Goal: Transaction & Acquisition: Purchase product/service

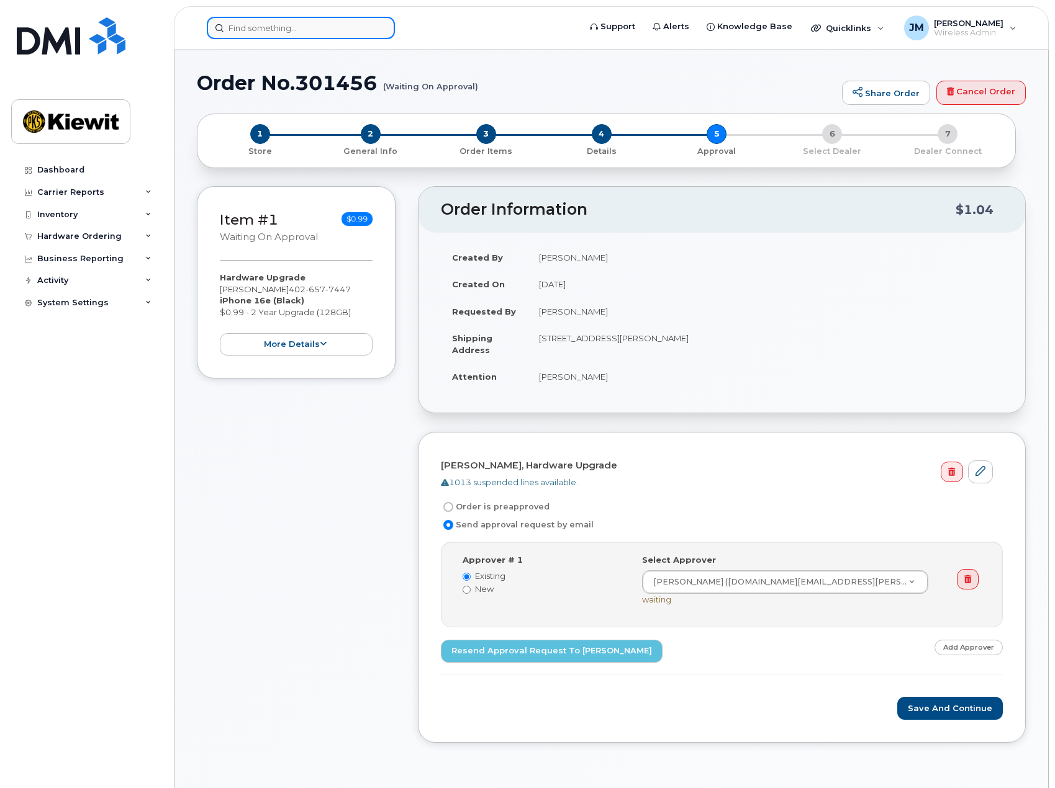
click at [332, 34] on input at bounding box center [301, 28] width 188 height 22
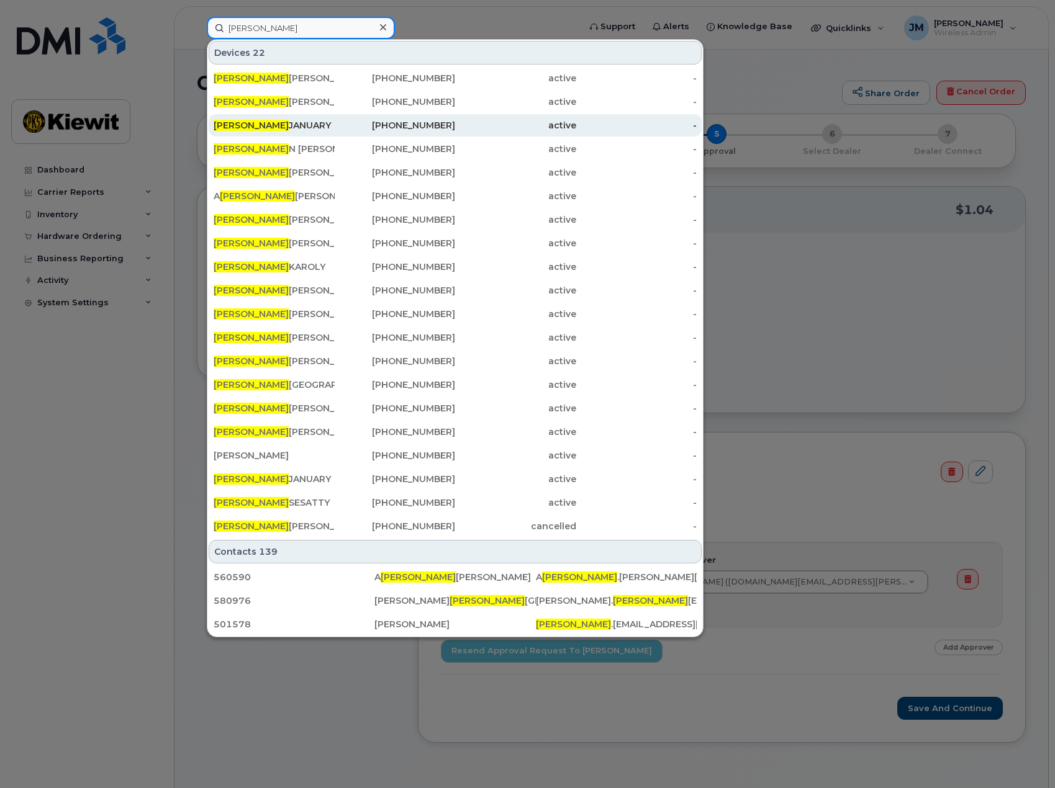
type input "[PERSON_NAME]"
click at [250, 121] on div "LAURA JANUARY" at bounding box center [274, 125] width 121 height 12
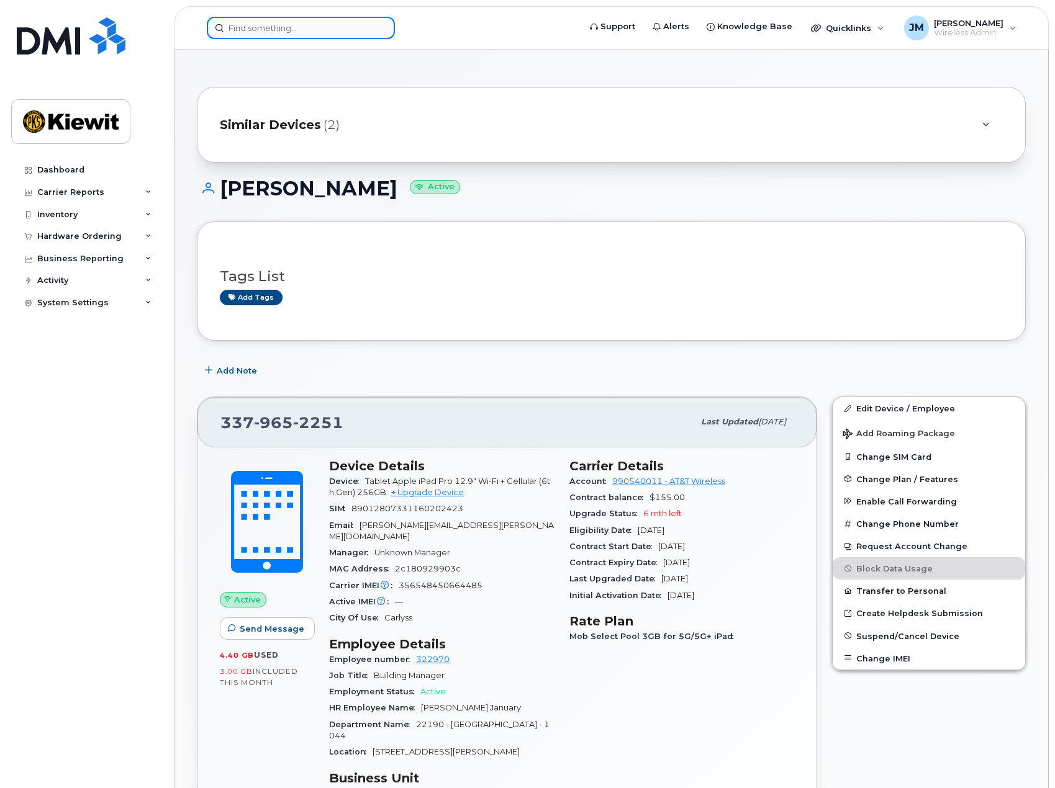
click at [305, 30] on input at bounding box center [301, 28] width 188 height 22
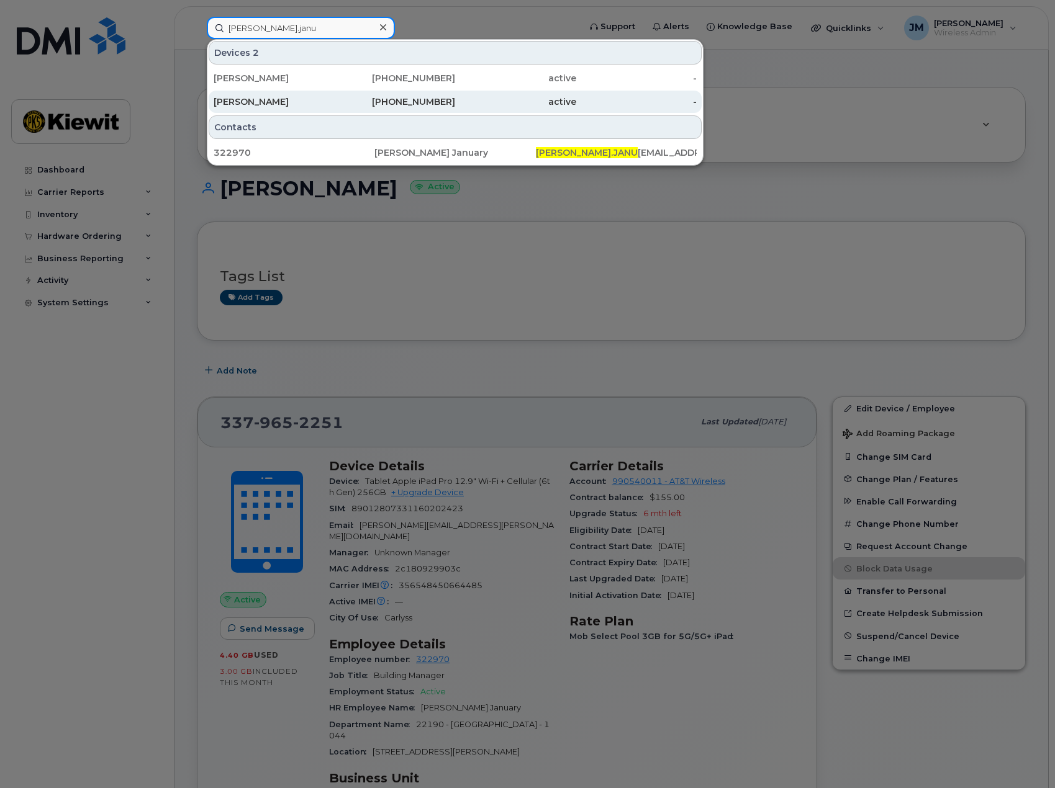
type input "laura.janu"
click at [286, 102] on div "LAURA JANUARY" at bounding box center [274, 102] width 121 height 12
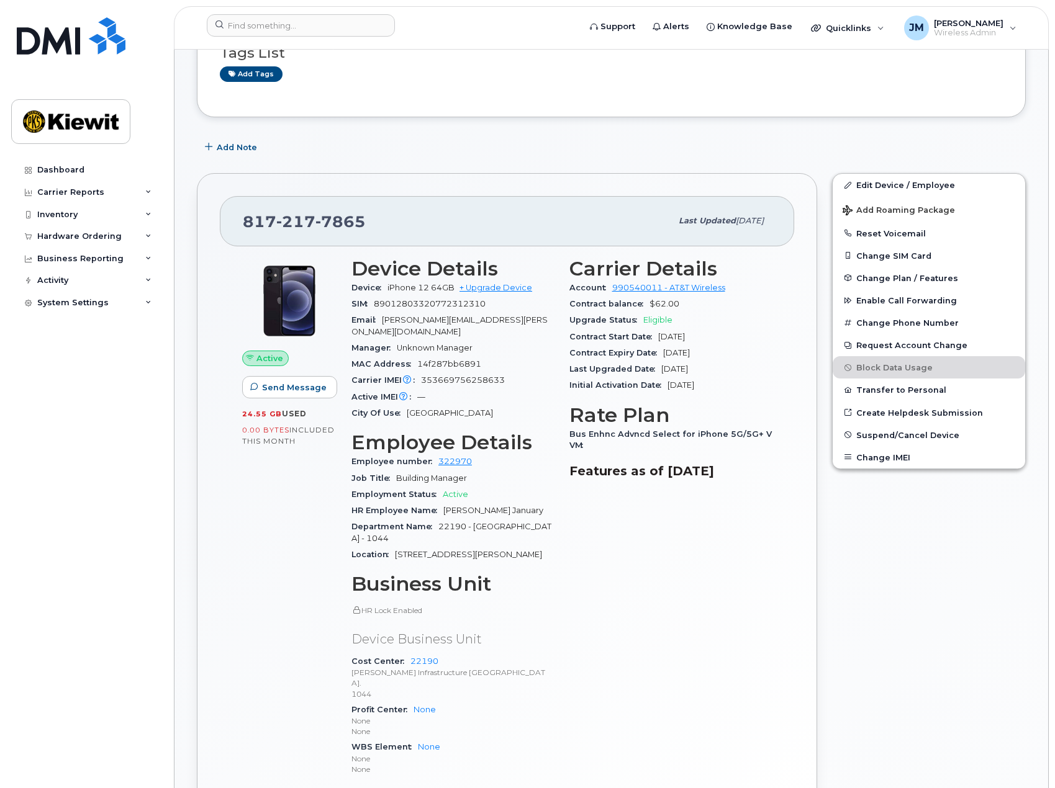
scroll to position [248, 0]
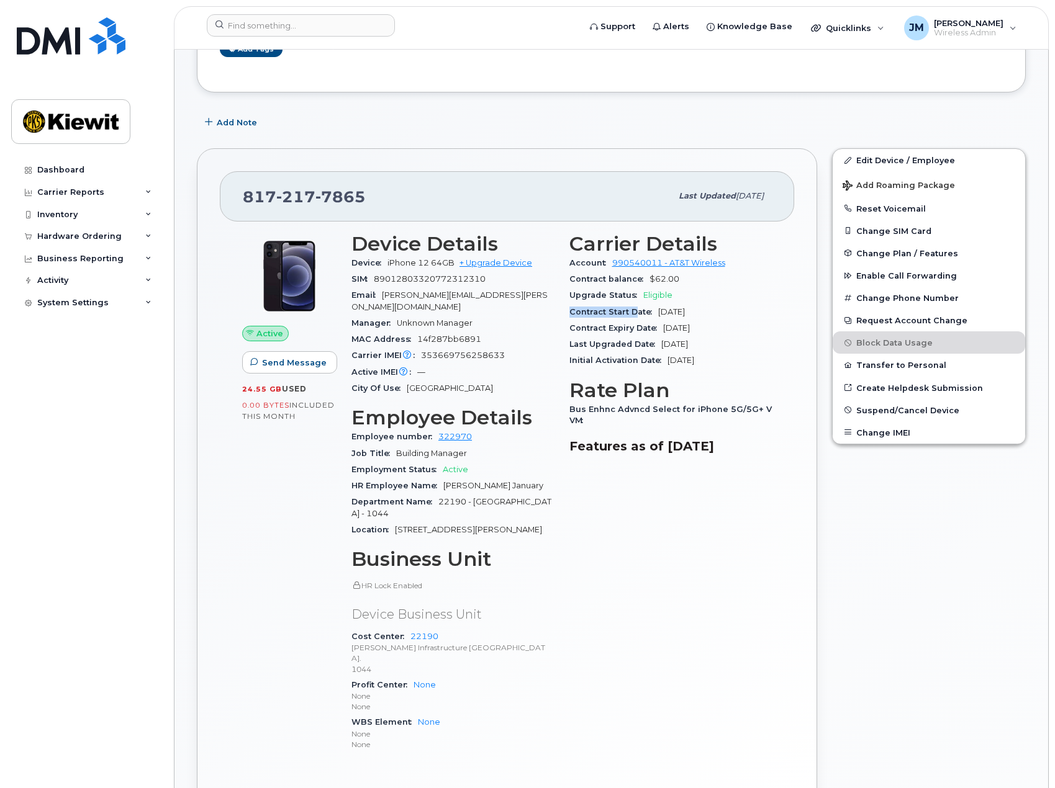
drag, startPoint x: 676, startPoint y: 299, endPoint x: 634, endPoint y: 304, distance: 41.9
click at [634, 304] on section "Carrier Details Account 990540011 - AT&T Wireless Contract balance $62.00 Upgra…" at bounding box center [670, 301] width 203 height 137
click at [797, 581] on div "817 217 7865 Last updated Sep 04, 2025 Active Send Message 24.55 GB  used 0.00 …" at bounding box center [507, 494] width 620 height 692
drag, startPoint x: 376, startPoint y: 199, endPoint x: 238, endPoint y: 199, distance: 138.4
click at [238, 199] on div "817 217 7865 Last updated Sep 04, 2025" at bounding box center [507, 196] width 574 height 50
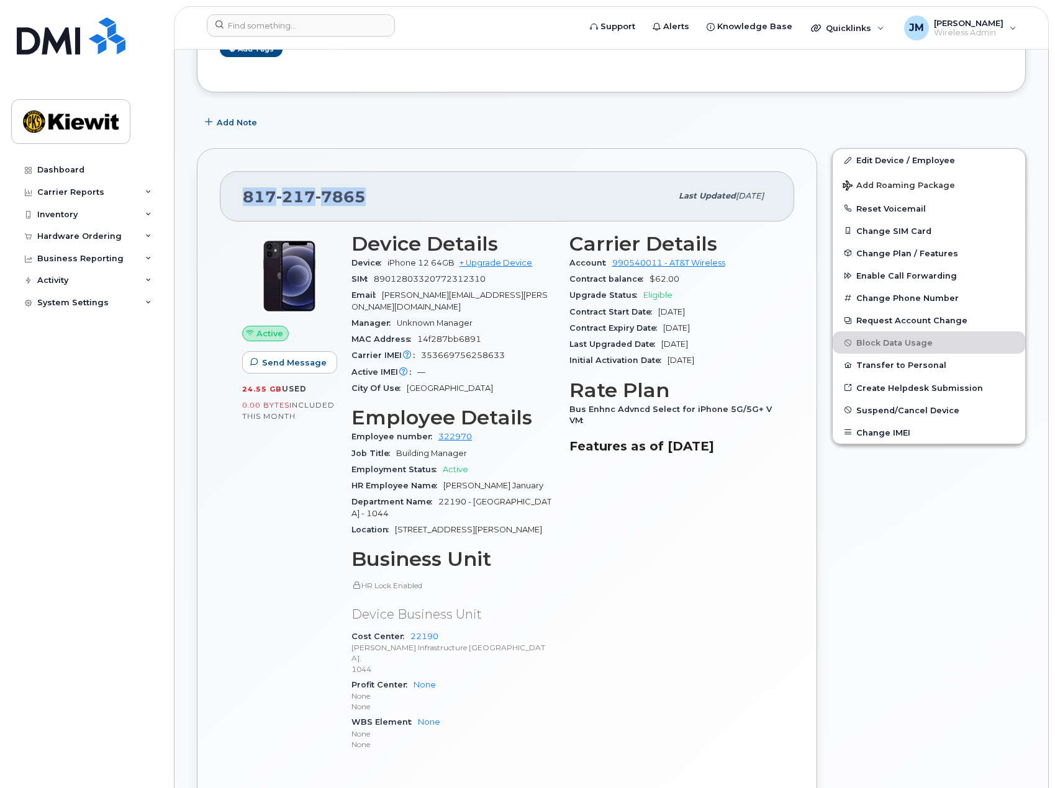
copy span "817 217 7865"
click at [70, 233] on div "Hardware Ordering" at bounding box center [79, 237] width 84 height 10
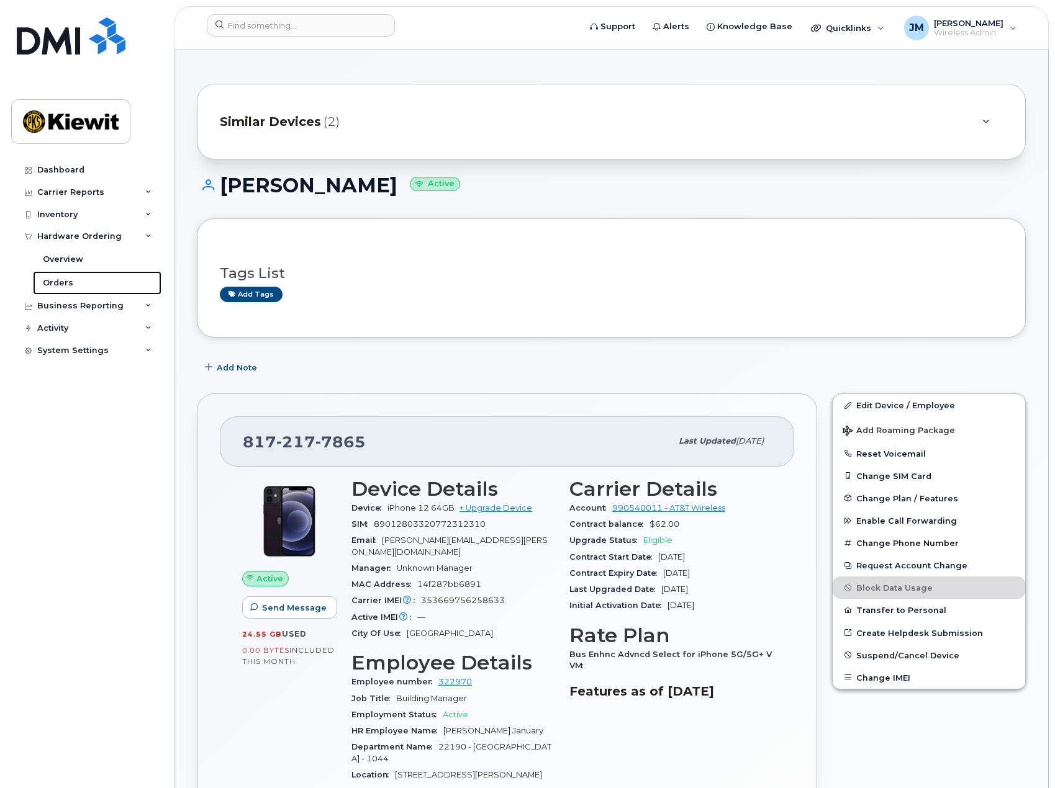
scroll to position [0, 0]
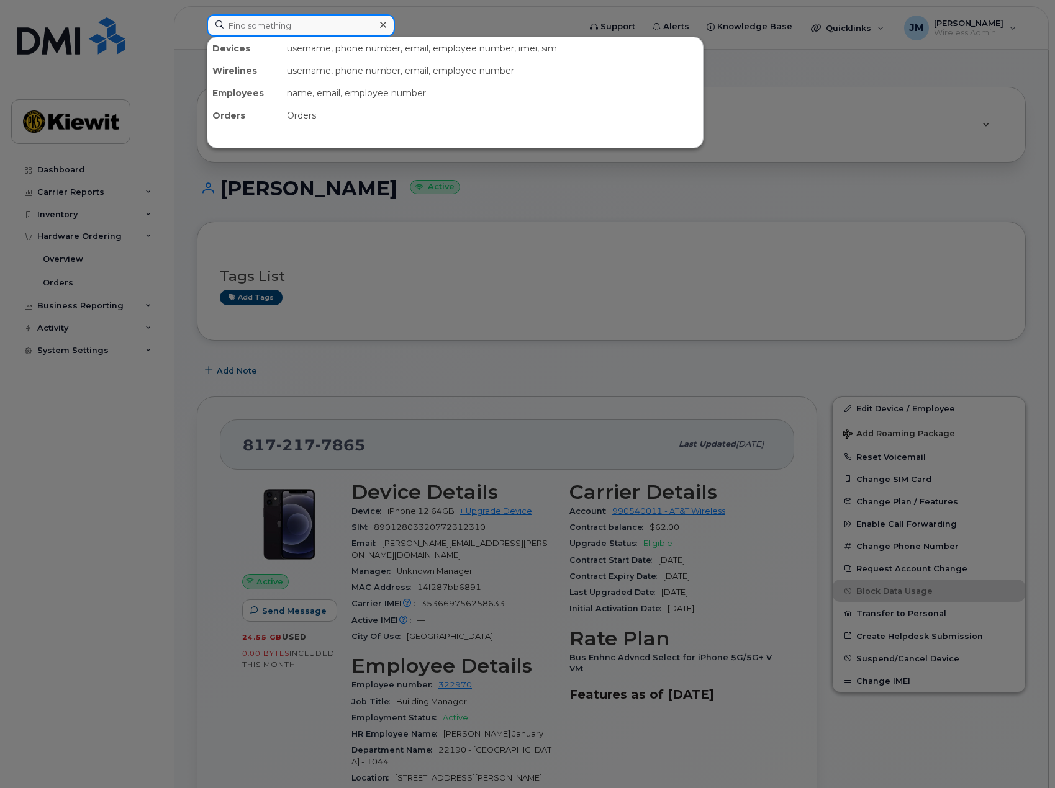
click at [317, 29] on input at bounding box center [301, 25] width 188 height 22
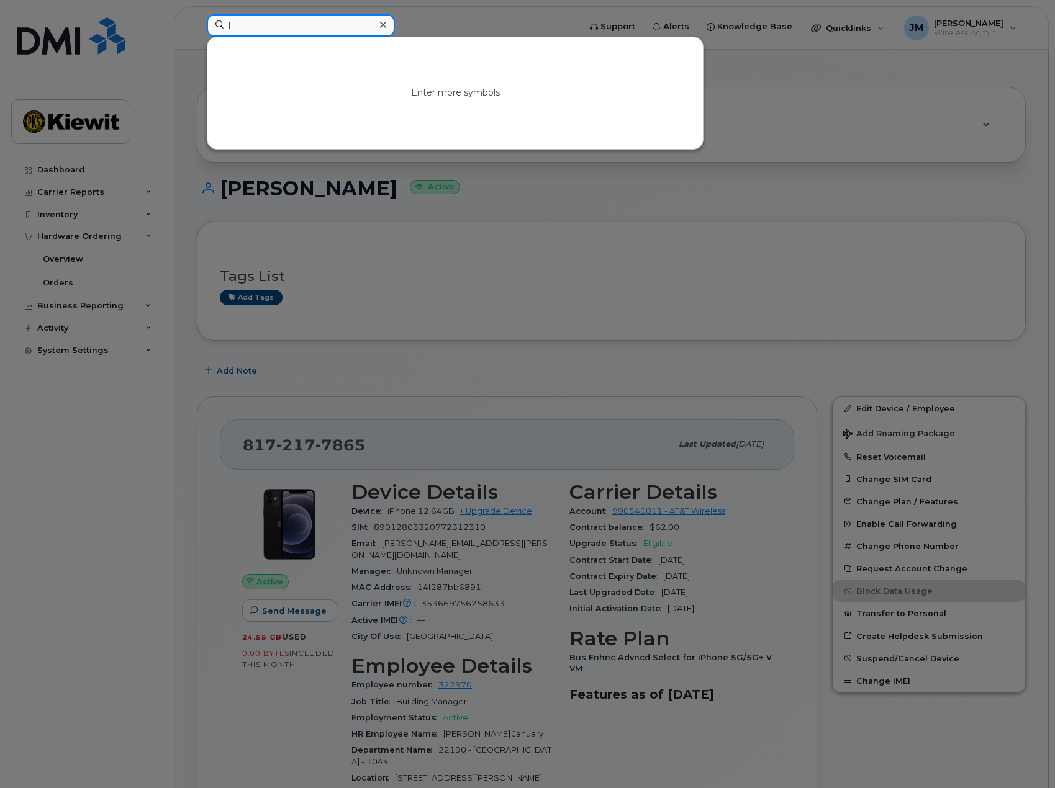
type input "l"
drag, startPoint x: 418, startPoint y: 361, endPoint x: 397, endPoint y: 401, distance: 45.3
click at [418, 361] on div at bounding box center [527, 394] width 1055 height 788
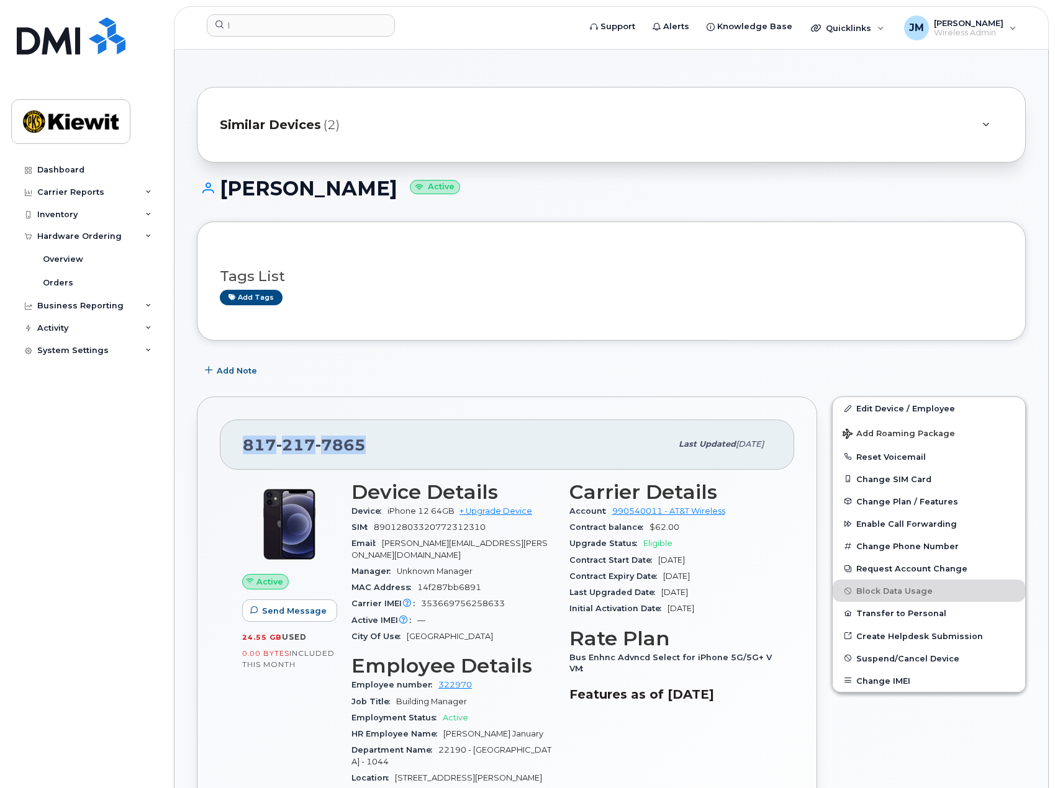
drag, startPoint x: 376, startPoint y: 443, endPoint x: 243, endPoint y: 449, distance: 133.0
click at [243, 449] on div "817 217 7865" at bounding box center [457, 444] width 428 height 26
copy span "817 217 7865"
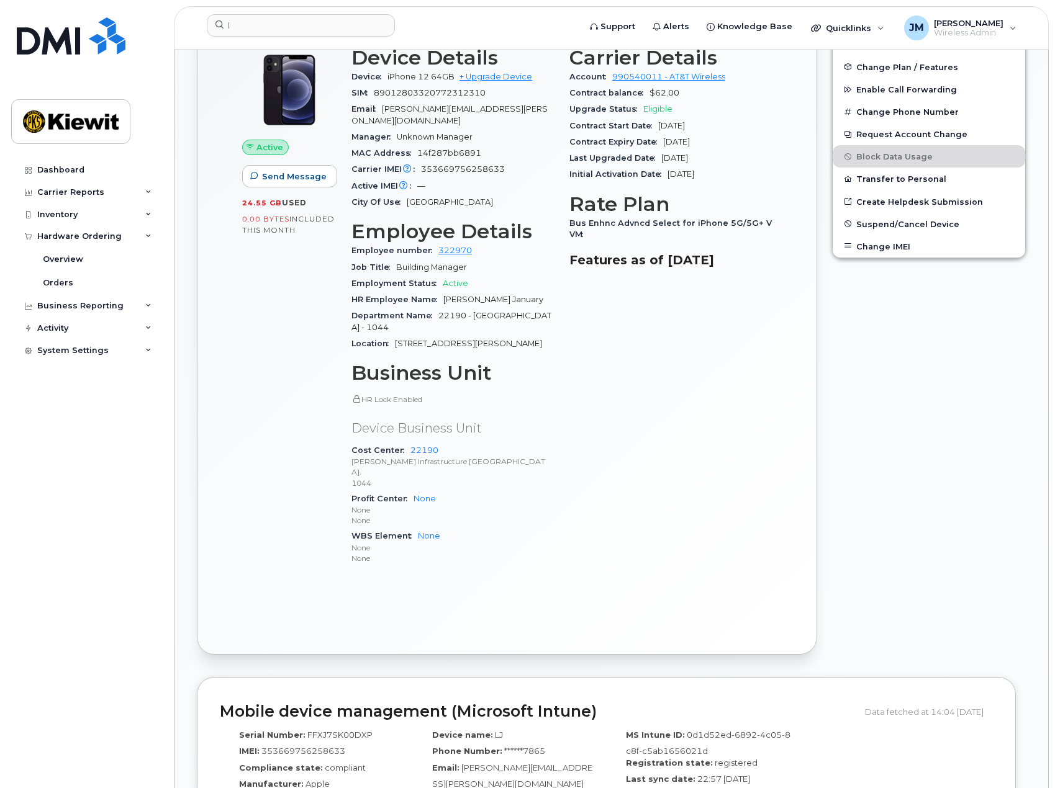
scroll to position [248, 0]
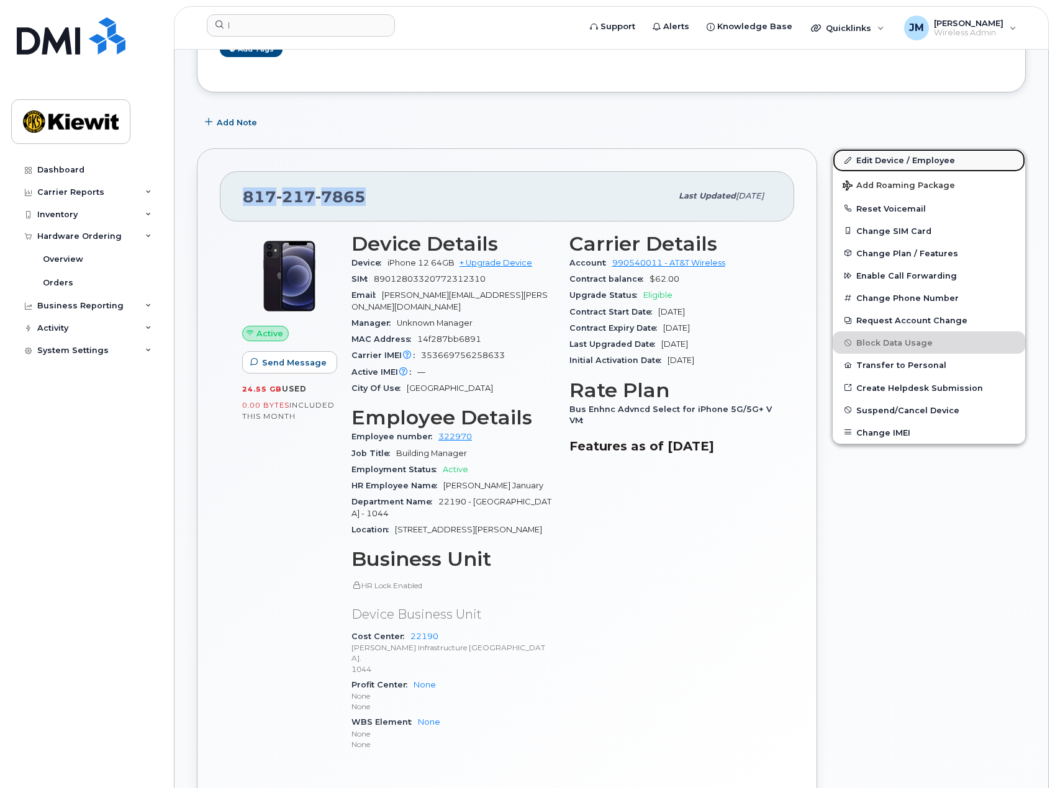
click at [906, 160] on link "Edit Device / Employee" at bounding box center [929, 160] width 192 height 22
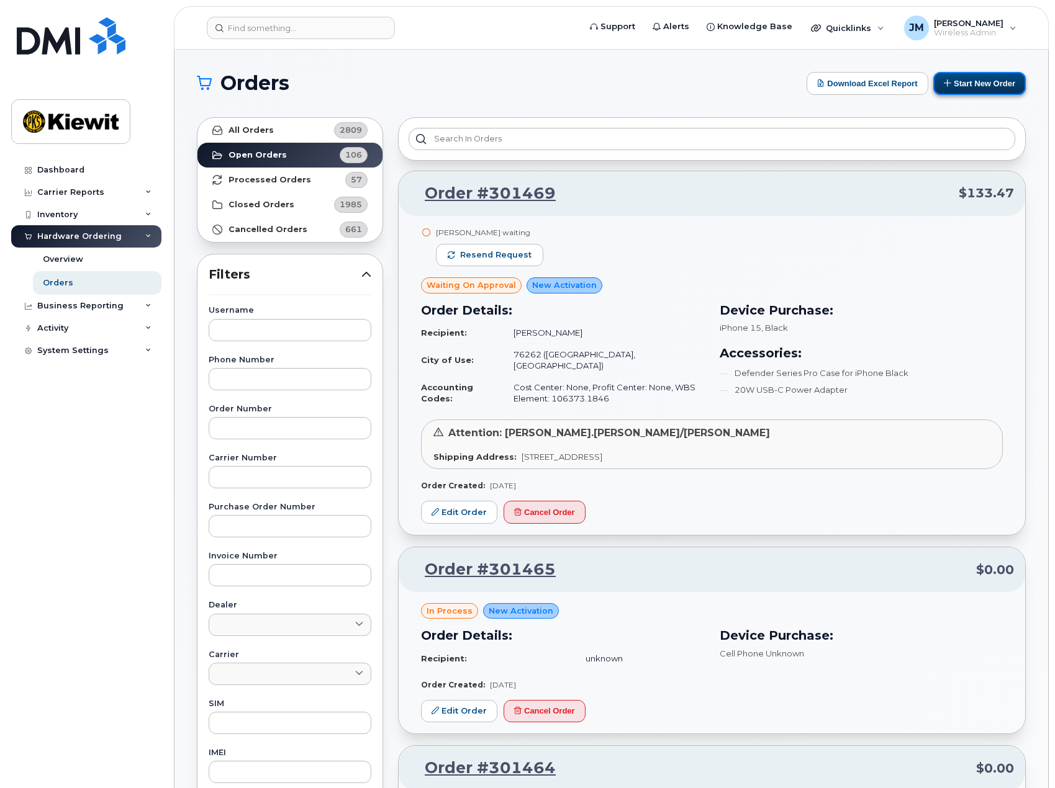
click at [985, 87] on button "Start New Order" at bounding box center [979, 83] width 93 height 23
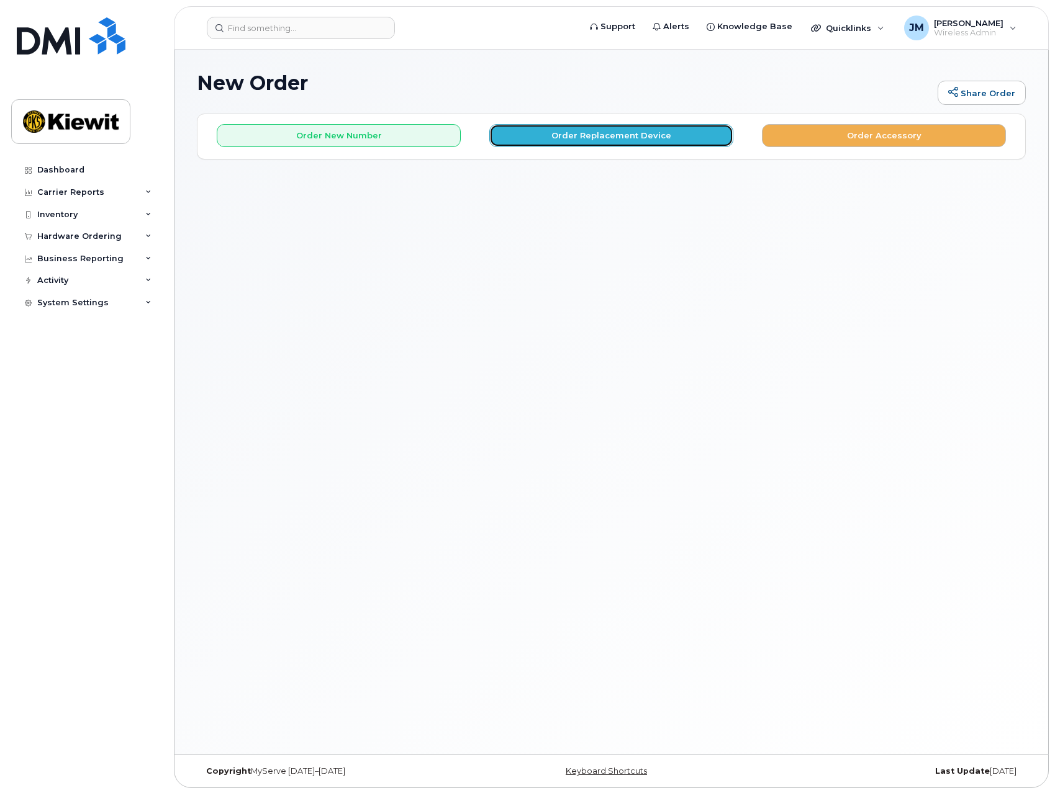
click at [586, 142] on button "Order Replacement Device" at bounding box center [611, 135] width 244 height 23
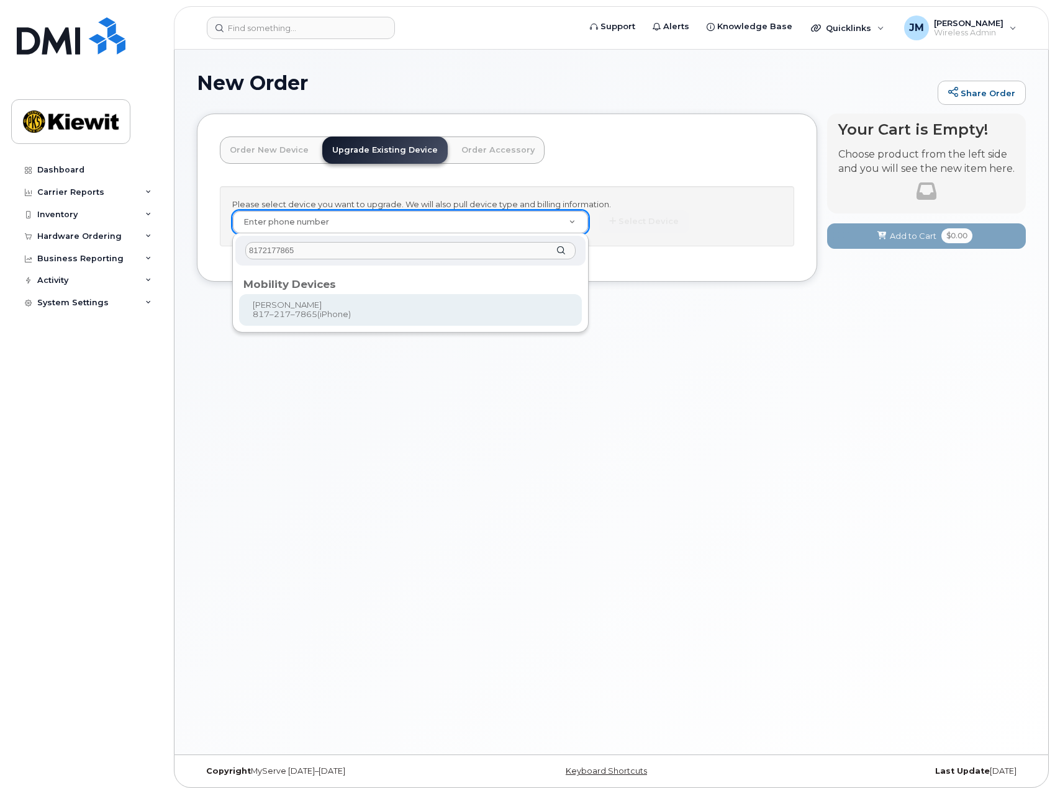
type input "8172177865"
type input "1120706"
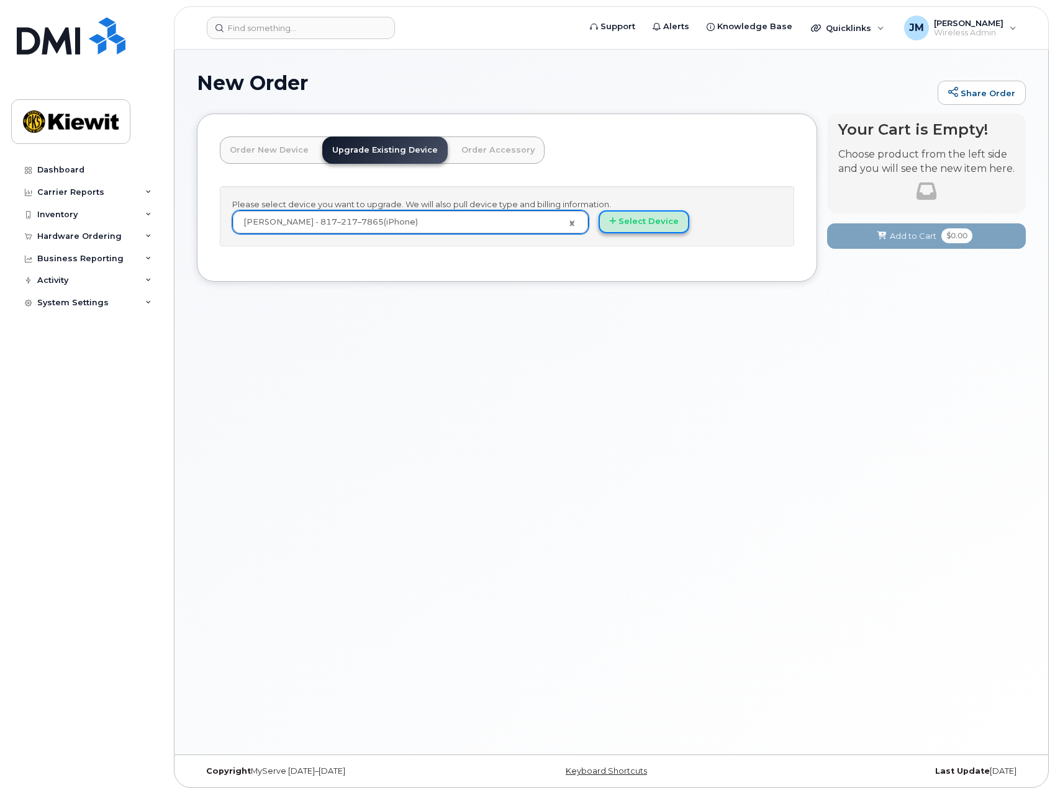
click at [621, 230] on button "Select Device" at bounding box center [643, 221] width 91 height 23
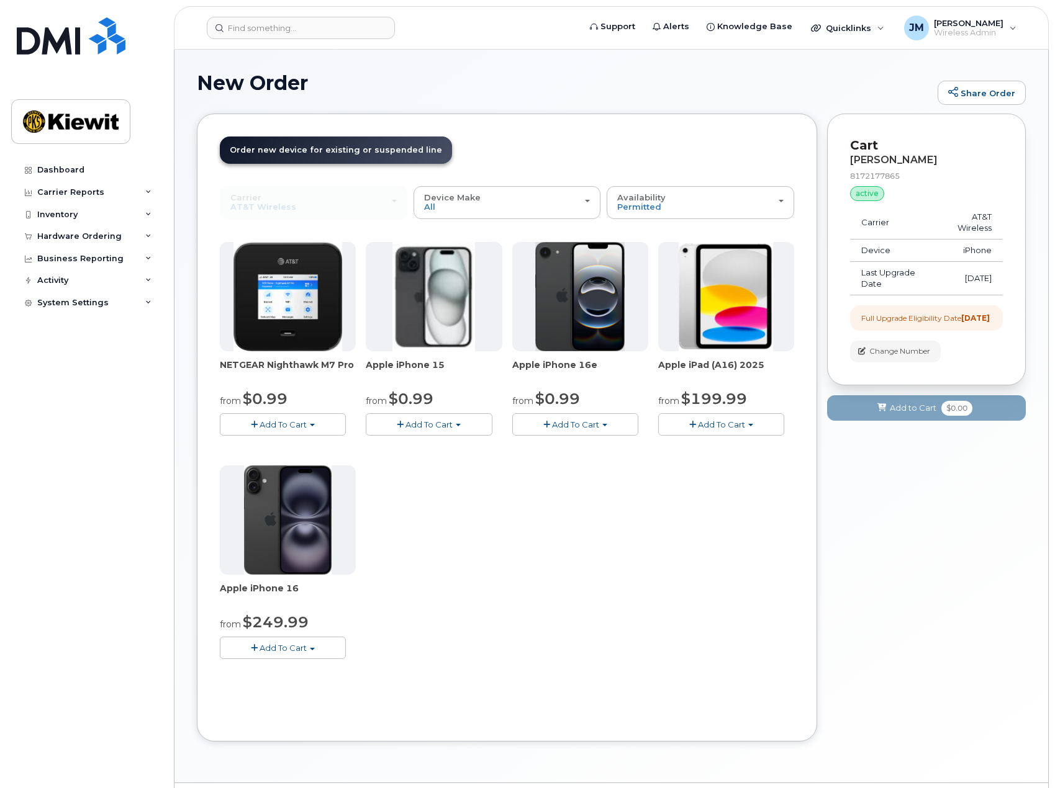
click at [579, 426] on span "Add To Cart" at bounding box center [575, 425] width 47 height 10
click at [580, 451] on link "$0.99 - 2 Year Upgrade (128GB)" at bounding box center [593, 448] width 156 height 16
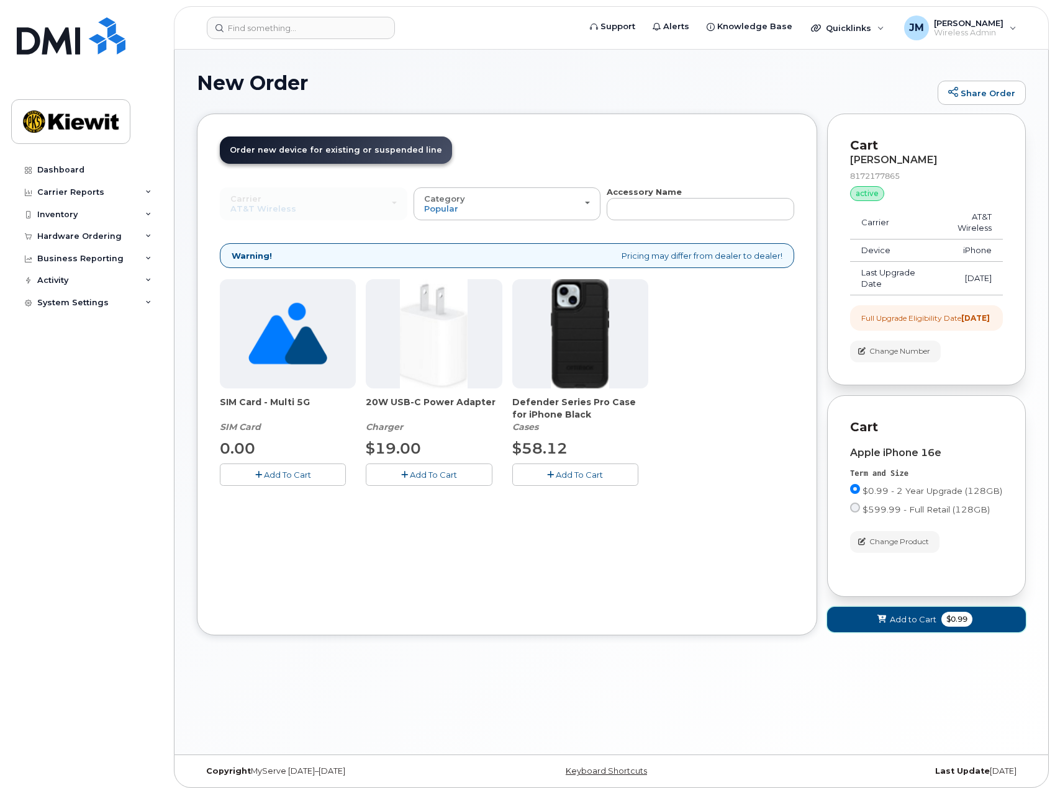
click at [921, 633] on button "Add to Cart $0.99" at bounding box center [926, 619] width 199 height 25
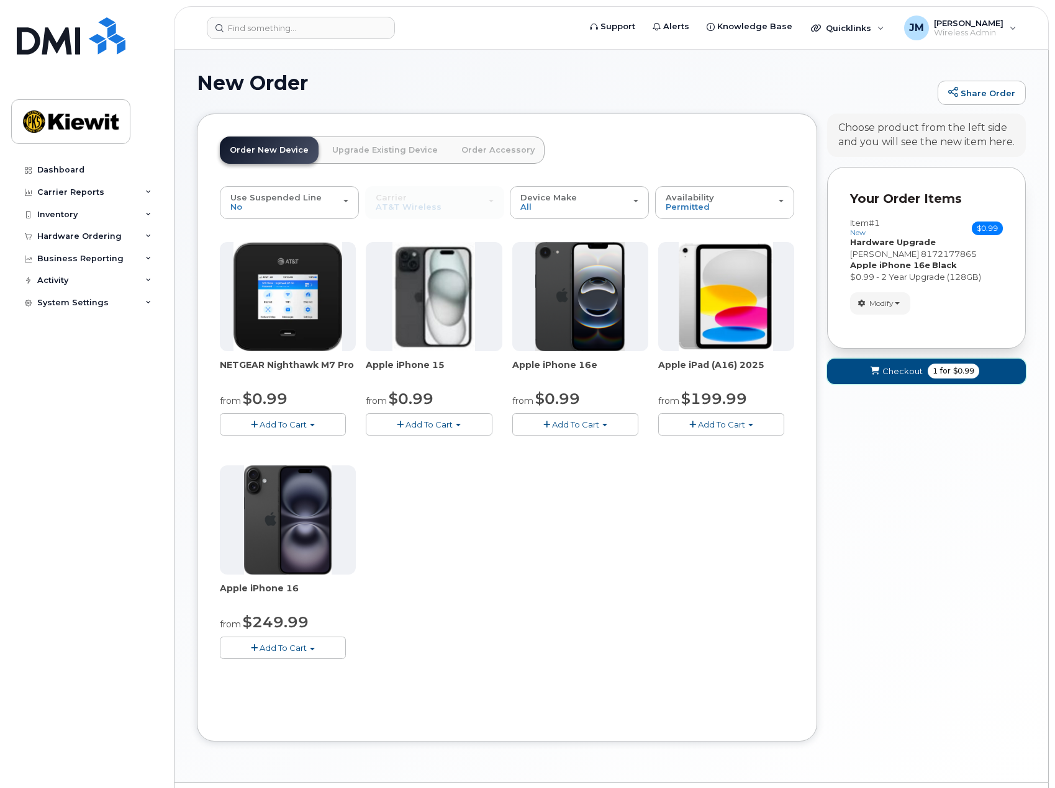
click at [919, 377] on span "Checkout" at bounding box center [902, 372] width 40 height 12
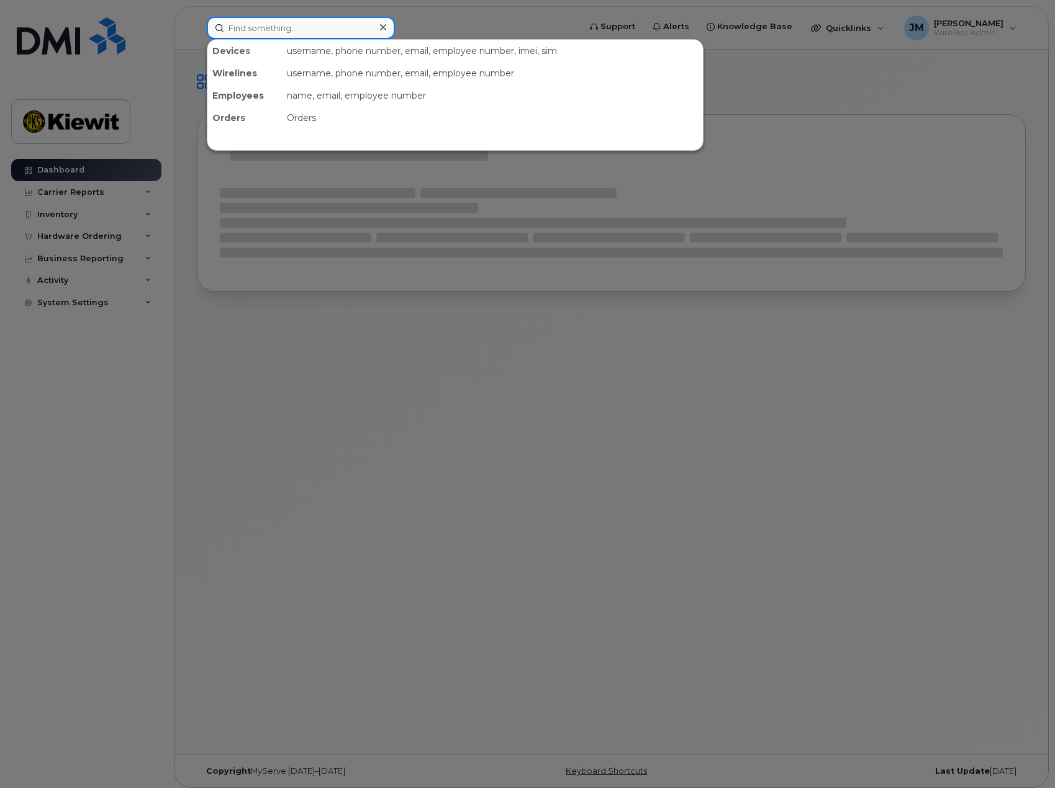
click at [335, 32] on input at bounding box center [301, 28] width 188 height 22
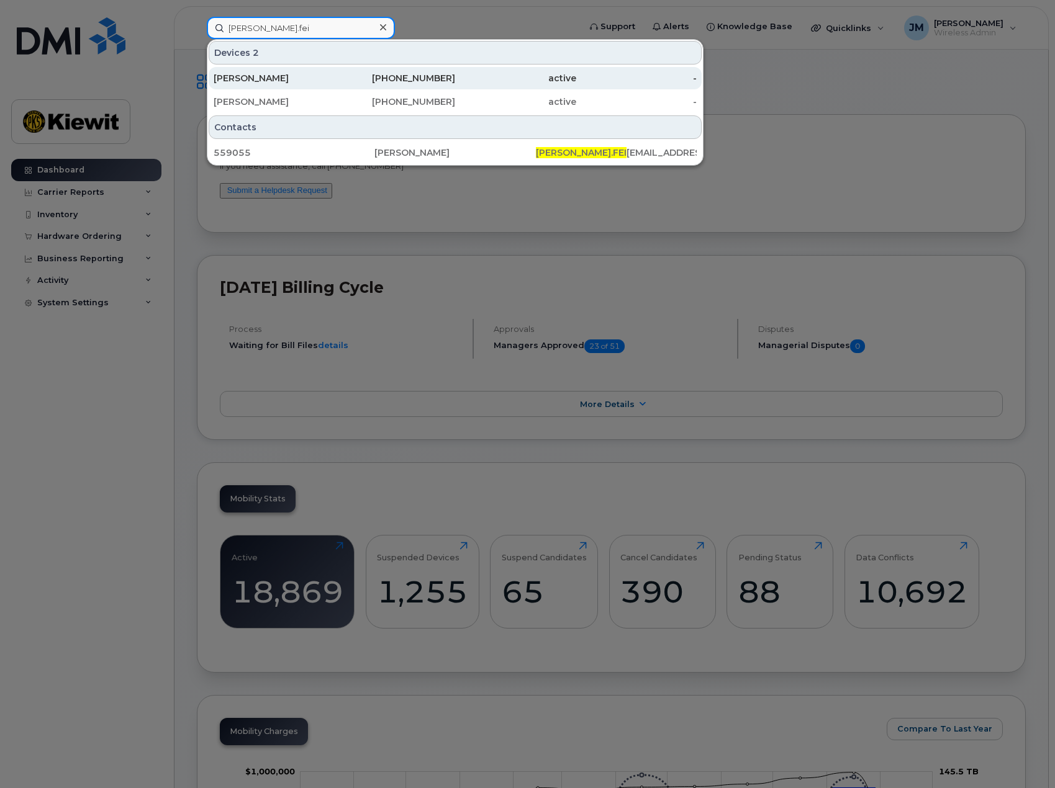
type input "[PERSON_NAME].fei"
click at [302, 81] on div "[PERSON_NAME]" at bounding box center [274, 78] width 121 height 12
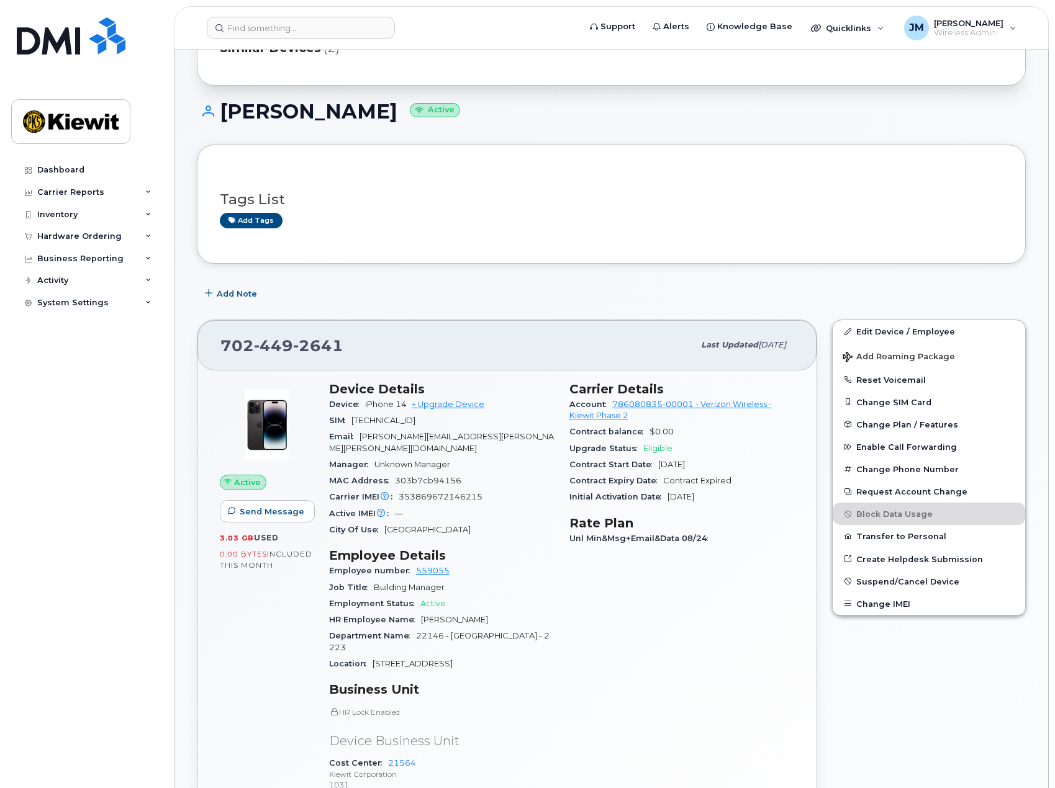
scroll to position [186, 0]
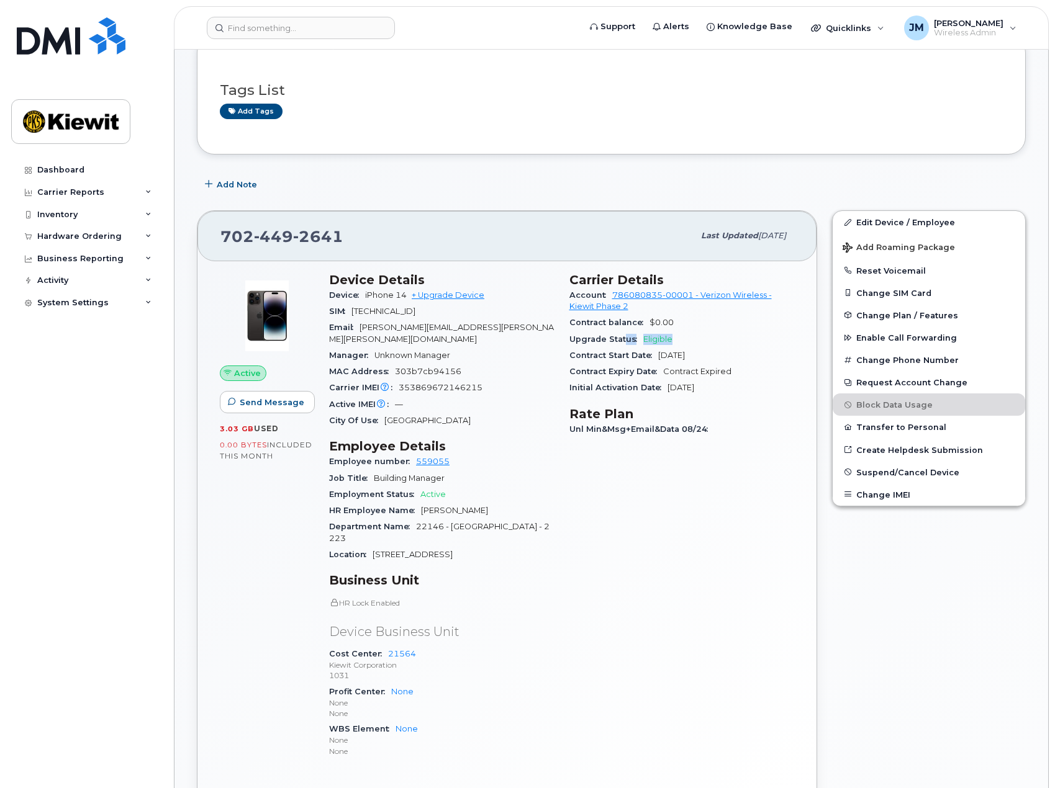
drag, startPoint x: 678, startPoint y: 343, endPoint x: 625, endPoint y: 344, distance: 52.8
click at [625, 344] on div "Upgrade Status Eligible" at bounding box center [681, 340] width 225 height 16
click at [751, 561] on div "Carrier Details Account 786080835-00001 - Verizon Wireless - Kiewit Phase 2 Con…" at bounding box center [682, 521] width 240 height 512
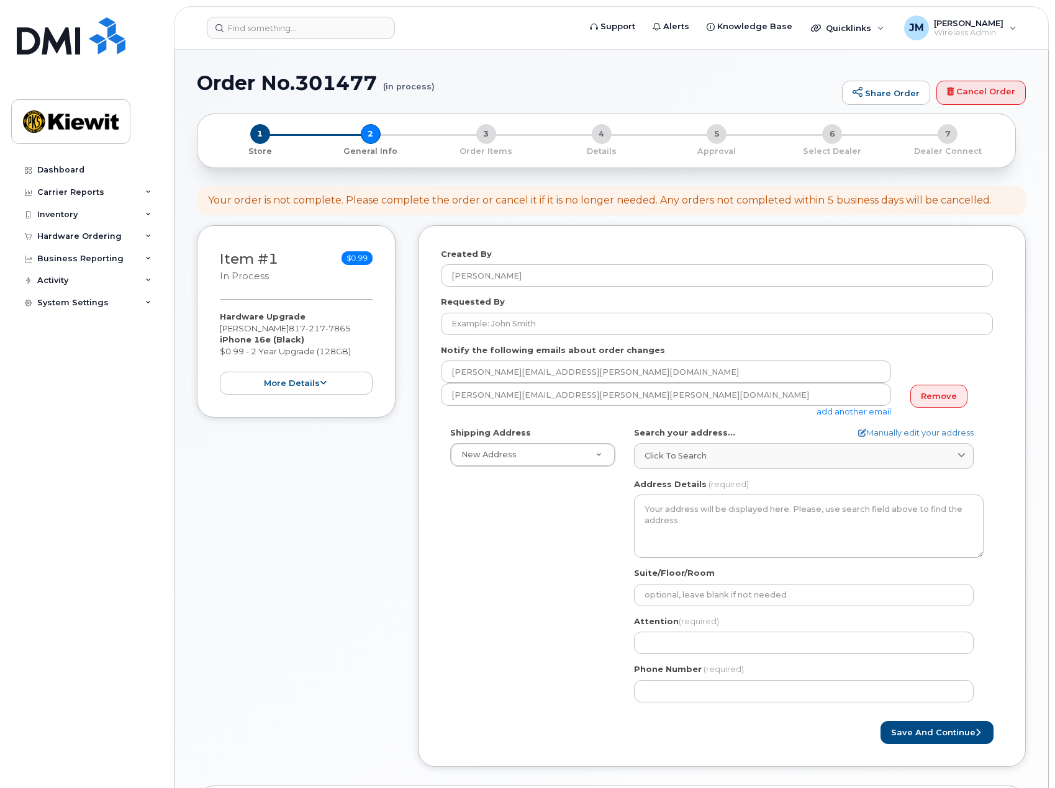
select select
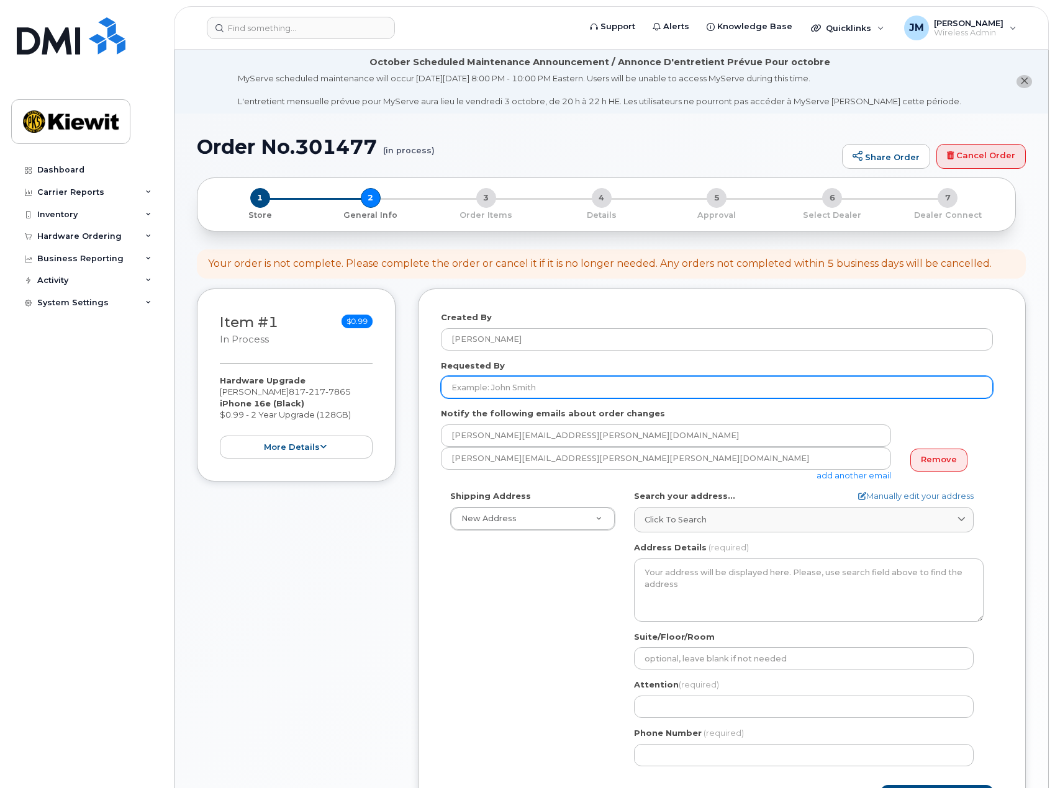
click at [481, 395] on input "Requested By" at bounding box center [717, 387] width 552 height 22
type input "[PERSON_NAME] January"
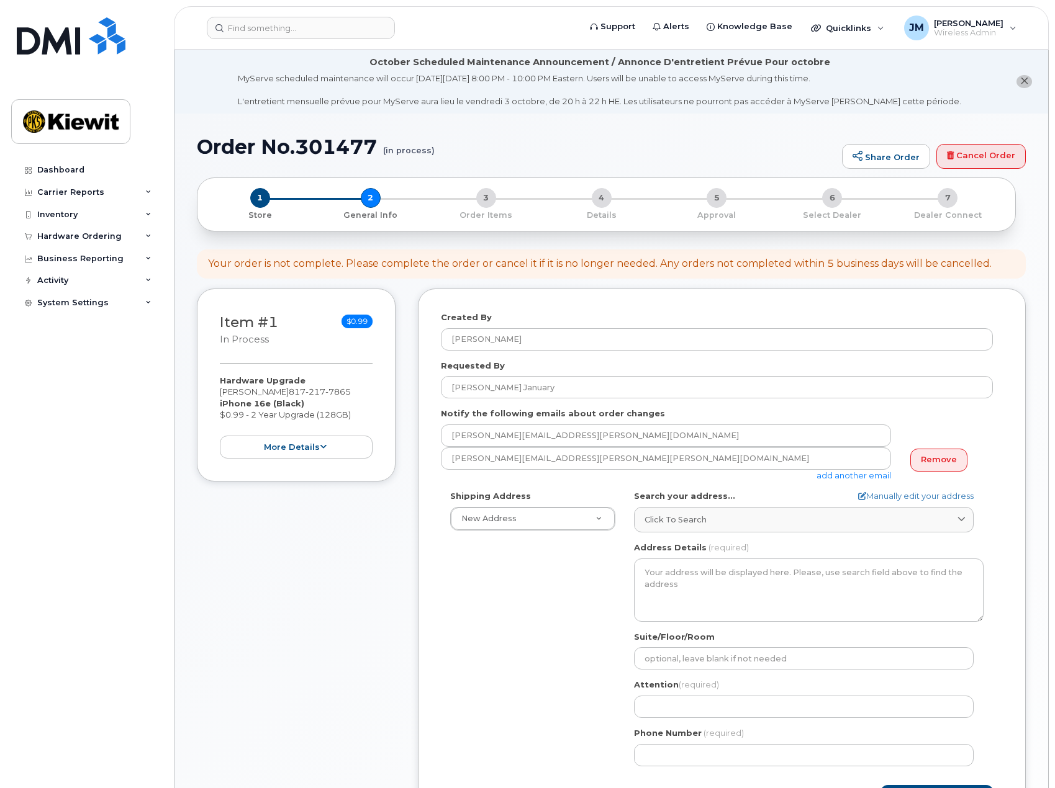
click at [482, 610] on div "Shipping Address New Address New Address 3709 Doolittle Plz 1550 Mike Fahey St …" at bounding box center [717, 632] width 552 height 285
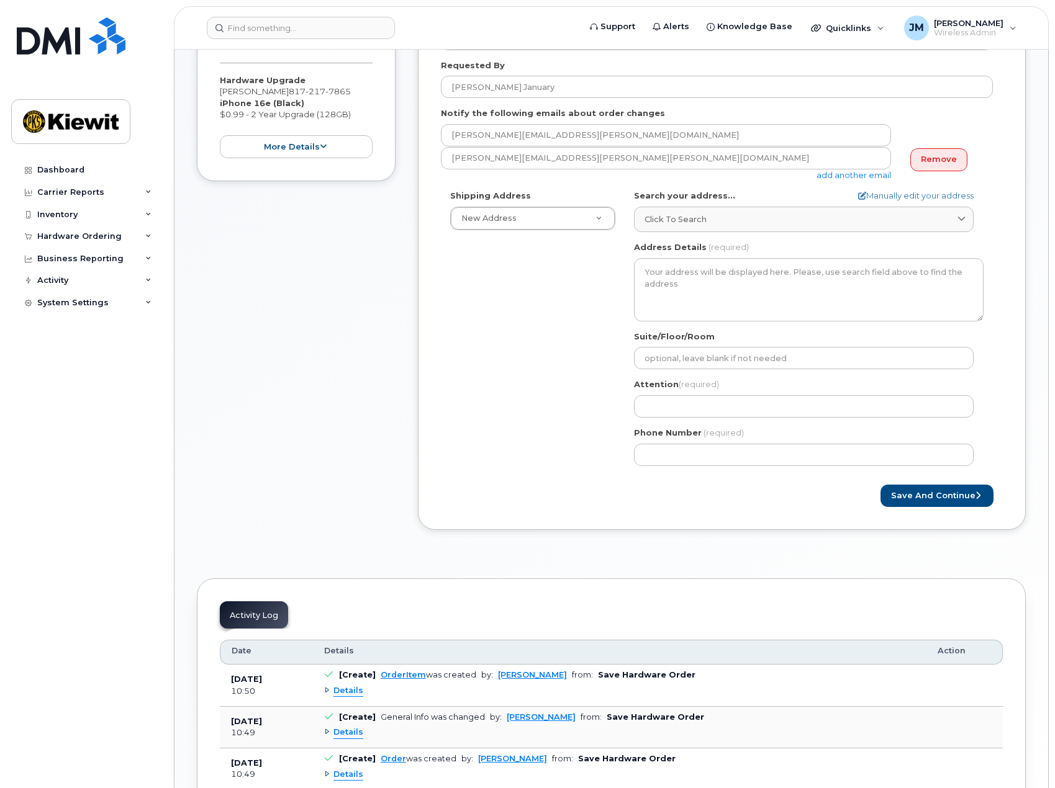
scroll to position [310, 0]
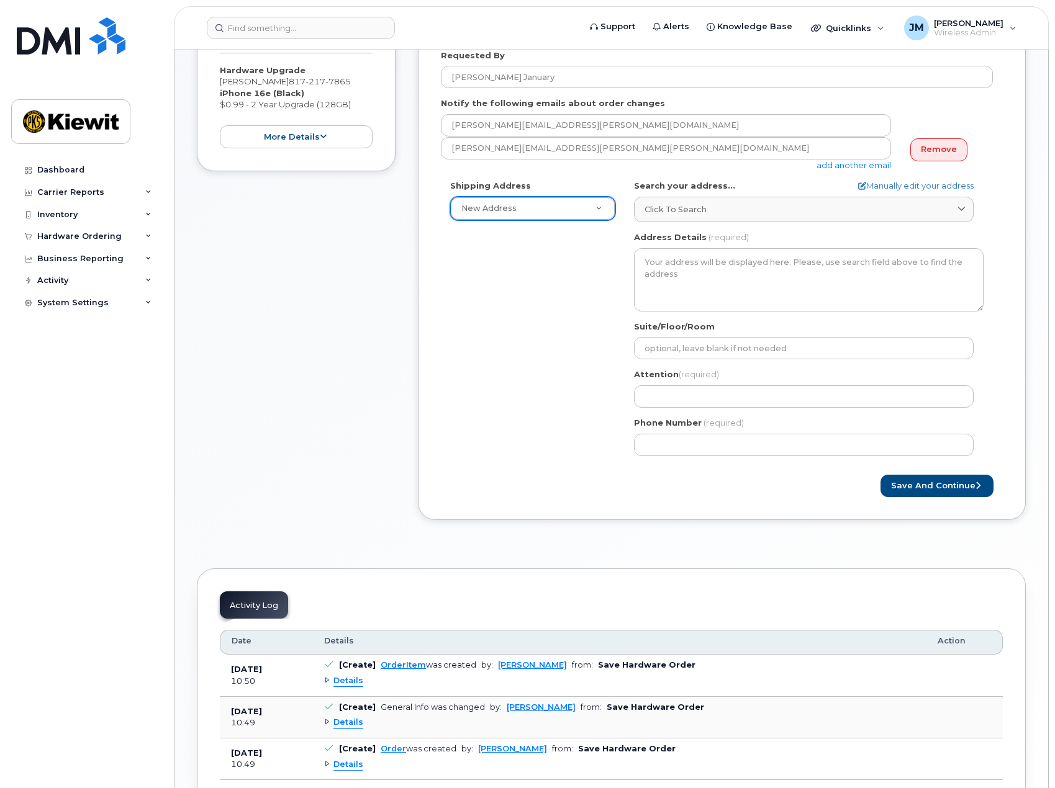
select select
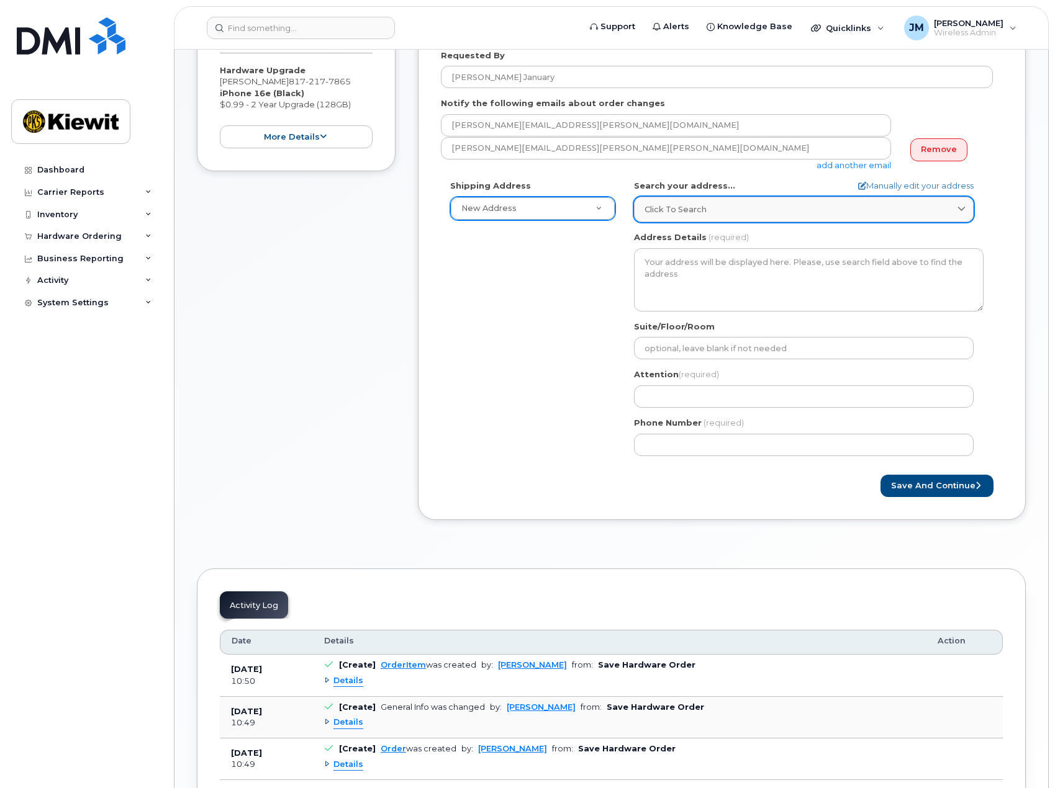
click at [677, 207] on span "Click to search" at bounding box center [675, 210] width 62 height 12
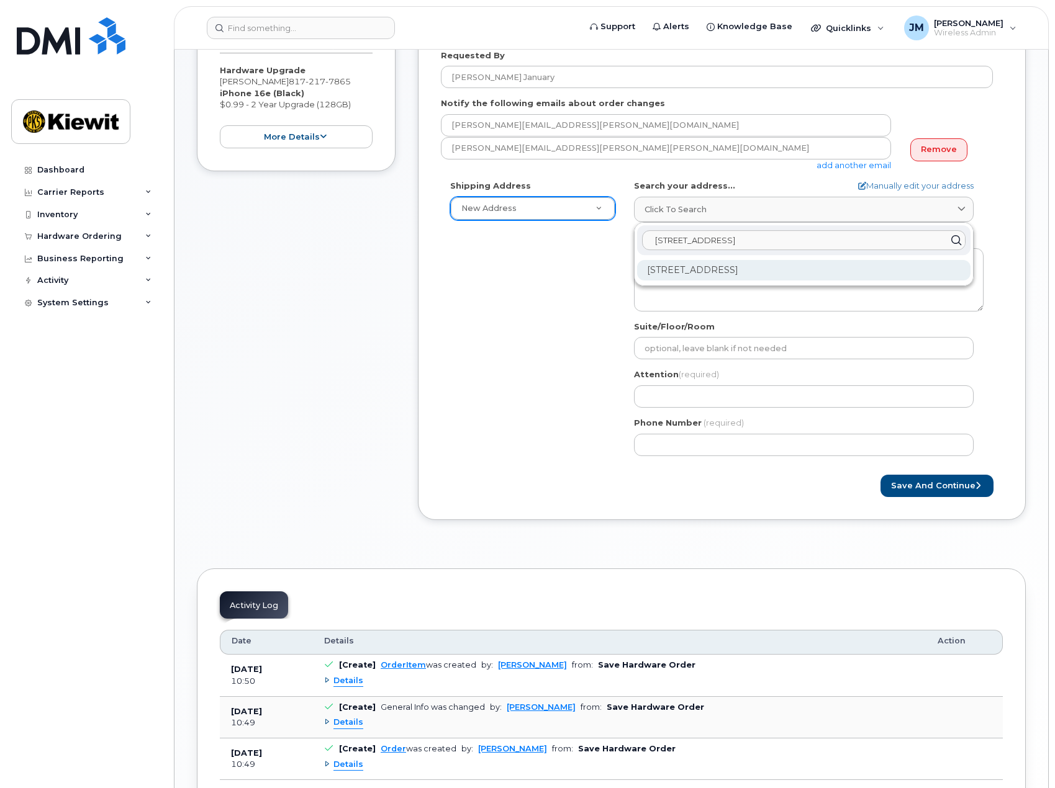
type input "3705 evergreen ridge road"
click at [743, 271] on div "3705 Evergreen Ridge Rd Fort Worth TX 76244-8142" at bounding box center [803, 270] width 333 height 20
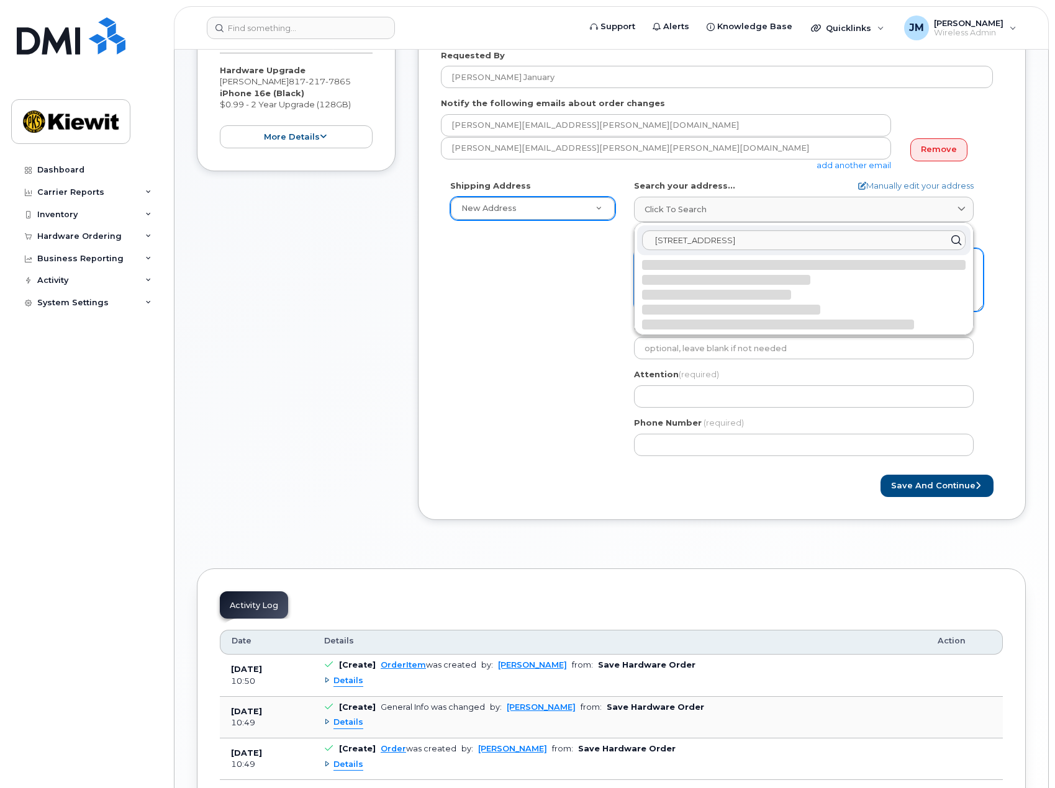
select select
type textarea "3705 Evergreen Ridge Rd FORT WORTH TX 76244-8142 UNITED STATES"
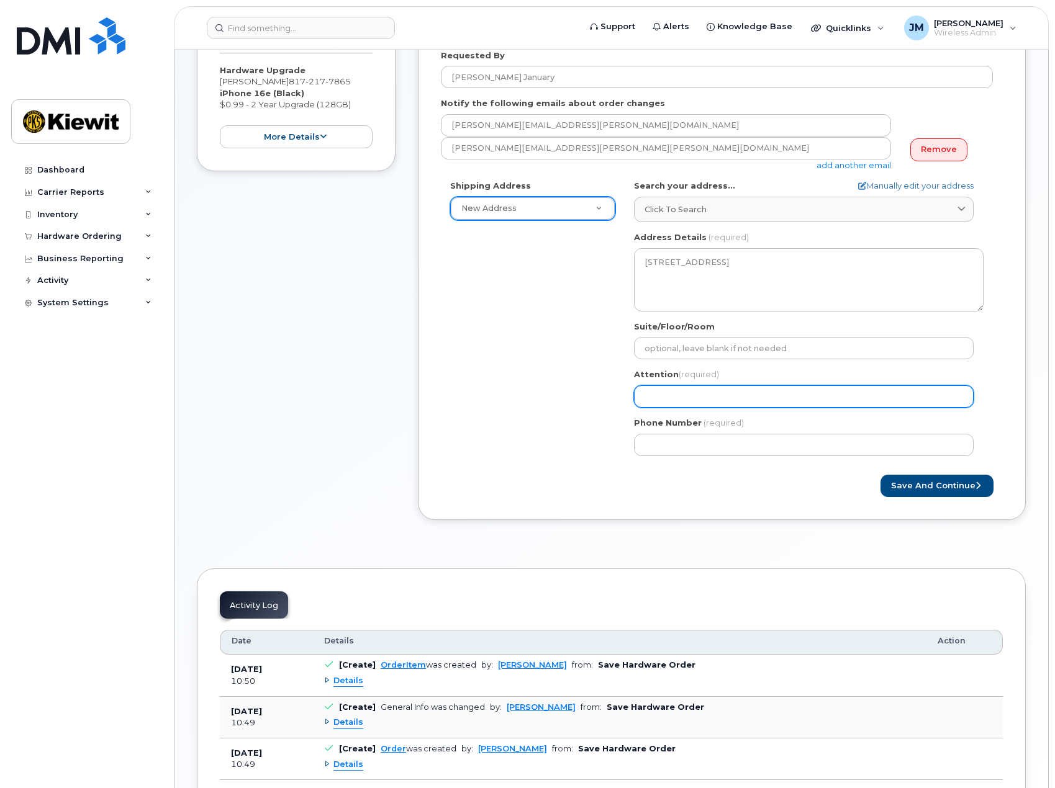
click at [700, 400] on input "Attention (required)" at bounding box center [804, 397] width 340 height 22
select select
type input "L"
select select
type input "La"
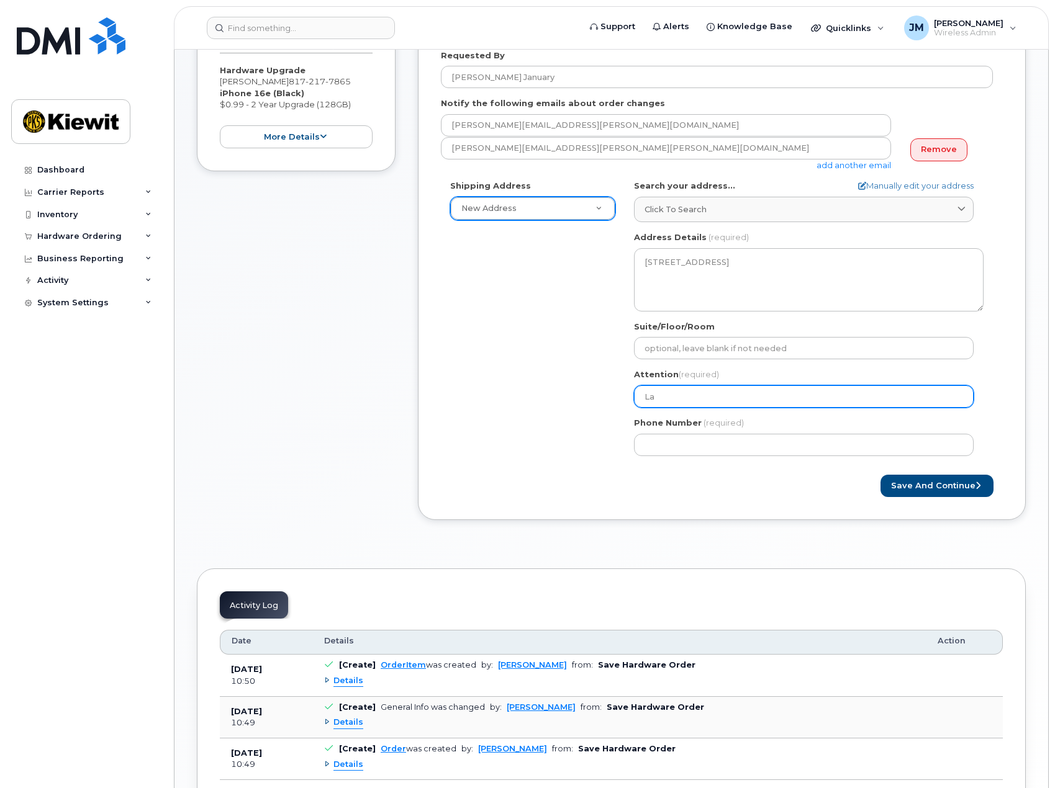
select select
type input "Lau"
select select
type input "Laur"
select select
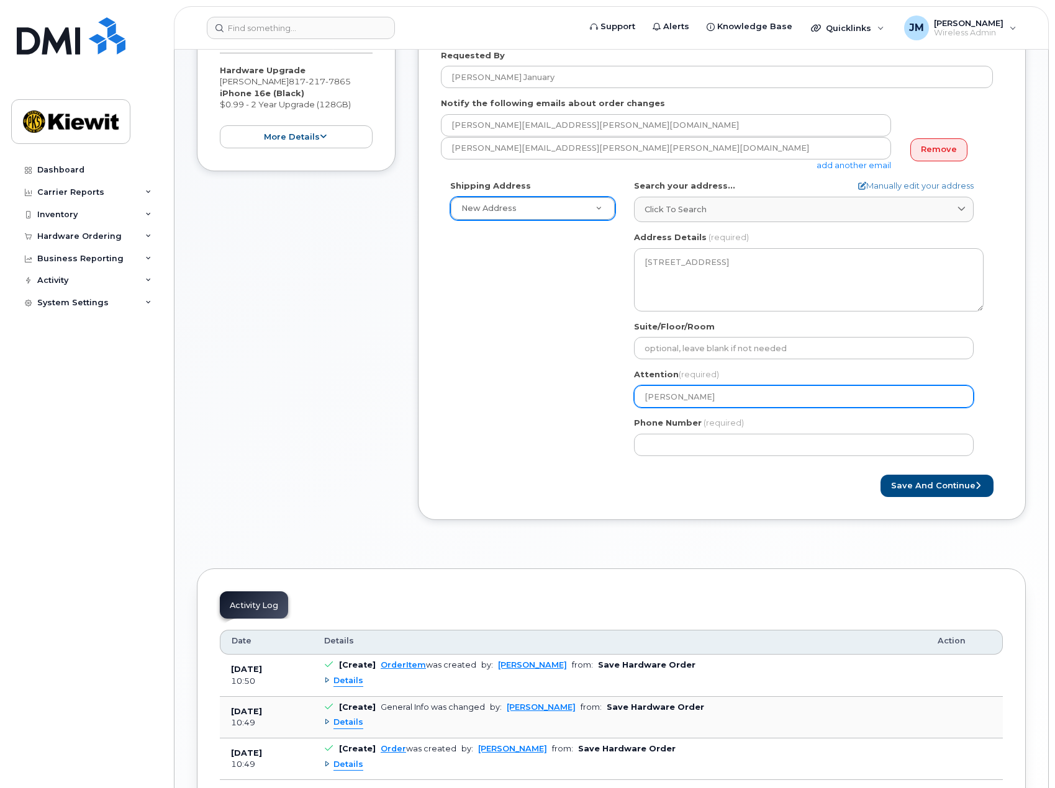
type input "Laura"
select select
type input "Laura J"
select select
type input "Laura Ja"
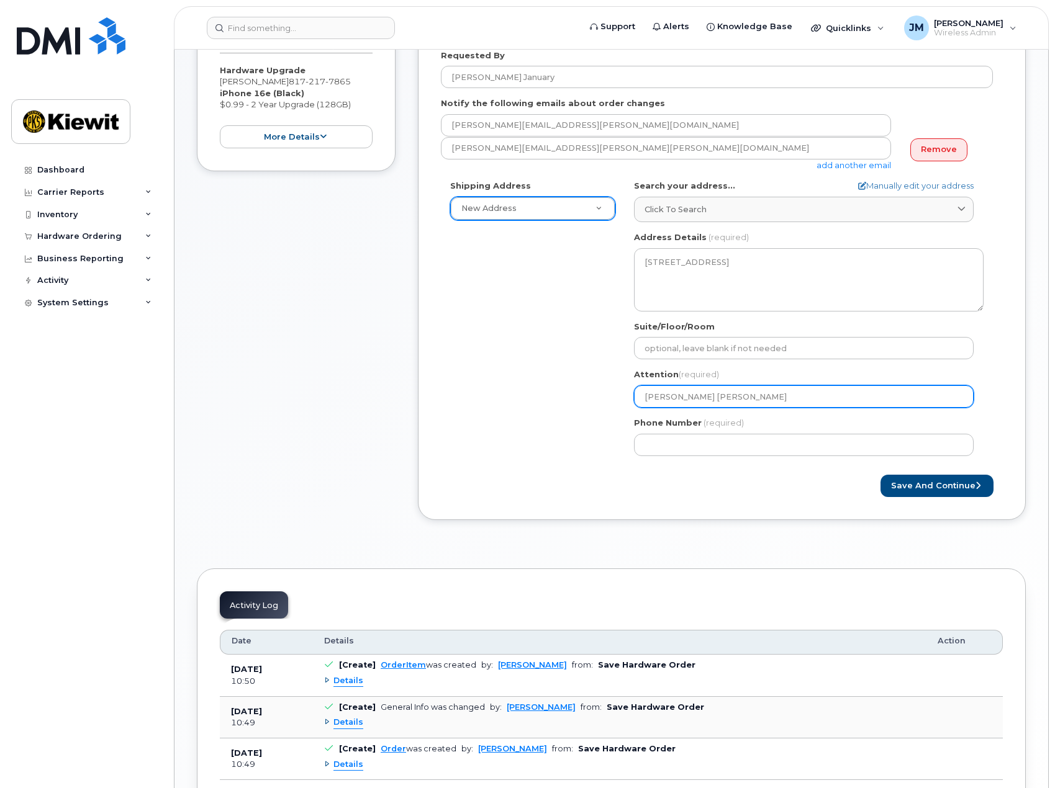
select select
type input "Laura Jan"
select select
type input "Laura Janu"
select select
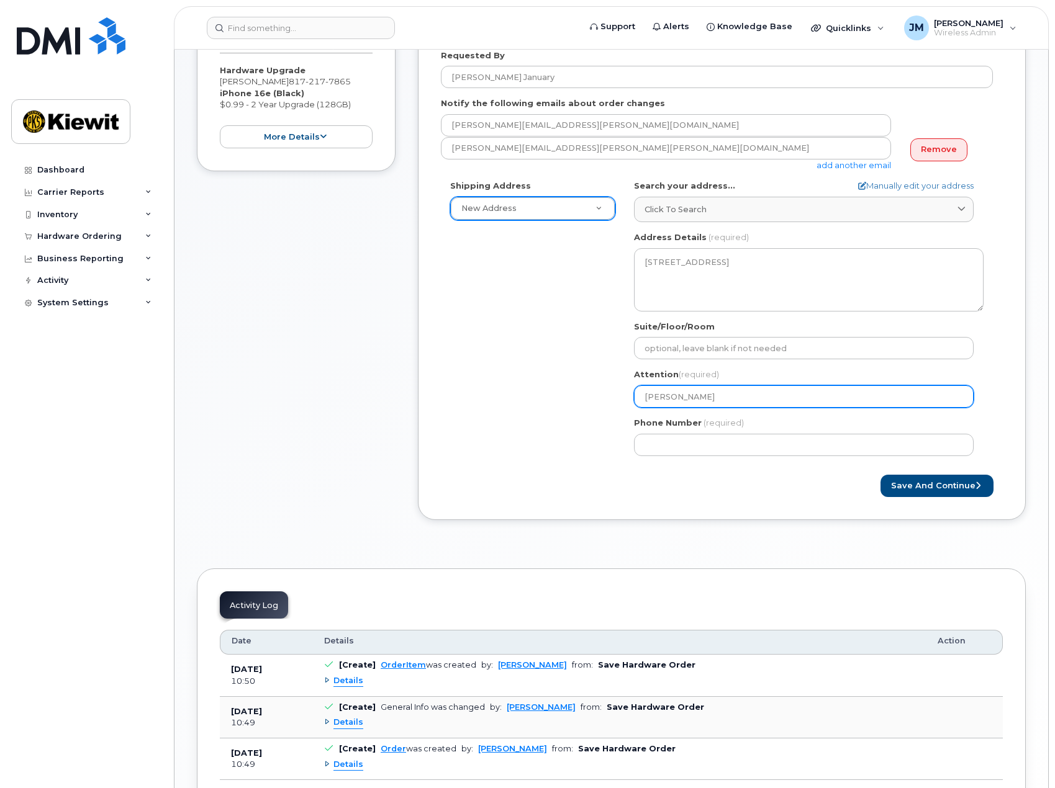
type input "Laura Janua"
select select
type input "Laura Januar"
select select
type input "[PERSON_NAME] January"
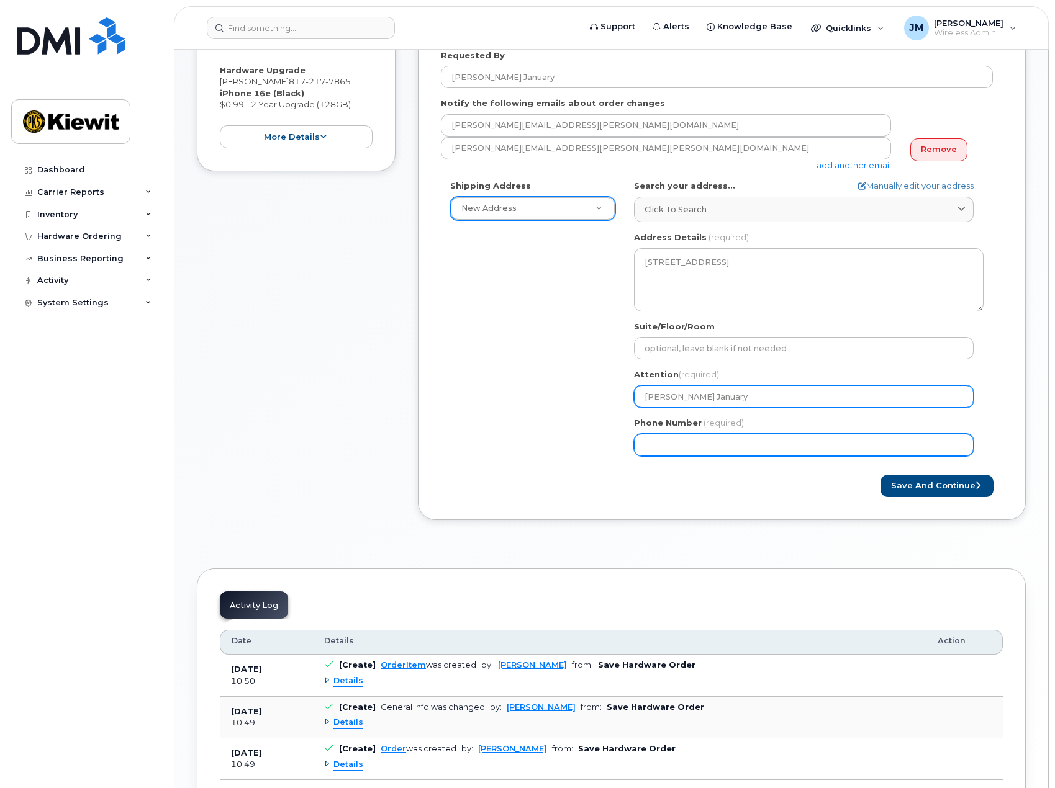
paste input "8172177865"
select select
type input "8172177865"
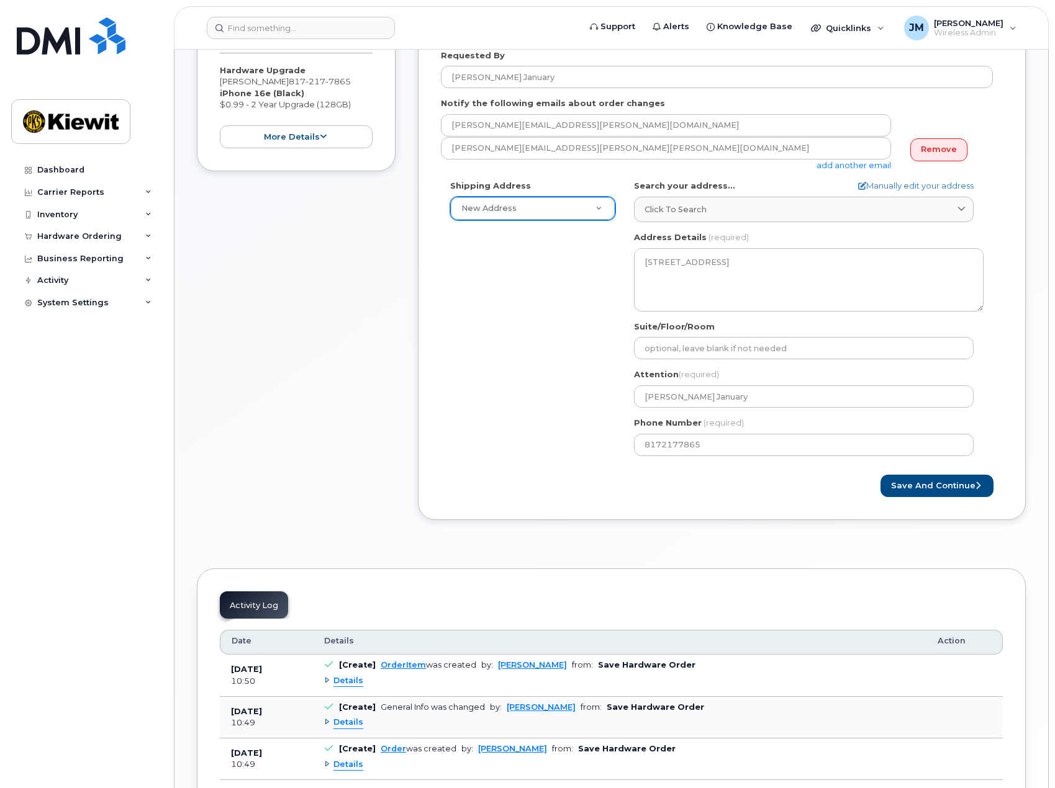
click at [703, 485] on div "Save and Continue" at bounding box center [722, 486] width 562 height 23
click at [914, 483] on button "Save and Continue" at bounding box center [936, 486] width 113 height 23
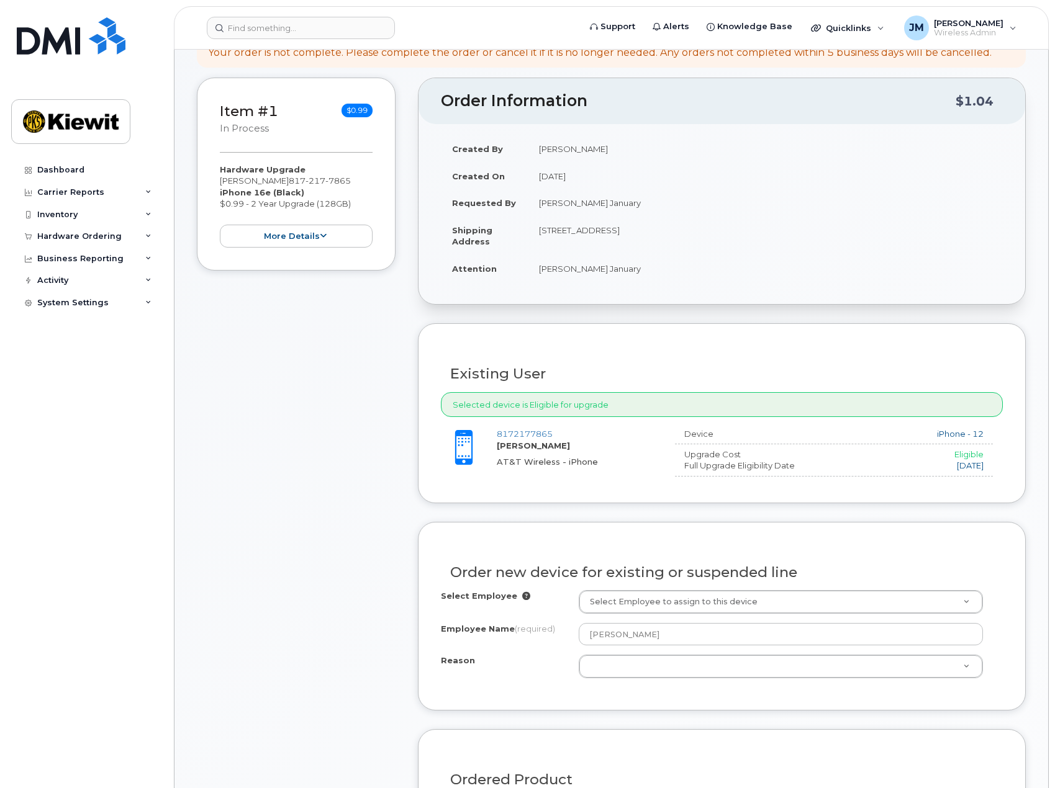
scroll to position [372, 0]
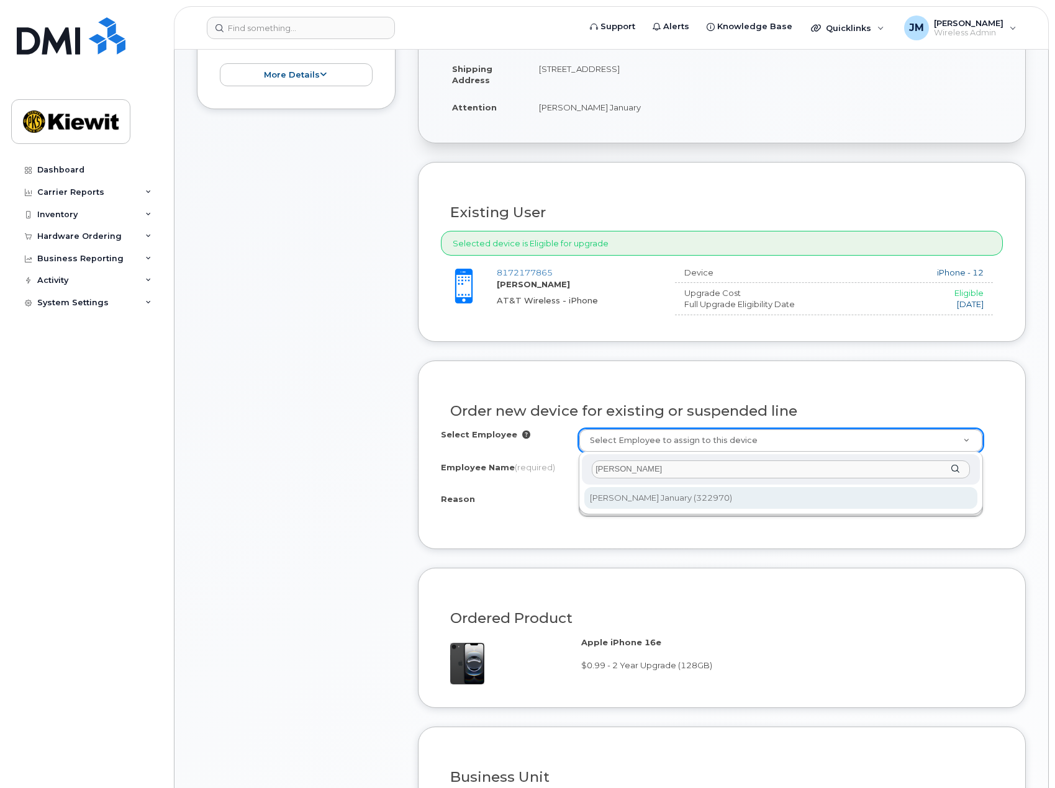
type input "laura january"
type input "2150307"
type input "[PERSON_NAME] January"
select select
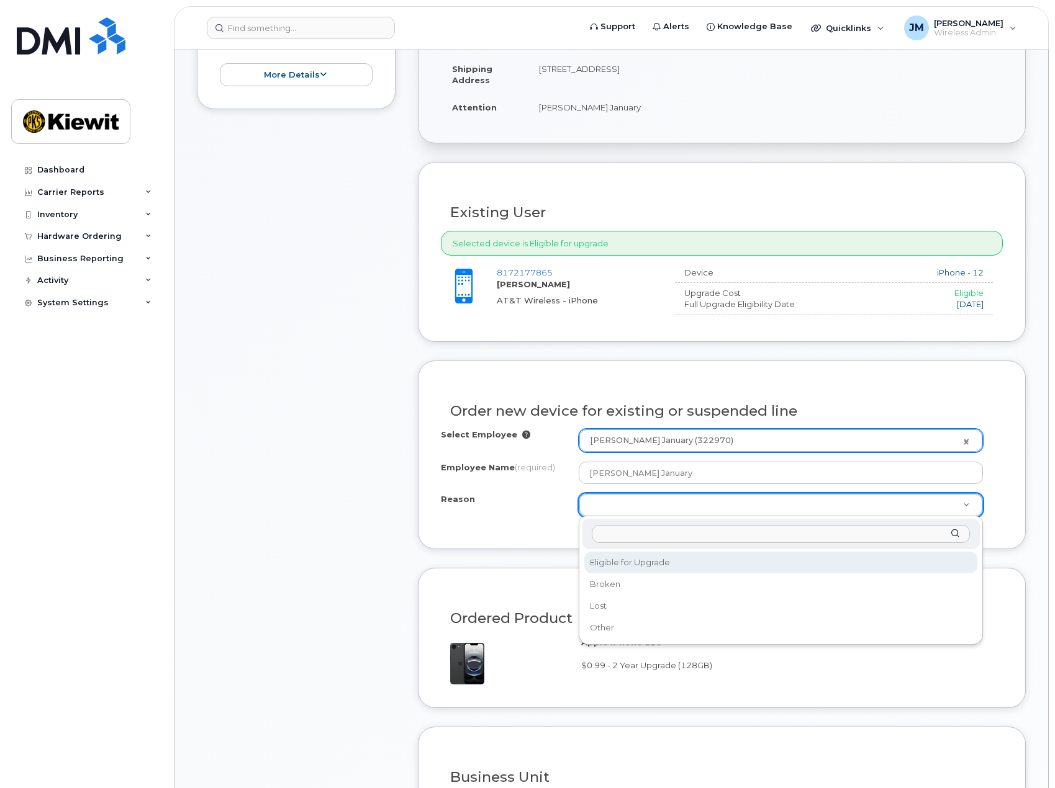
select select "eligible_for_upgrade"
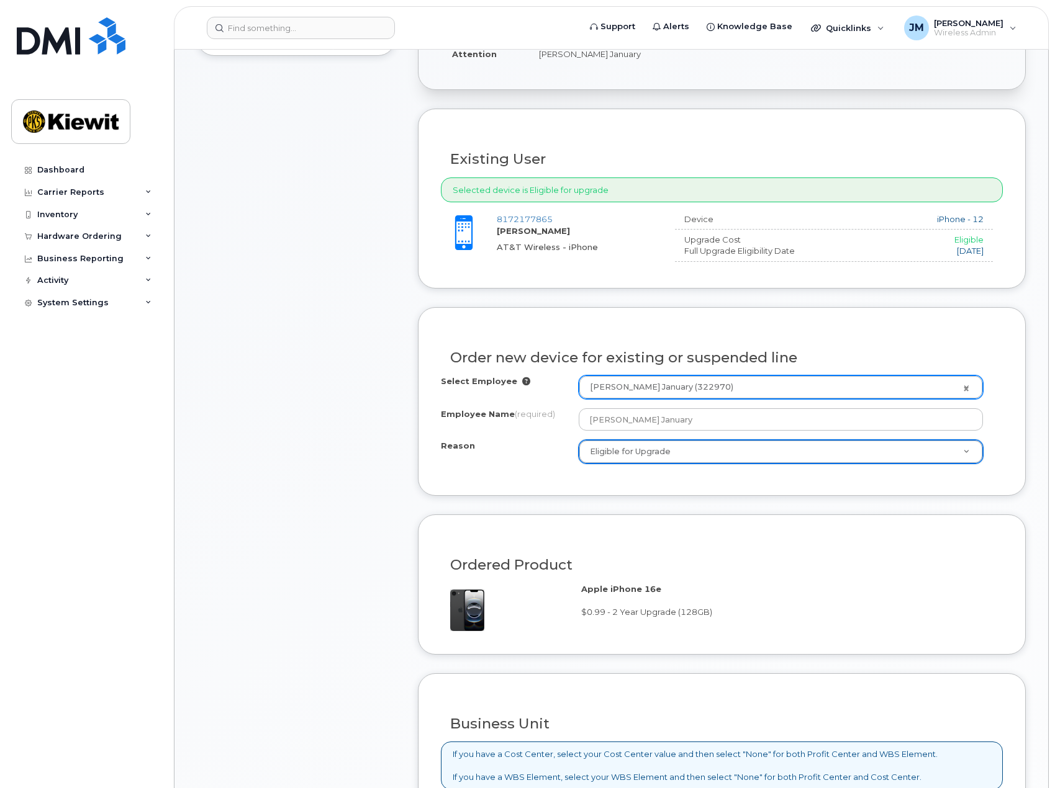
scroll to position [745, 0]
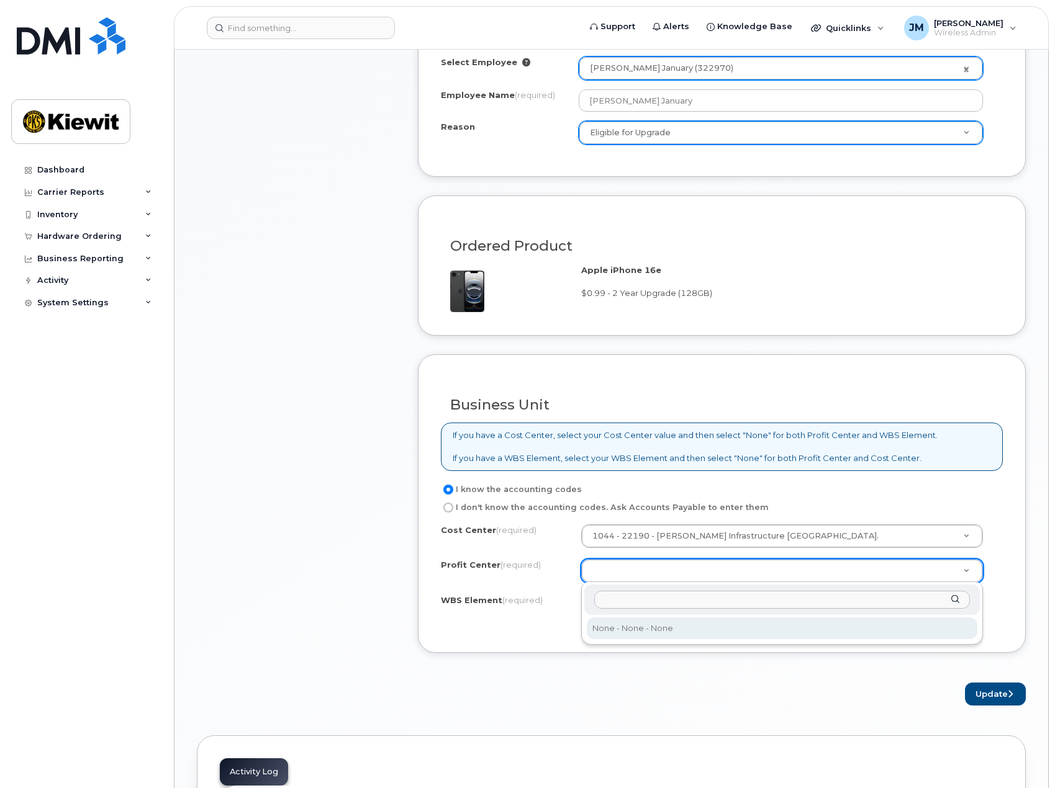
select select "None"
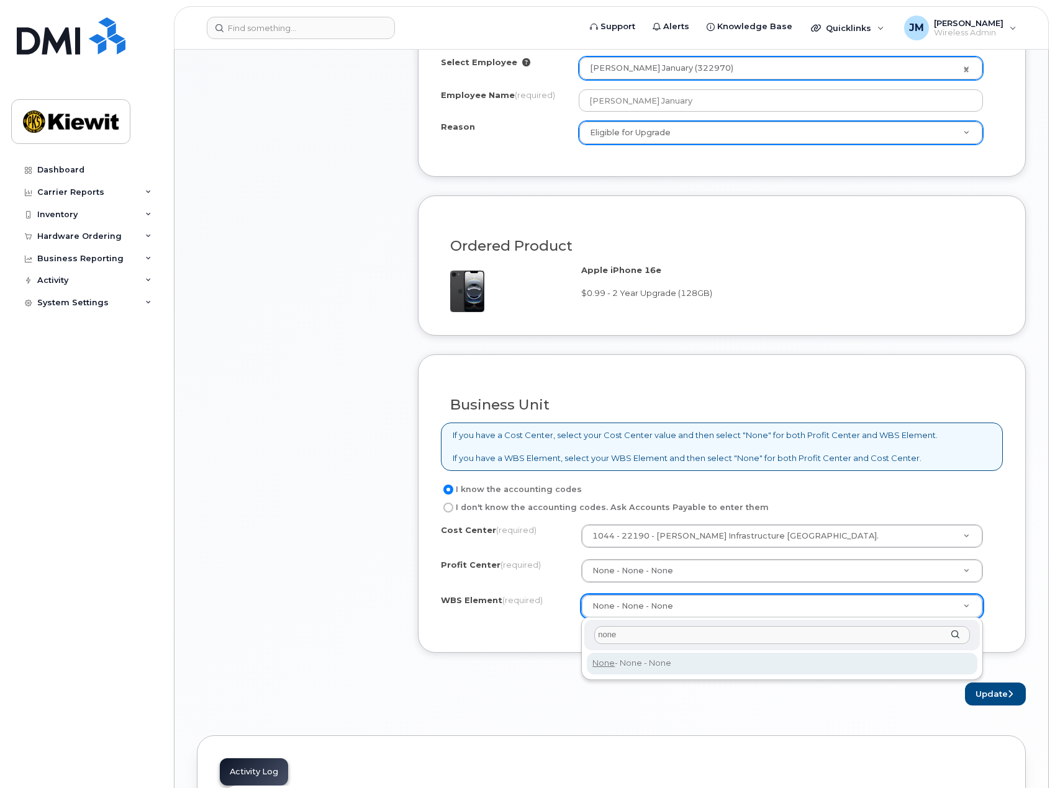
type input "none"
type input "None"
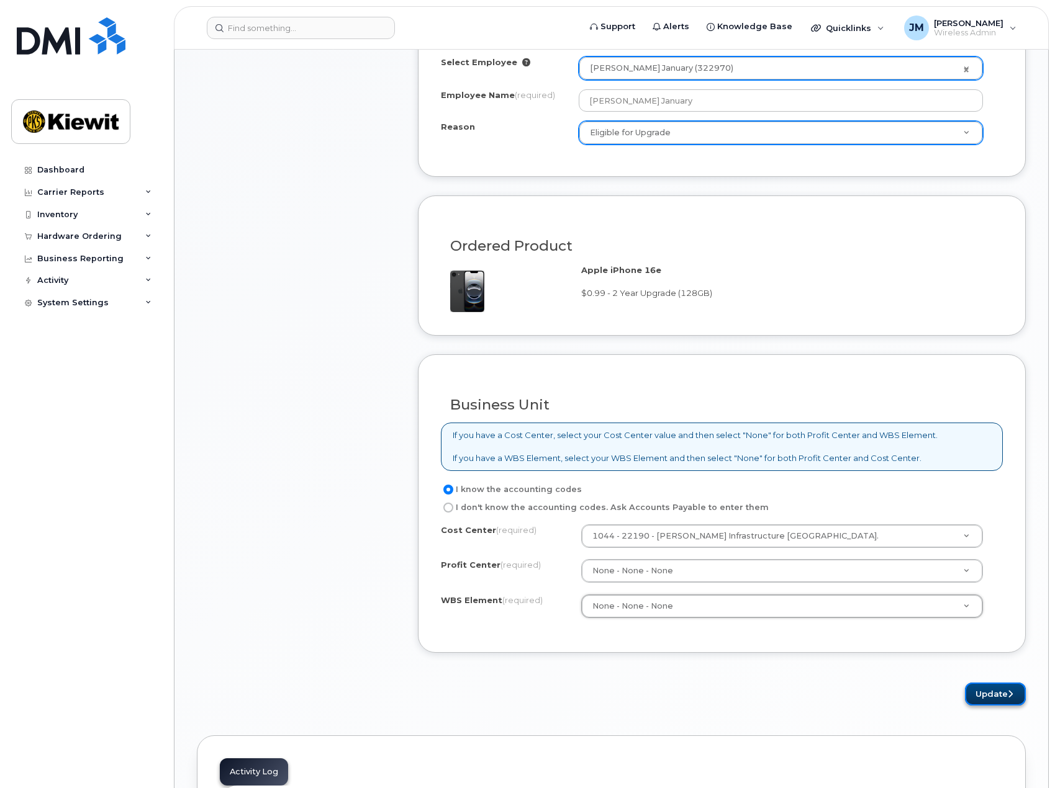
click at [995, 690] on button "Update" at bounding box center [995, 694] width 61 height 23
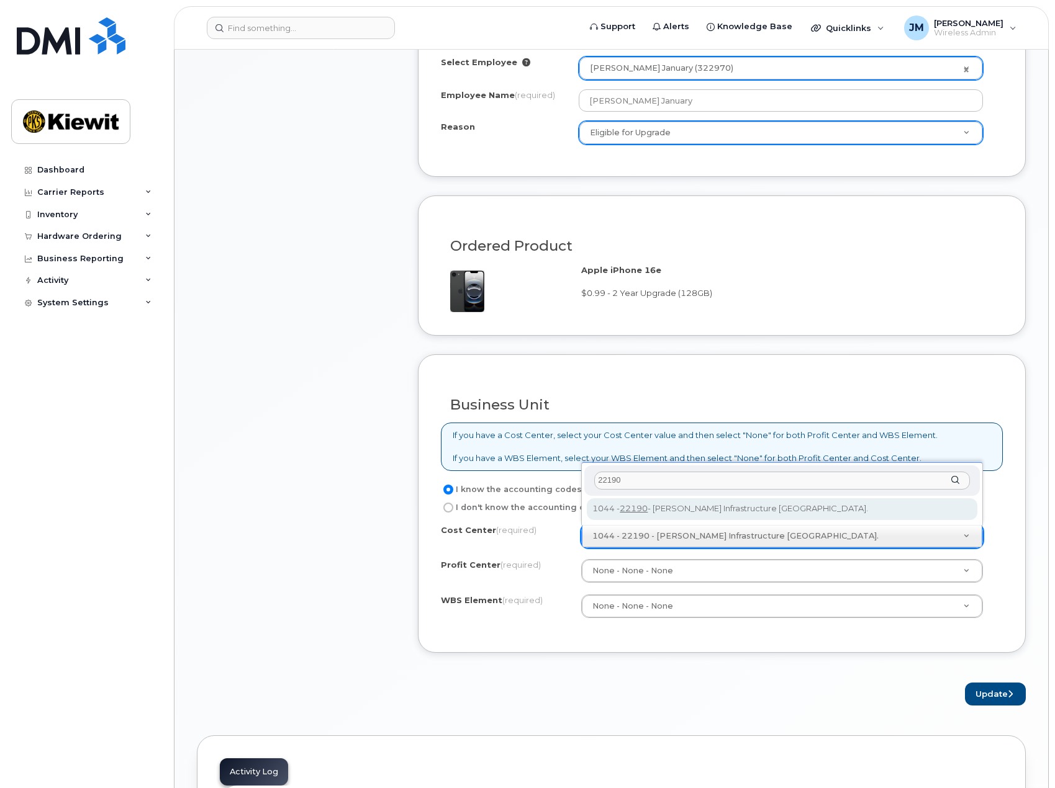
type input "22190"
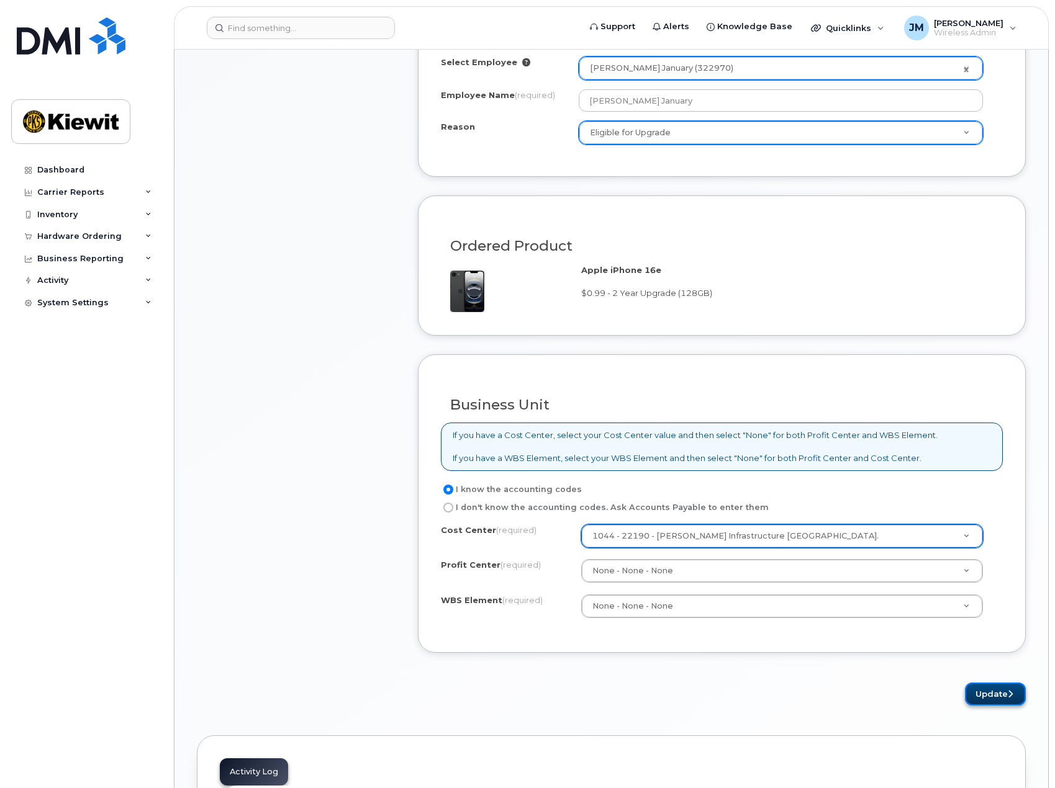
click at [984, 684] on button "Update" at bounding box center [995, 694] width 61 height 23
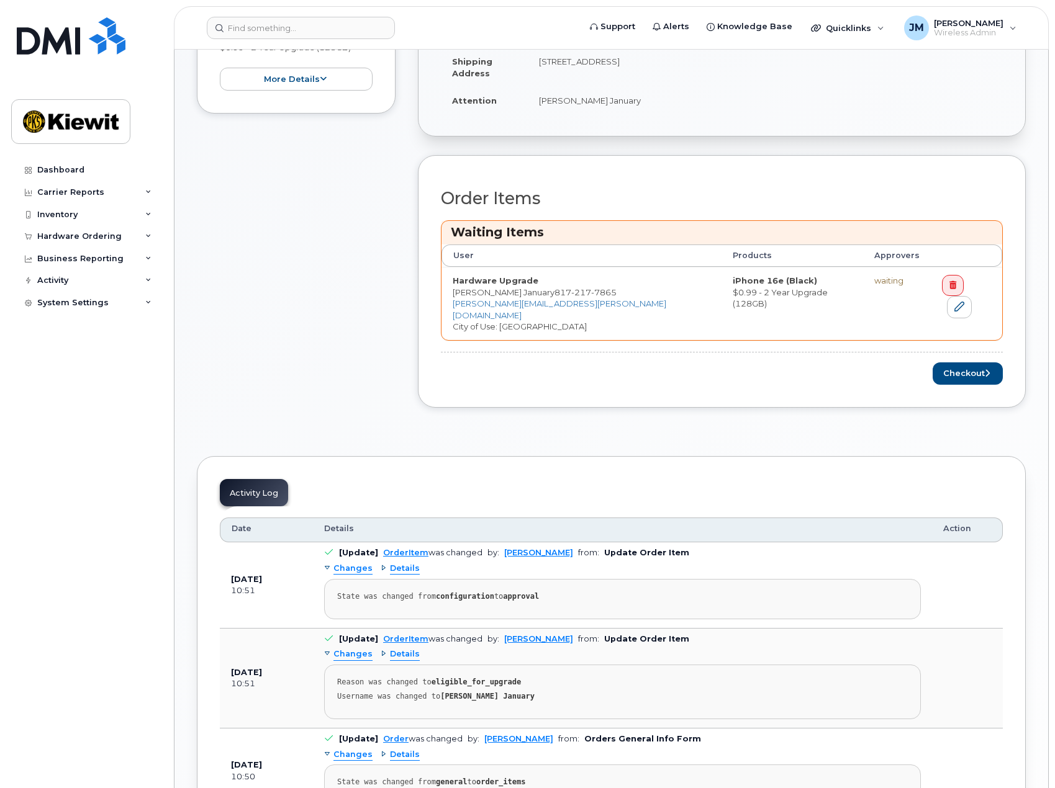
scroll to position [435, 0]
click at [975, 364] on button "Checkout" at bounding box center [967, 372] width 70 height 23
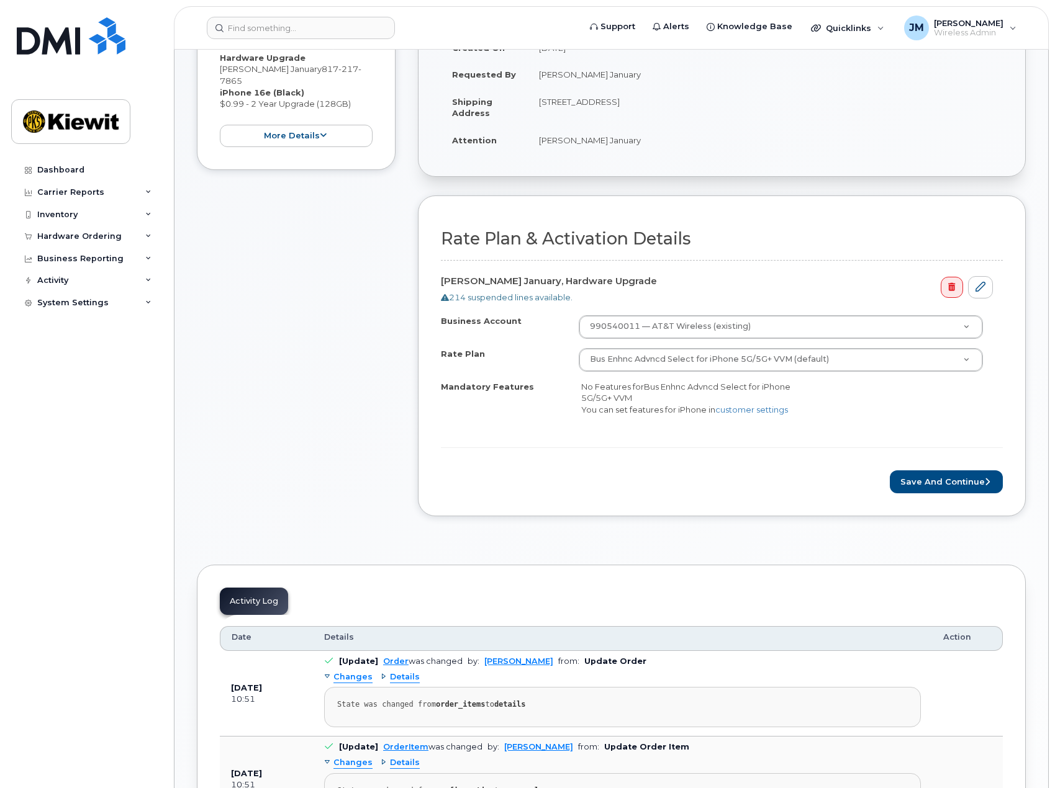
scroll to position [310, 0]
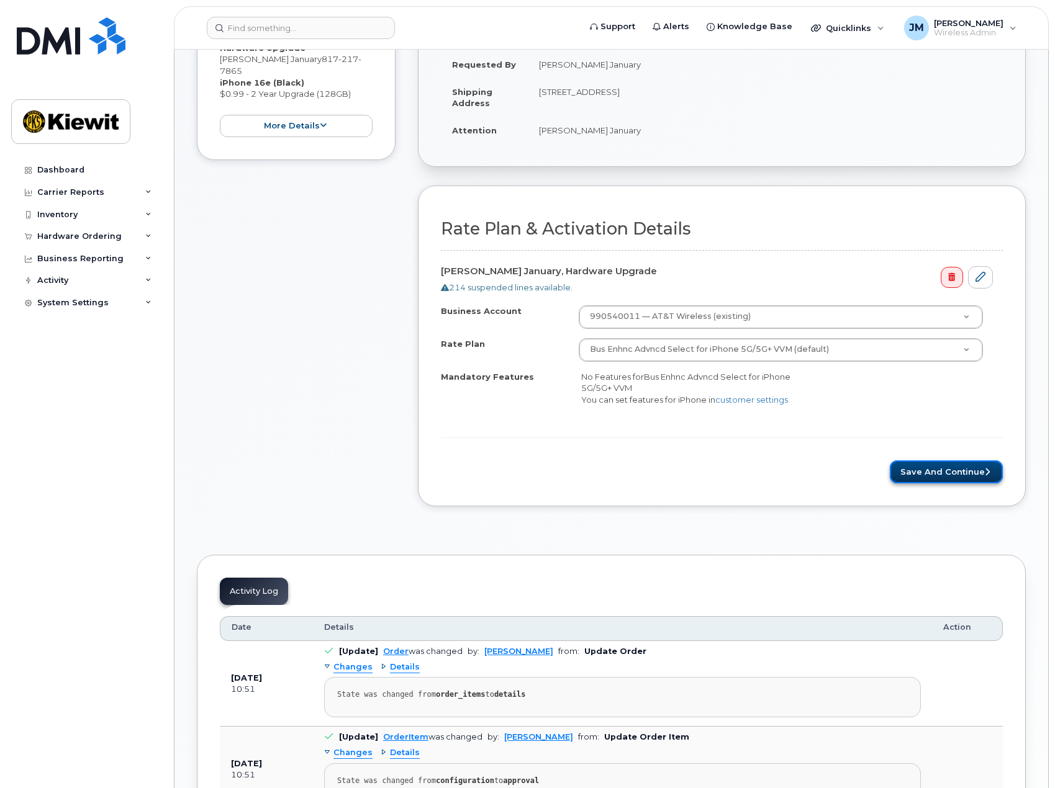
click at [947, 474] on button "Save and Continue" at bounding box center [946, 472] width 113 height 23
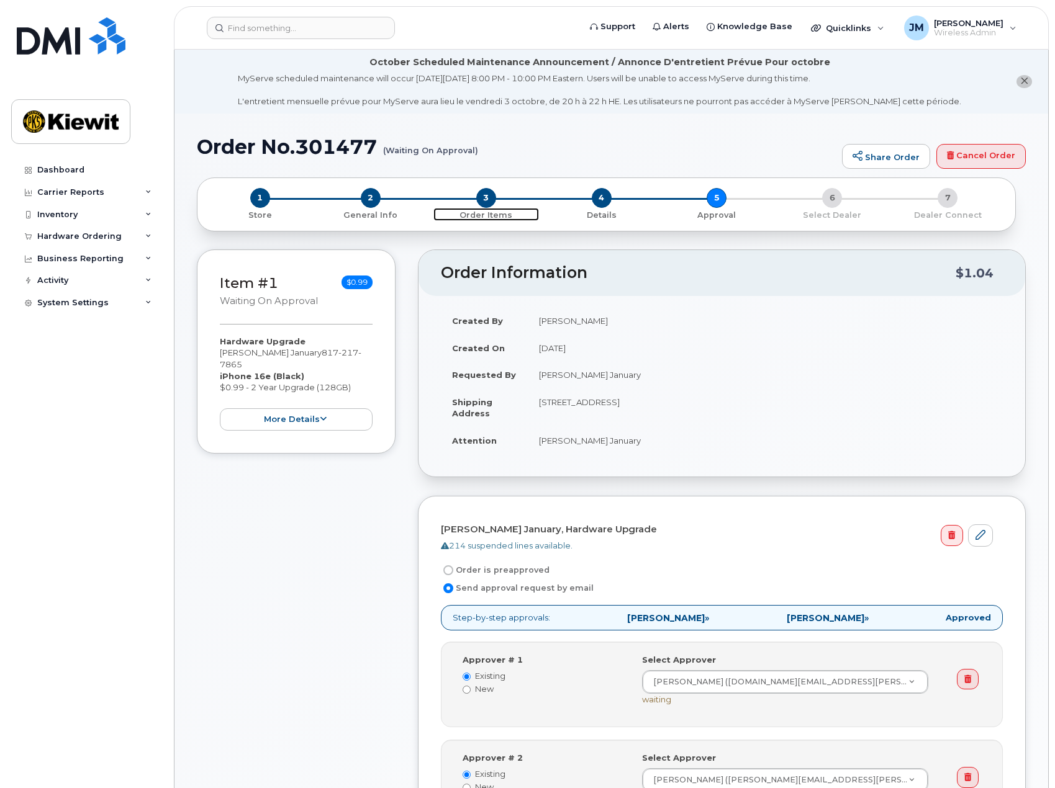
click at [486, 202] on span "3" at bounding box center [486, 198] width 20 height 20
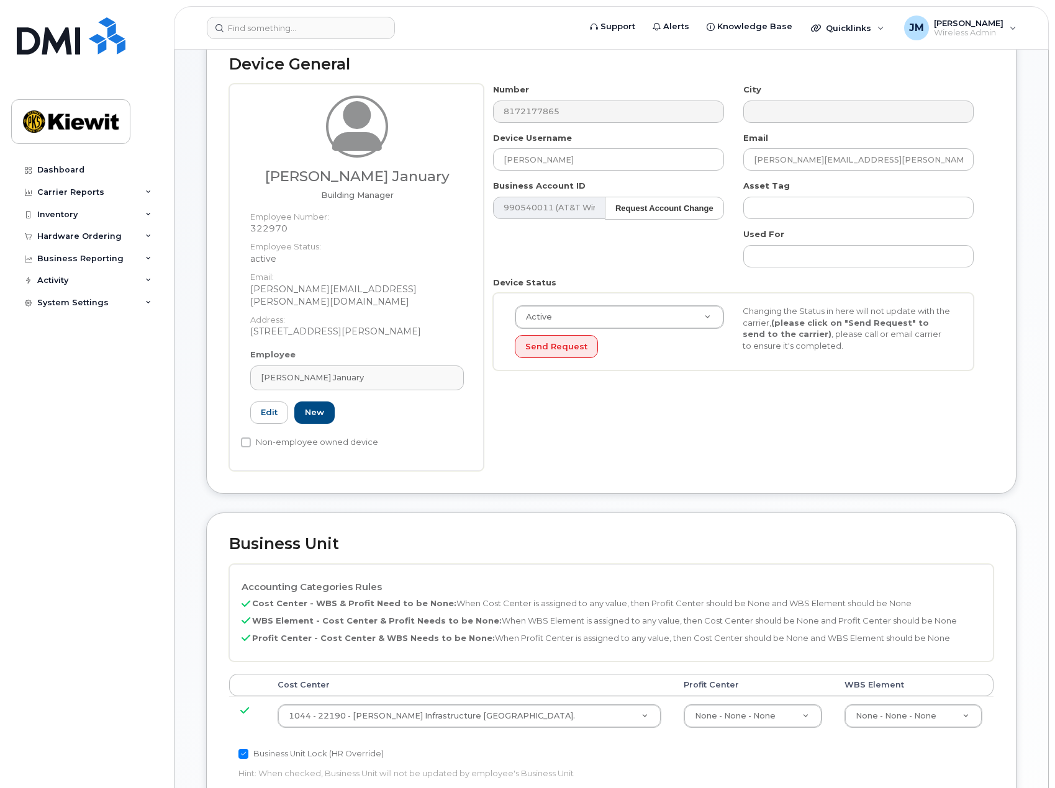
scroll to position [435, 0]
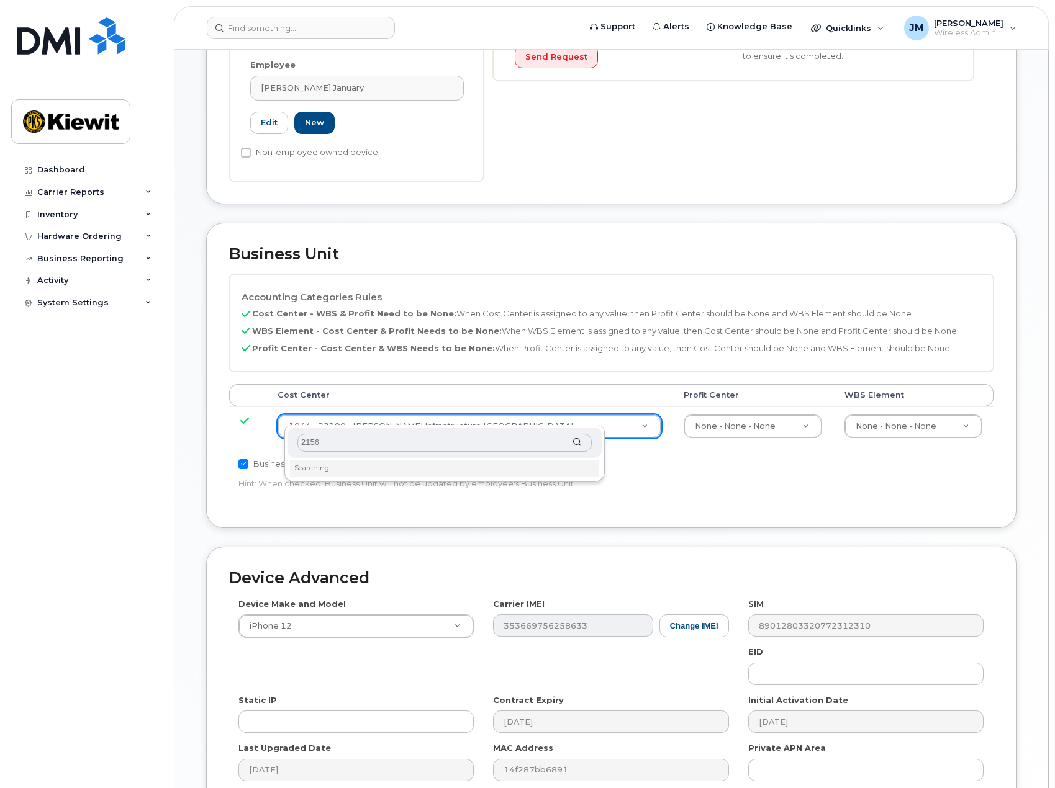
type input "21564"
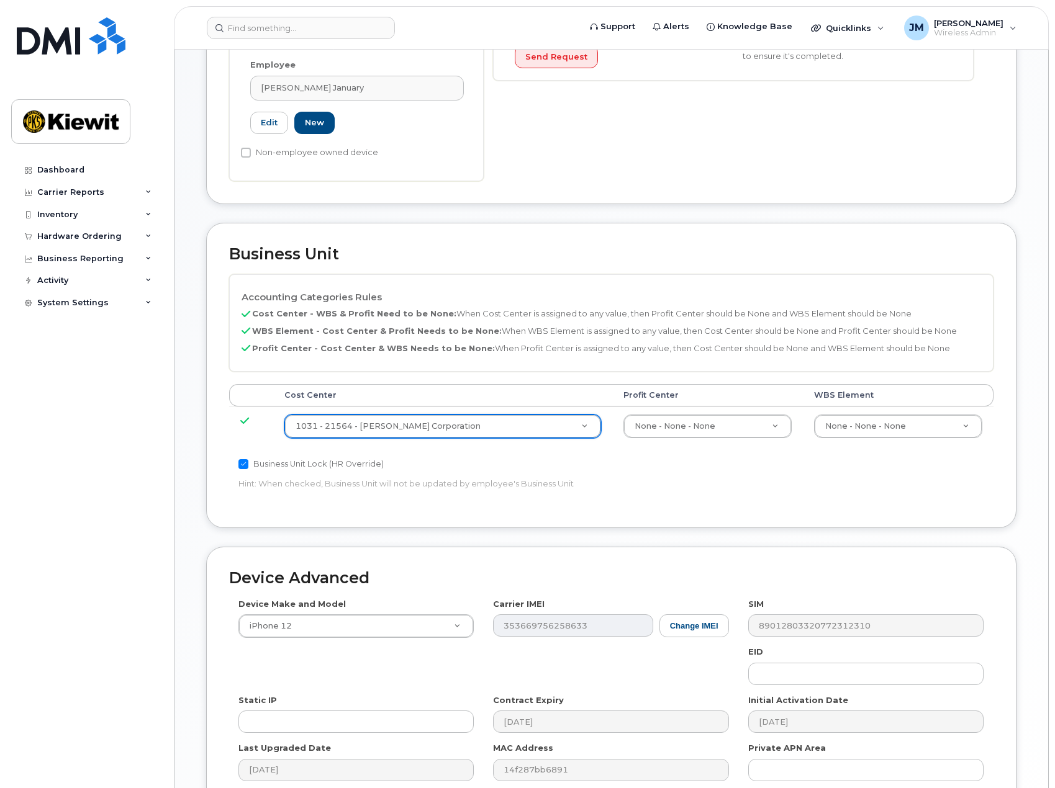
type input "30347817"
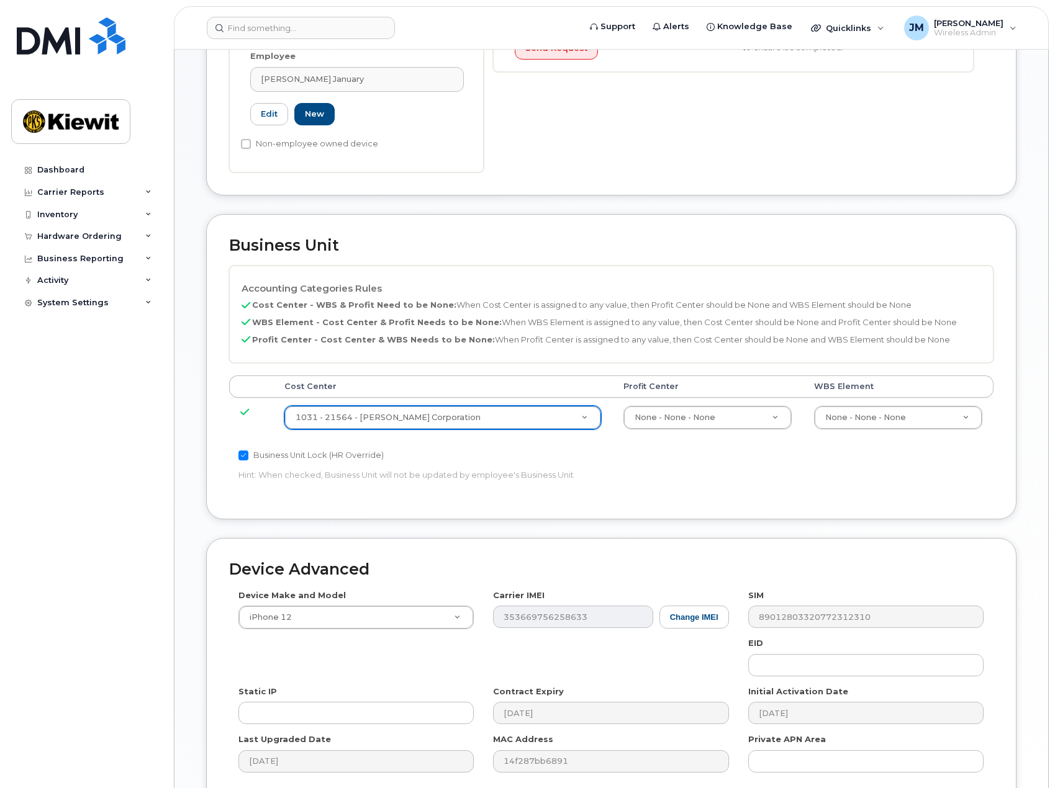
scroll to position [551, 0]
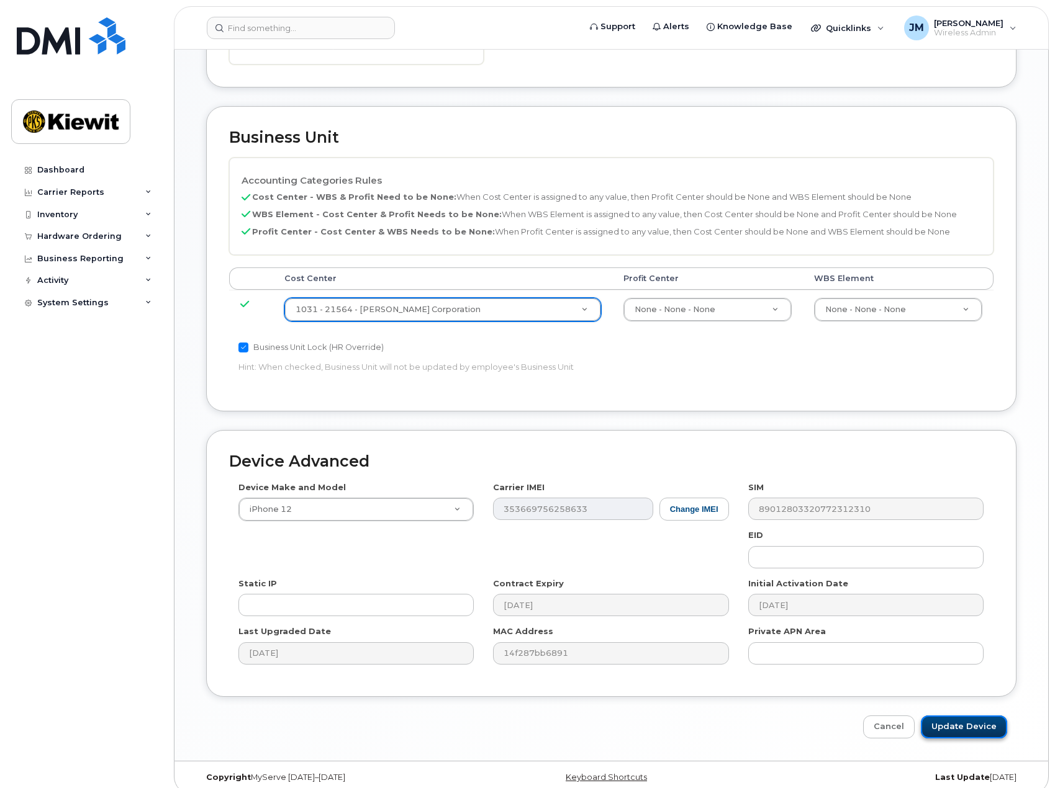
click at [958, 721] on input "Update Device" at bounding box center [964, 727] width 86 height 23
type input "Saving..."
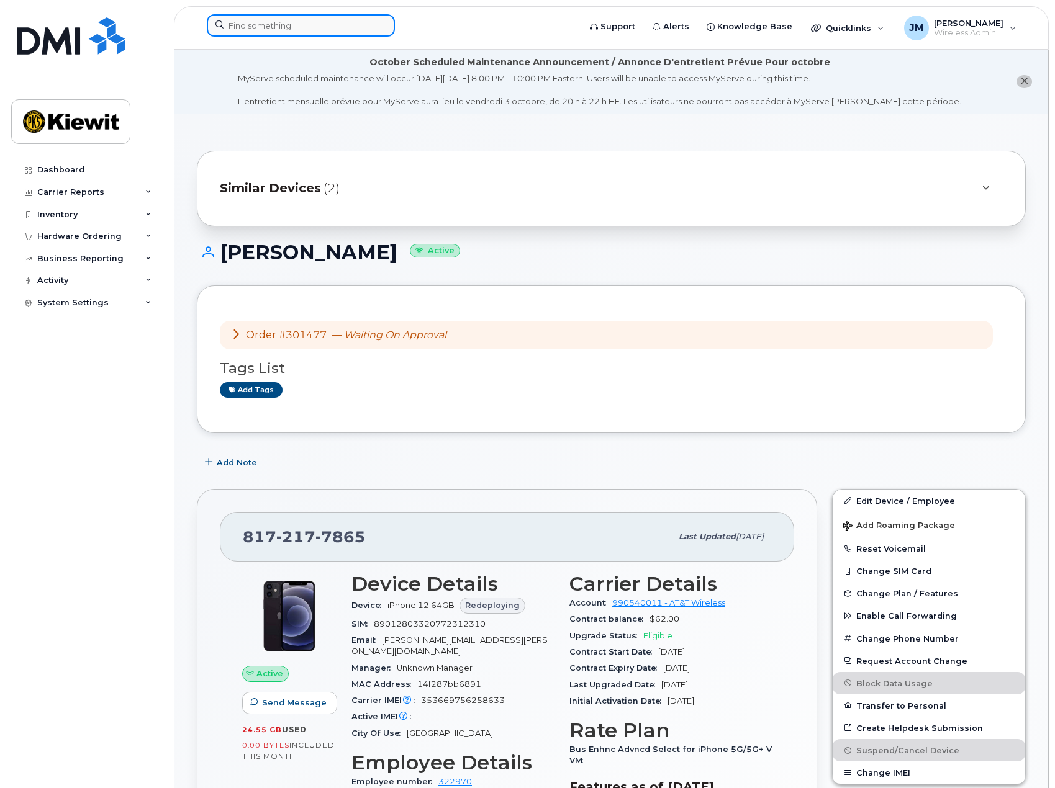
click at [302, 32] on input at bounding box center [301, 25] width 188 height 22
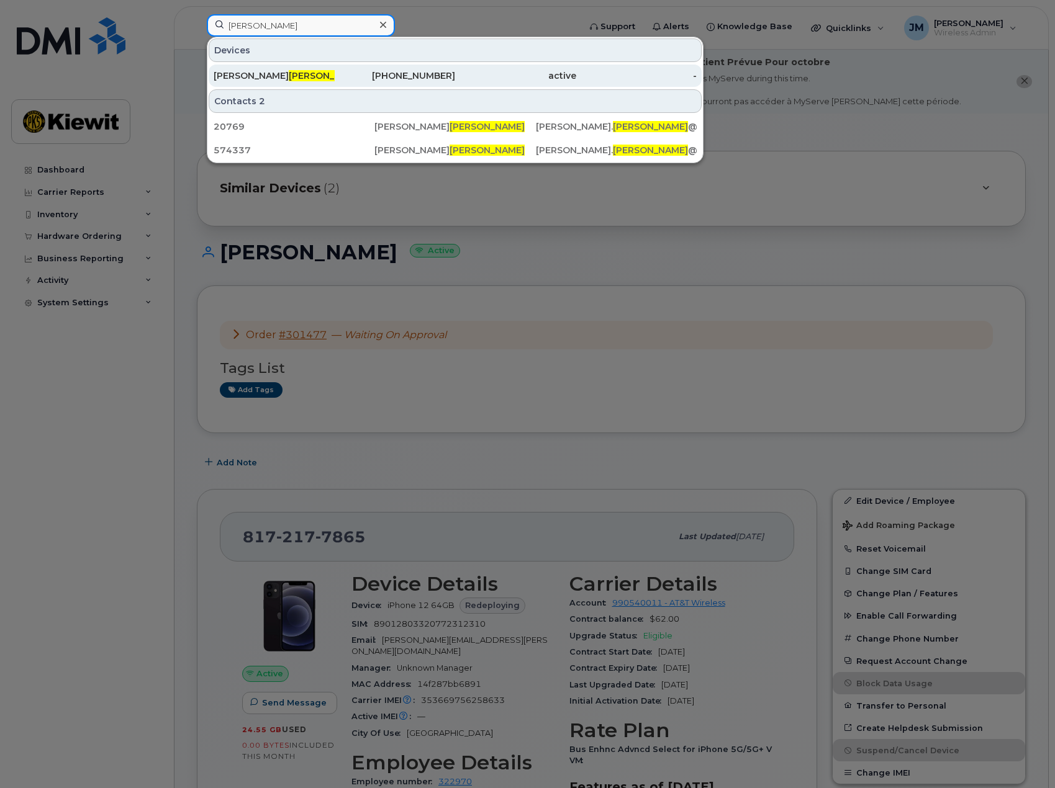
type input "tobaben"
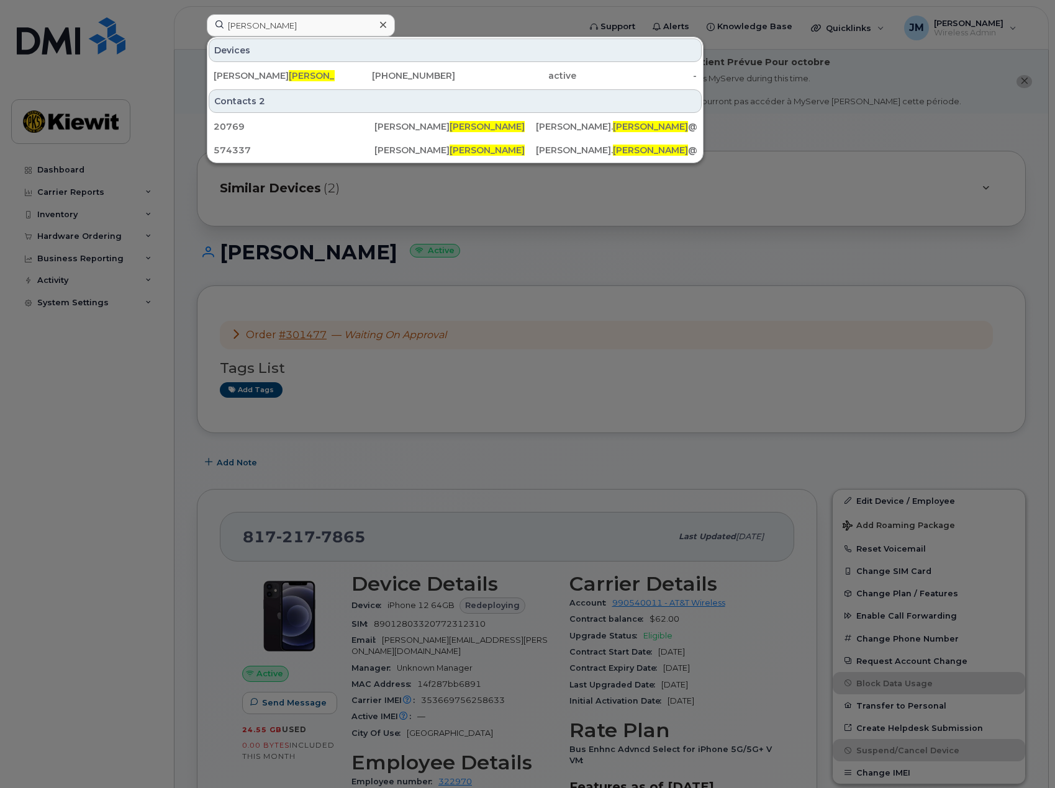
drag, startPoint x: 291, startPoint y: 73, endPoint x: 510, endPoint y: 177, distance: 242.7
click at [291, 73] on span "Tobaben" at bounding box center [326, 75] width 75 height 11
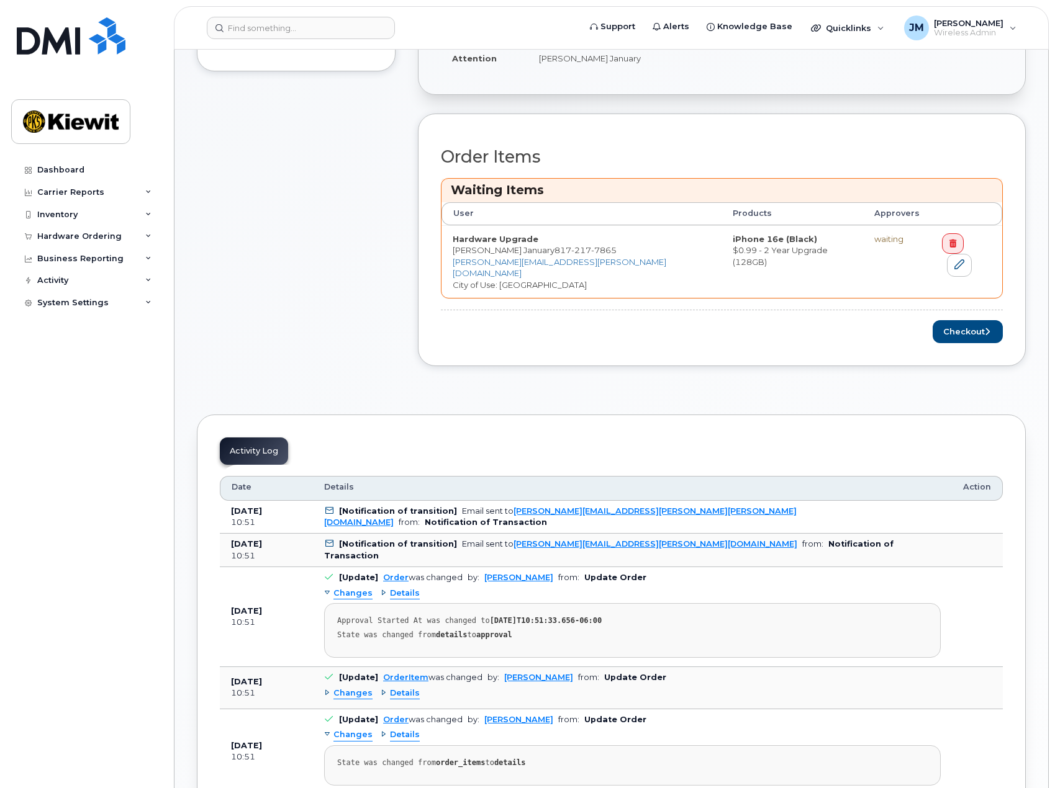
scroll to position [186, 0]
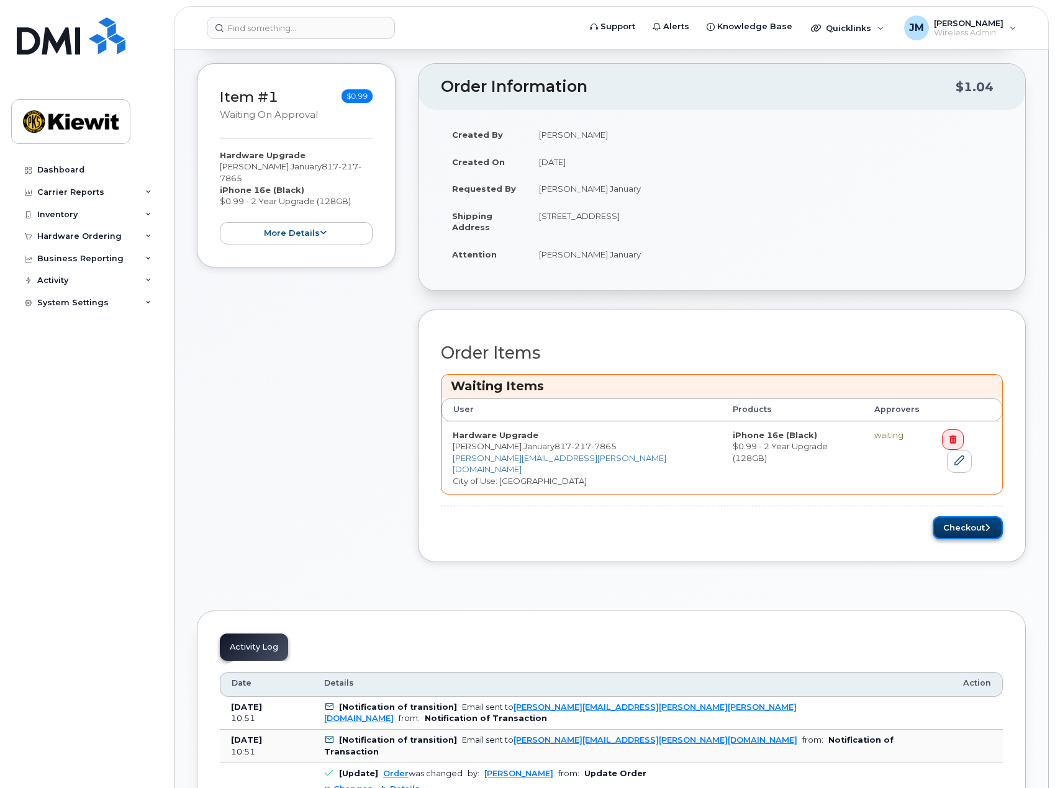
click at [969, 517] on button "Checkout" at bounding box center [967, 528] width 70 height 23
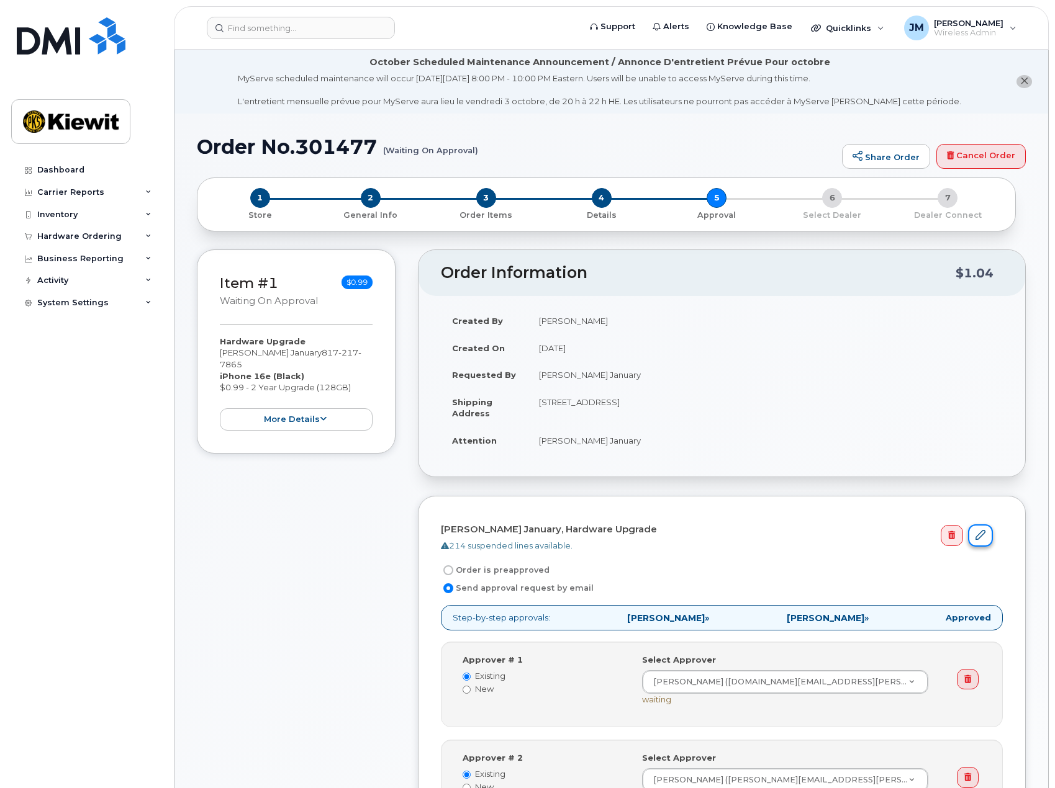
click at [985, 534] on icon at bounding box center [980, 535] width 10 height 10
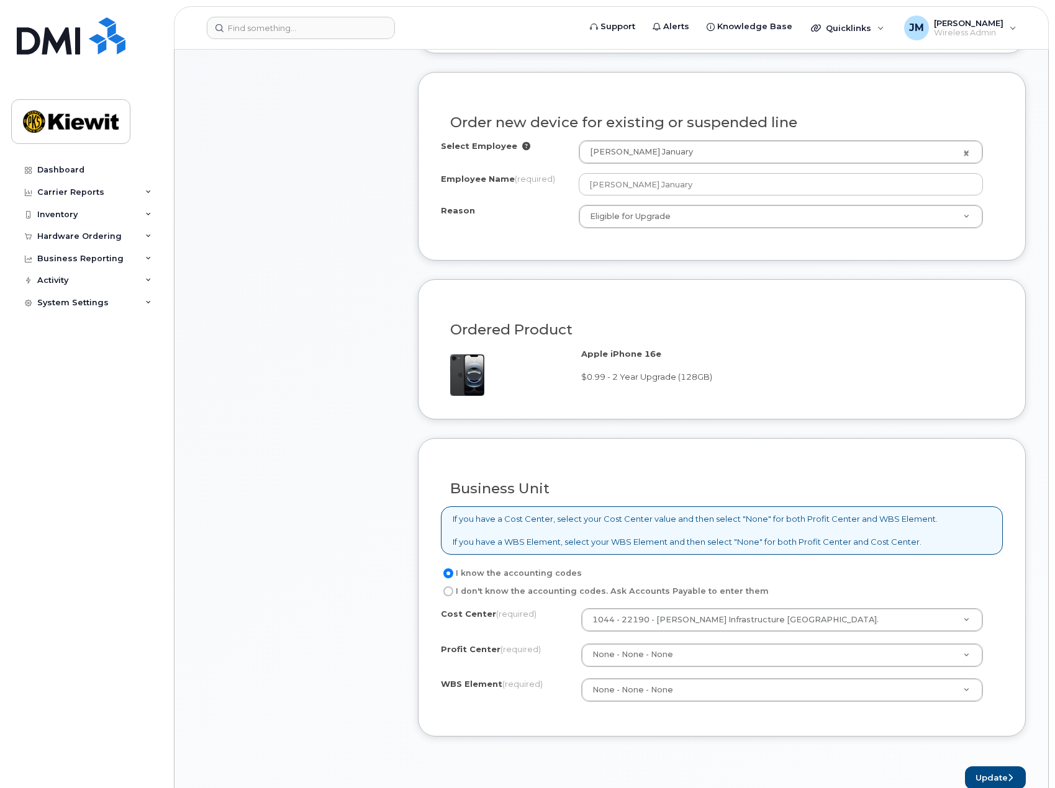
scroll to position [807, 0]
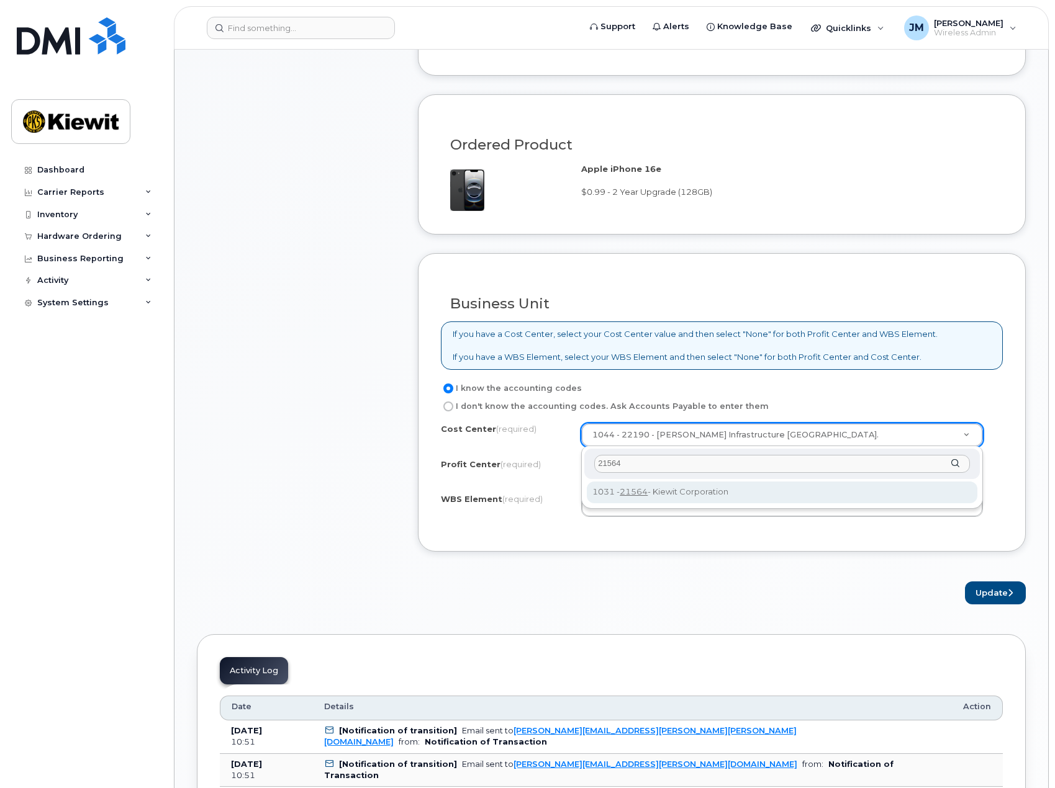
type input "21564"
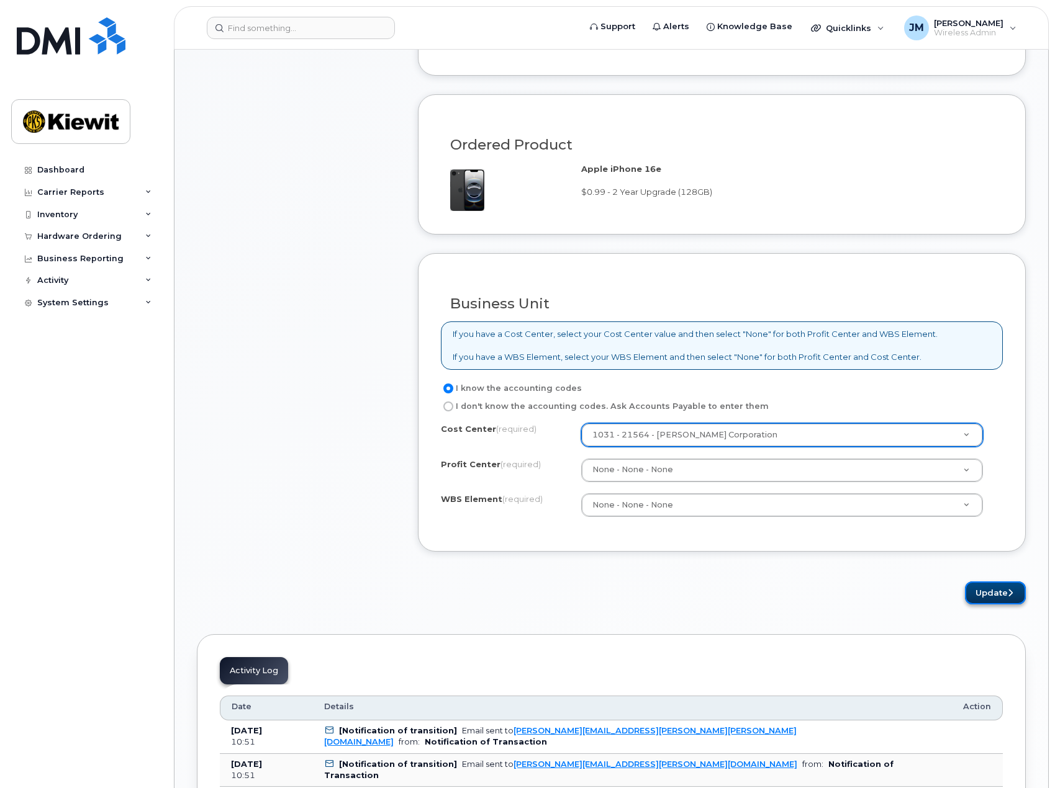
click at [991, 595] on button "Update" at bounding box center [995, 593] width 61 height 23
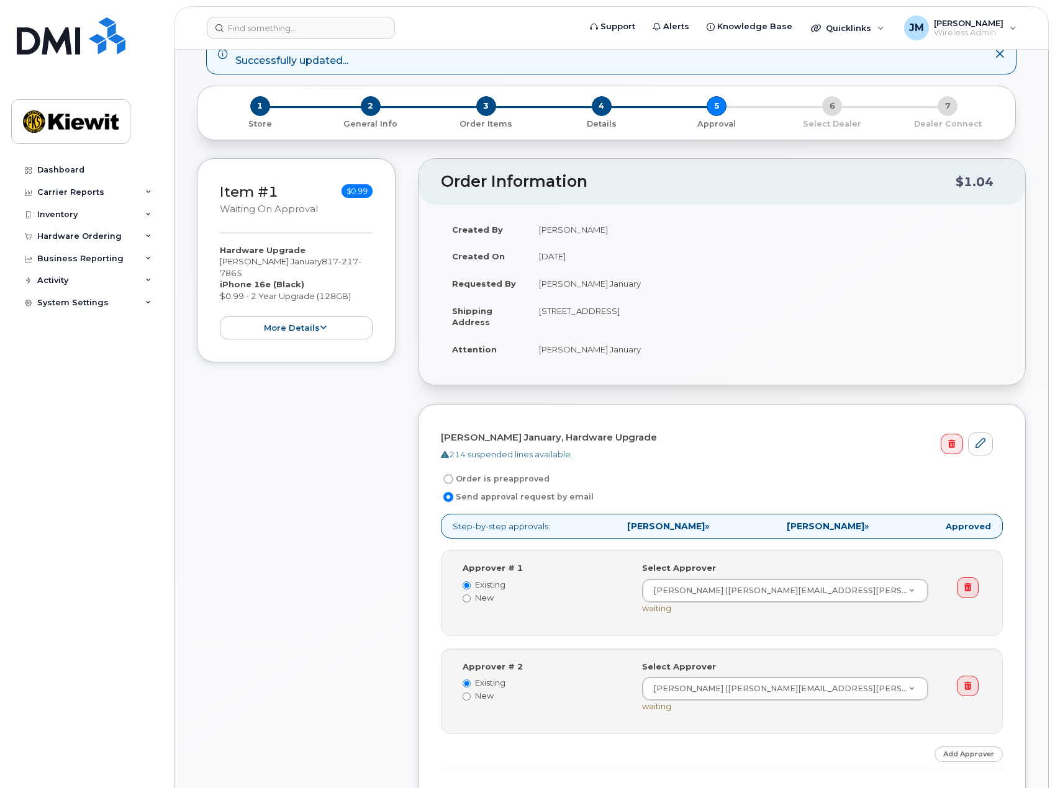
scroll to position [435, 0]
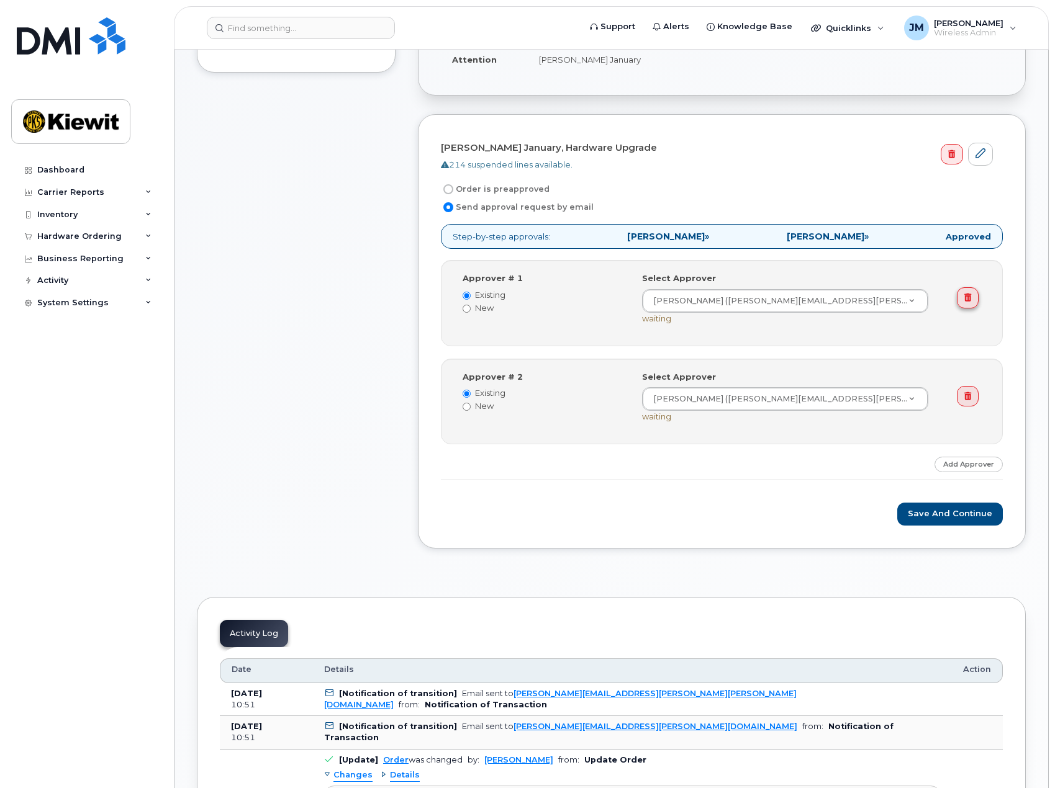
click at [970, 302] on icon at bounding box center [967, 298] width 7 height 8
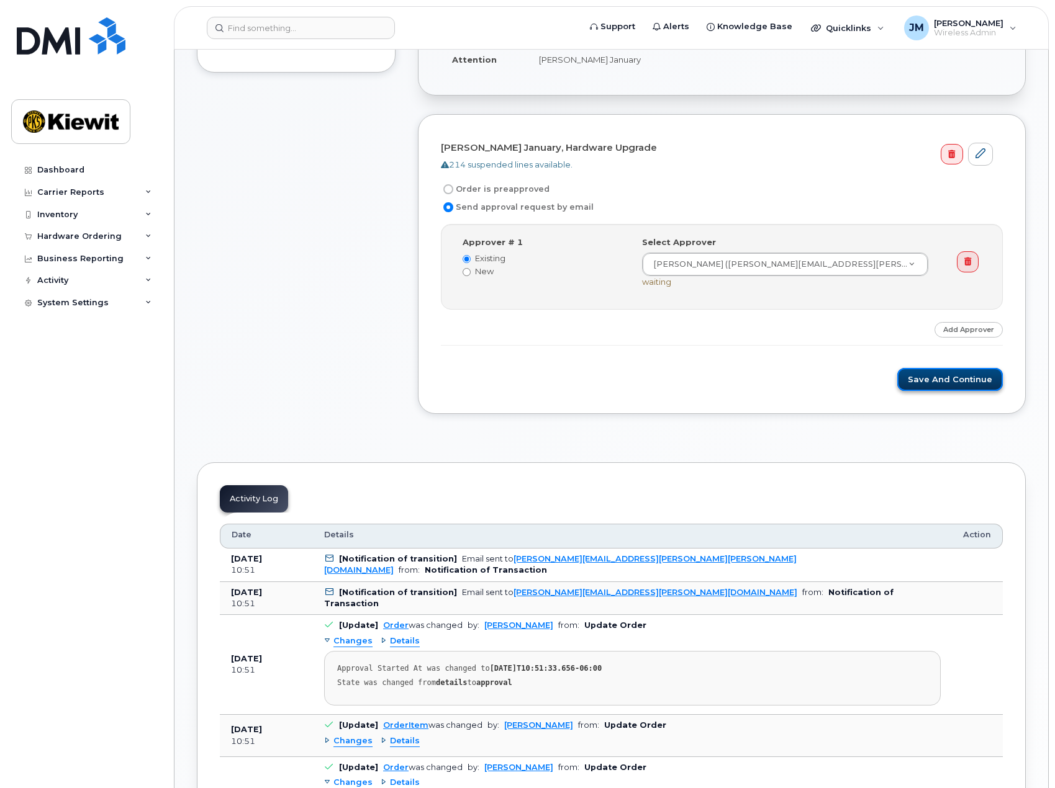
click at [956, 381] on button "Save and Continue" at bounding box center [950, 379] width 106 height 23
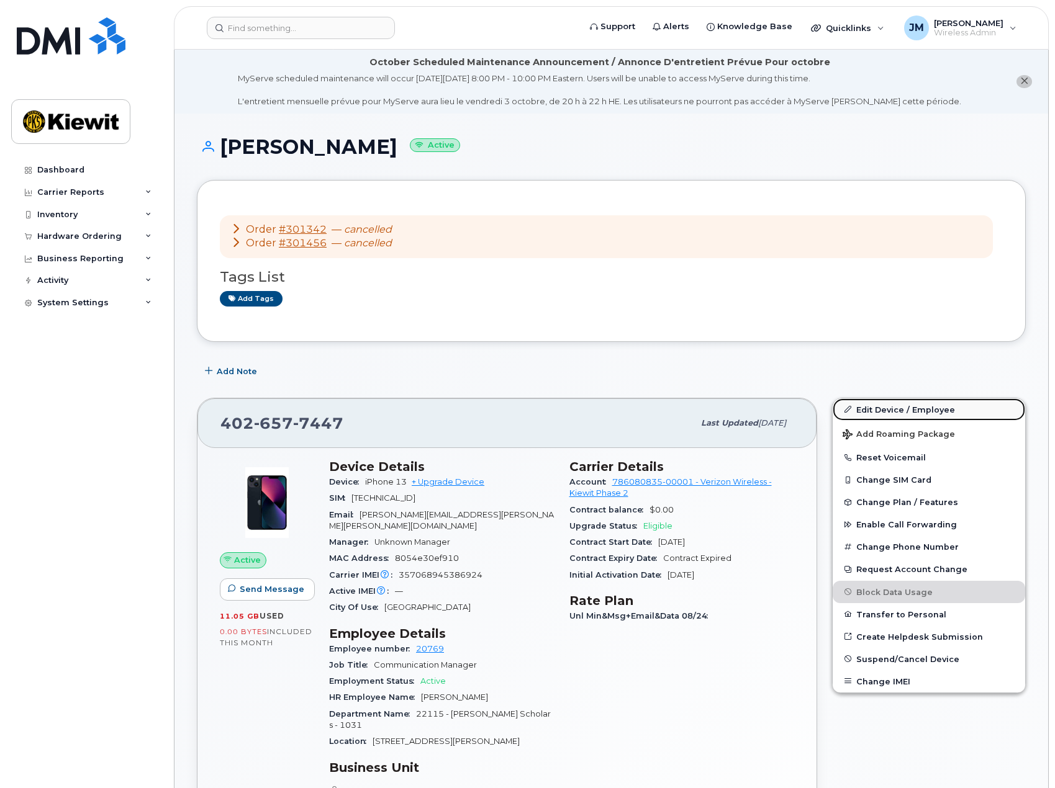
click at [882, 408] on link "Edit Device / Employee" at bounding box center [929, 410] width 192 height 22
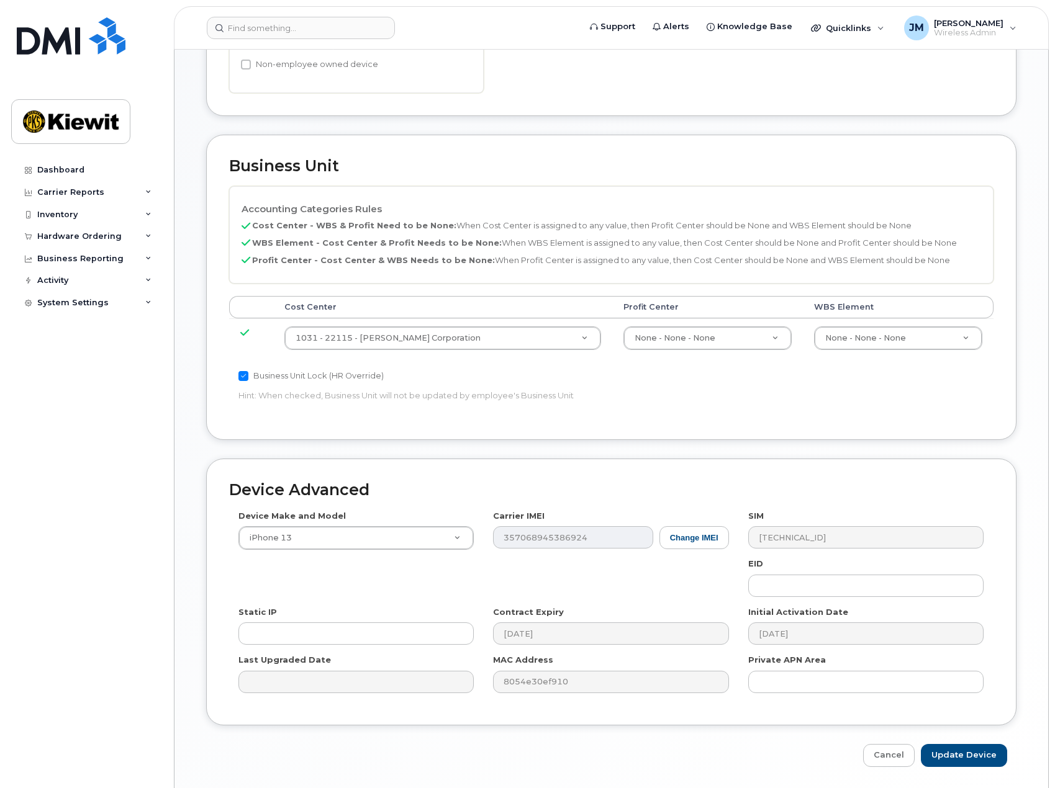
scroll to position [551, 0]
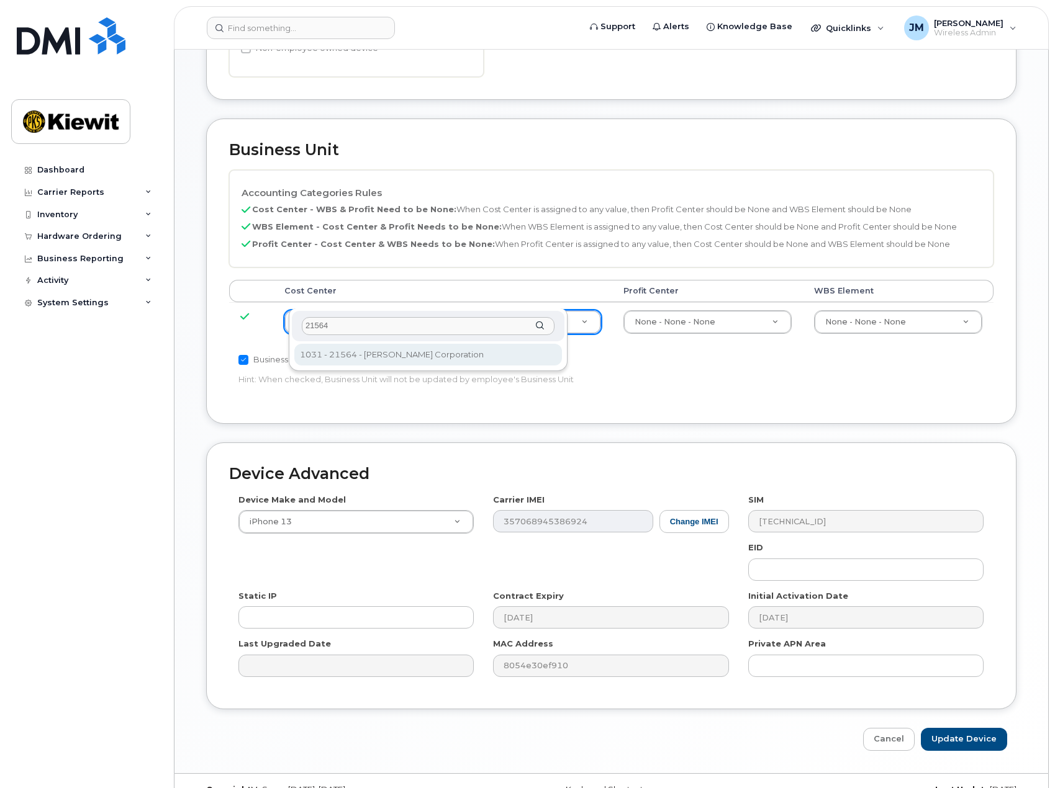
type input "21564"
type input "30347817"
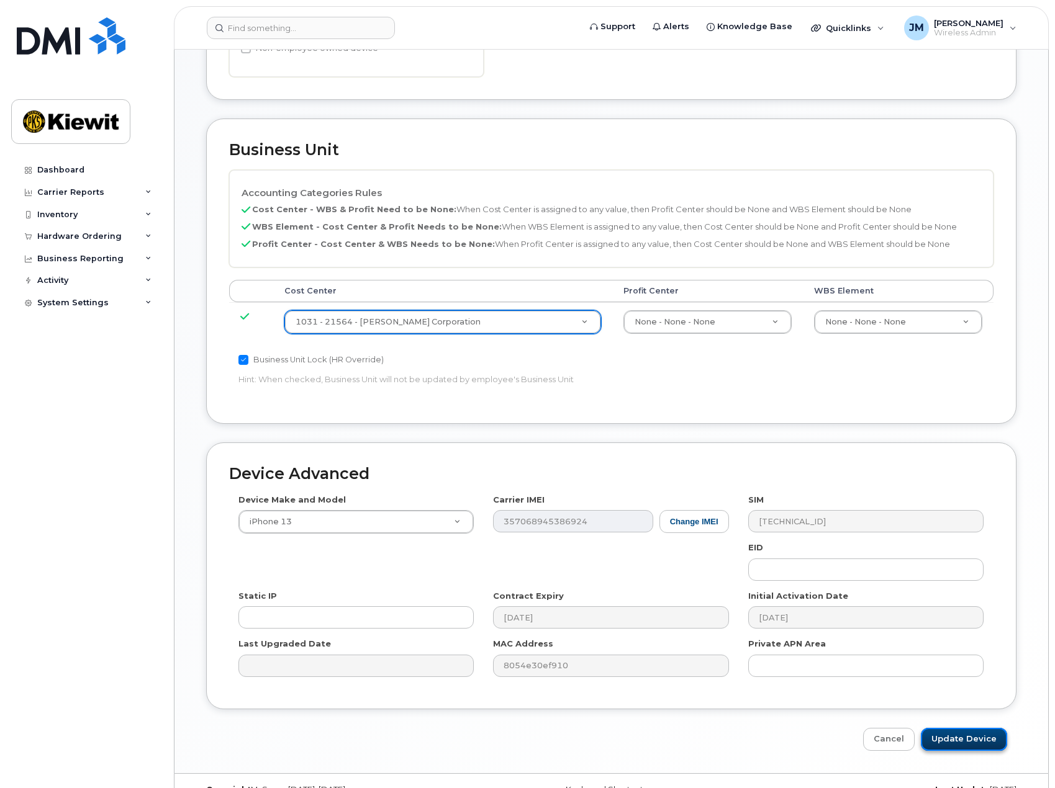
click at [966, 728] on input "Update Device" at bounding box center [964, 739] width 86 height 23
type input "Saving..."
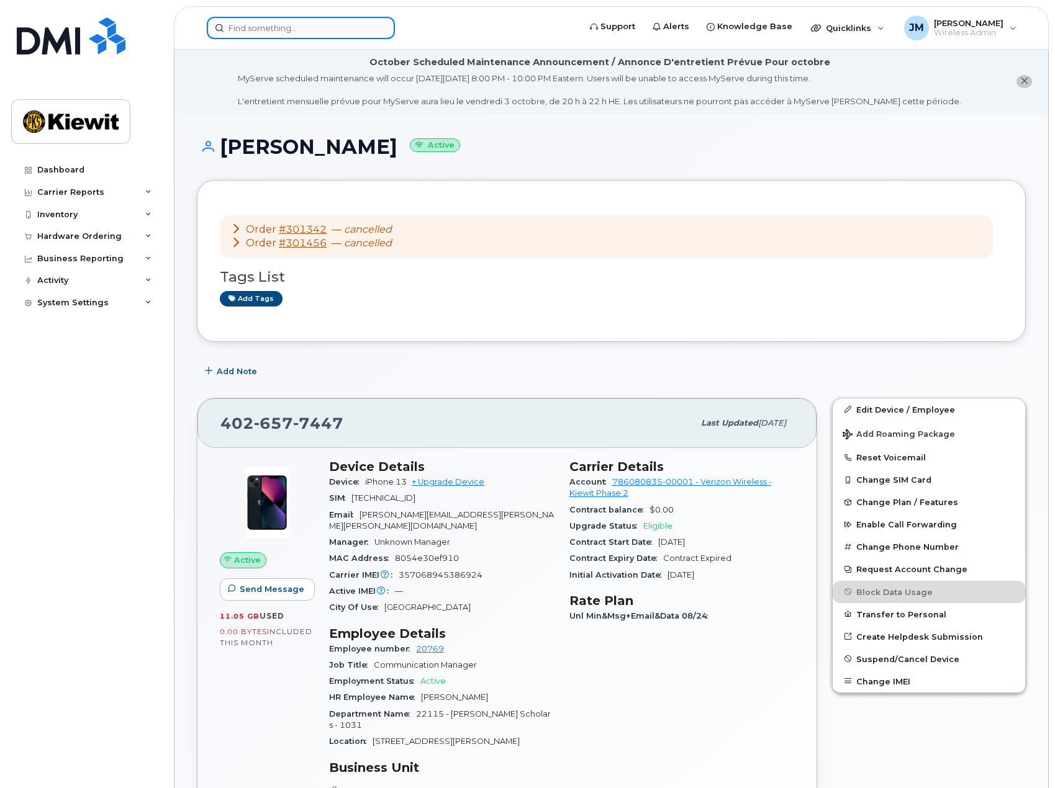
click at [295, 20] on input at bounding box center [301, 28] width 188 height 22
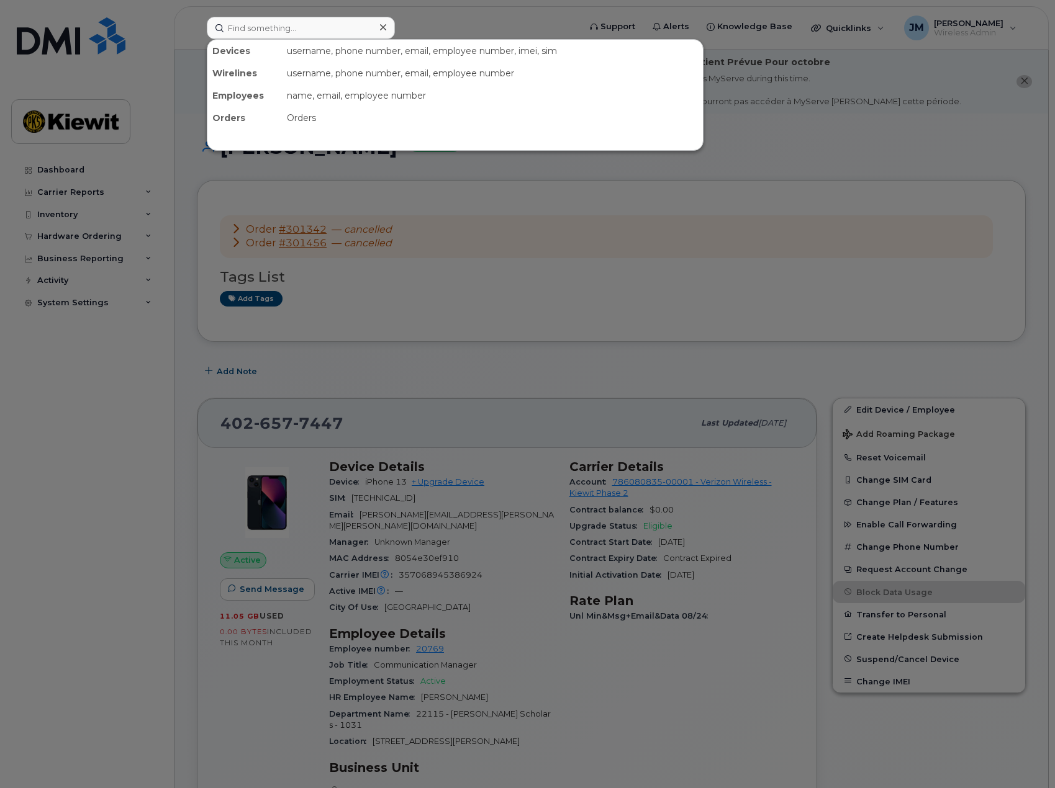
drag, startPoint x: 355, startPoint y: 428, endPoint x: 259, endPoint y: 422, distance: 95.8
click at [259, 422] on div at bounding box center [527, 394] width 1055 height 788
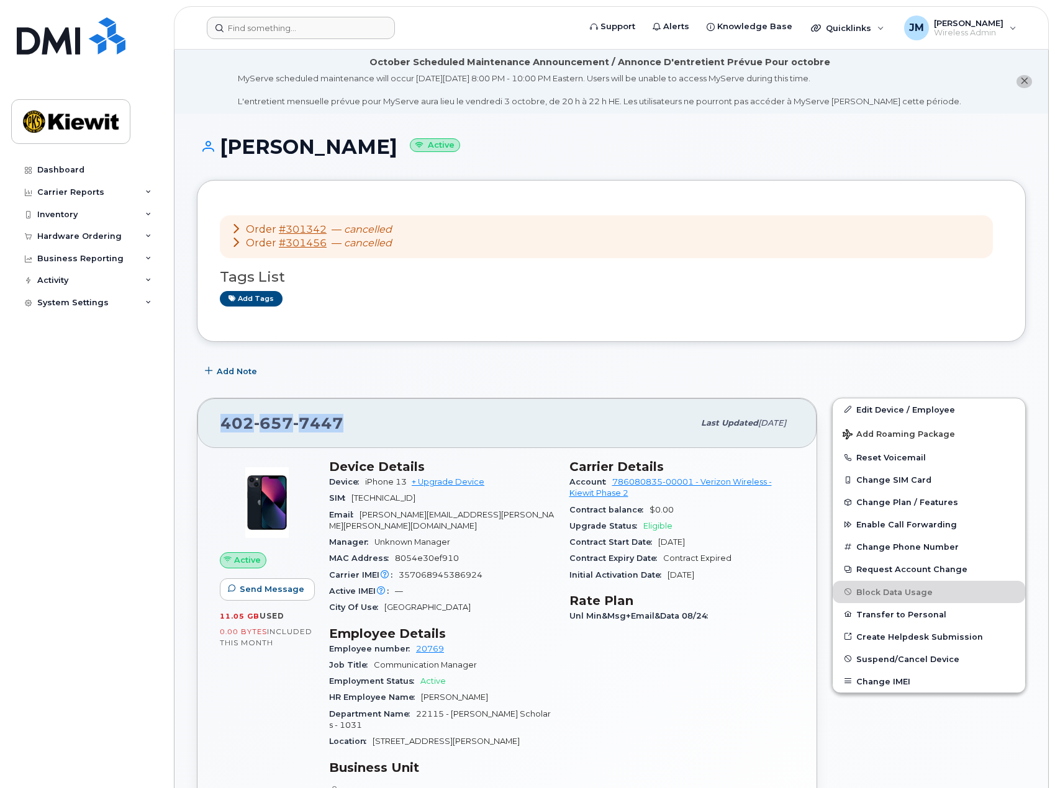
drag, startPoint x: 358, startPoint y: 430, endPoint x: 219, endPoint y: 428, distance: 139.7
click at [219, 428] on div "402 657 7447 Last updated Sep 23, 2025" at bounding box center [506, 424] width 619 height 50
copy span "402 657 7447"
click at [81, 239] on div "Hardware Ordering" at bounding box center [79, 237] width 84 height 10
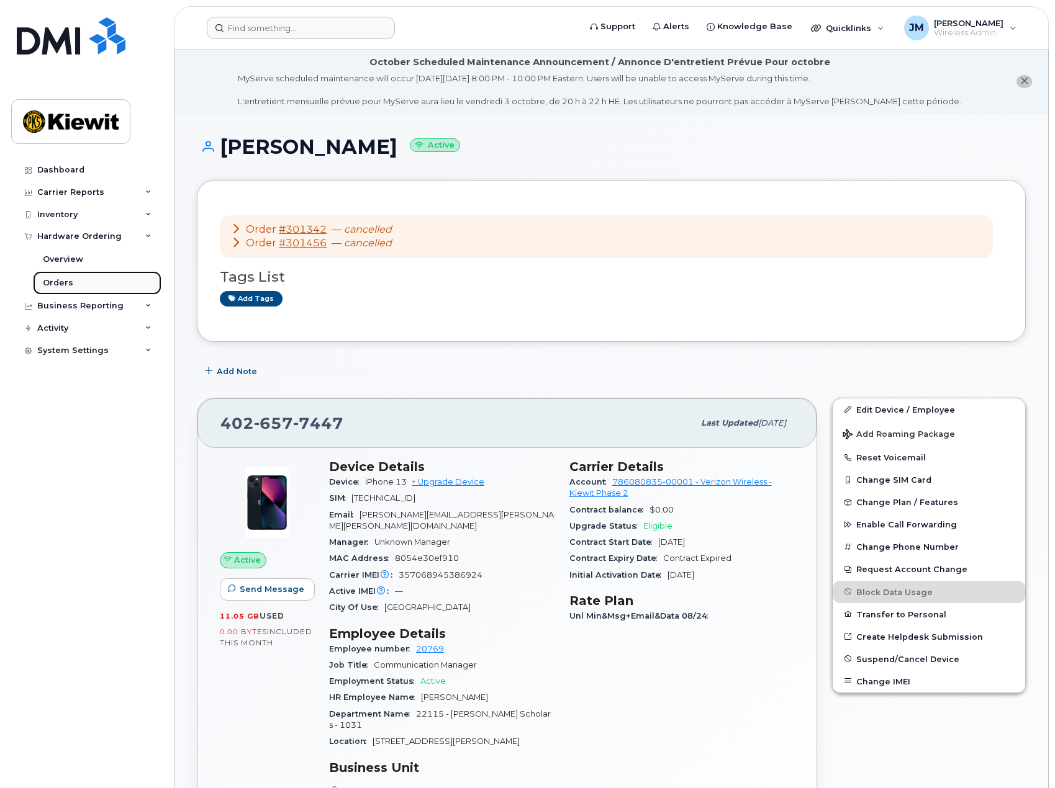
click at [68, 280] on div "Orders" at bounding box center [58, 283] width 30 height 11
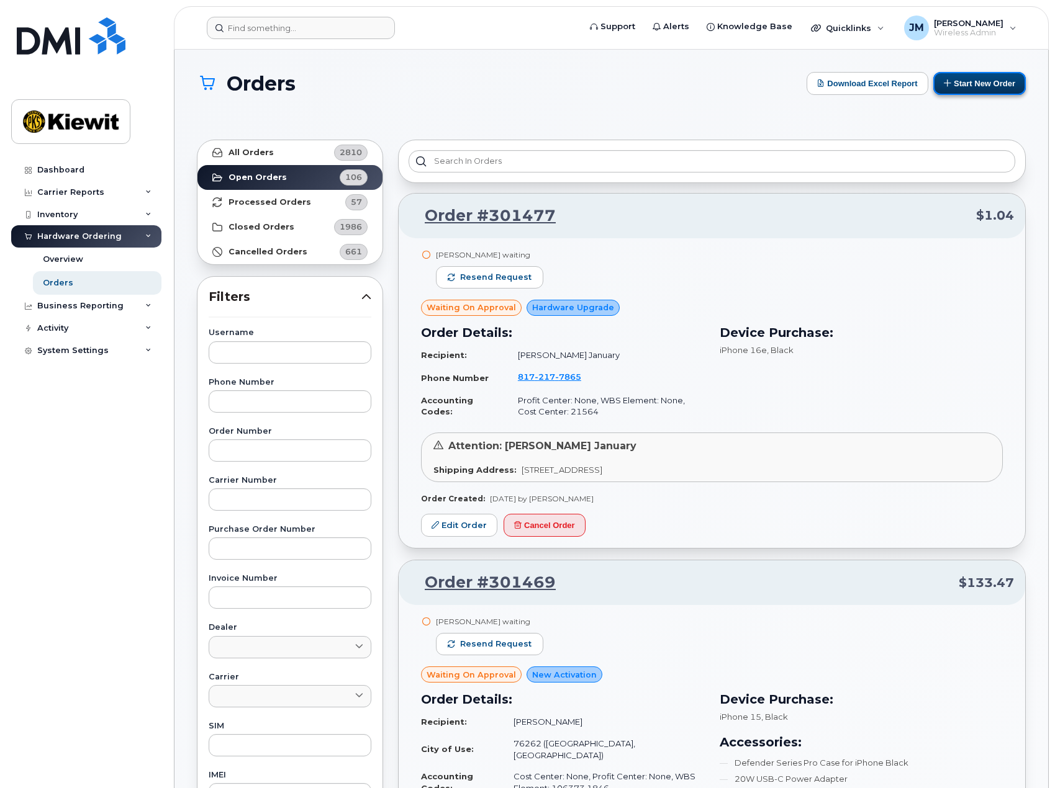
click at [977, 86] on button "Start New Order" at bounding box center [979, 83] width 93 height 23
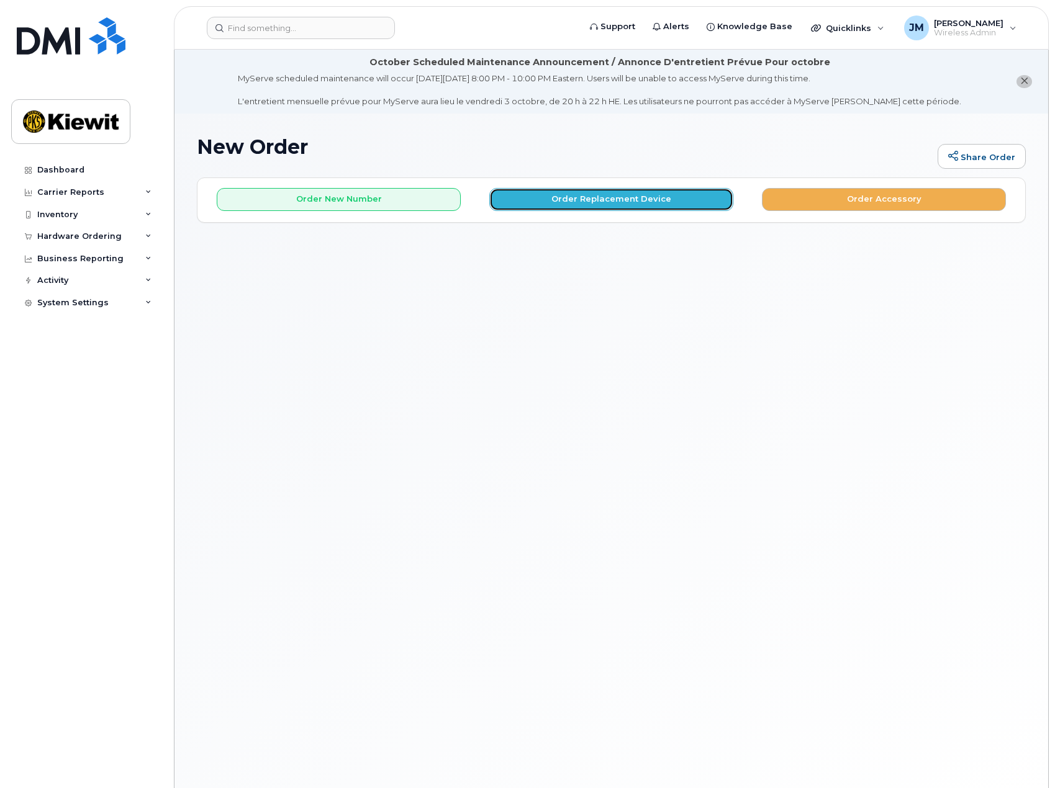
click at [626, 202] on button "Order Replacement Device" at bounding box center [611, 199] width 244 height 23
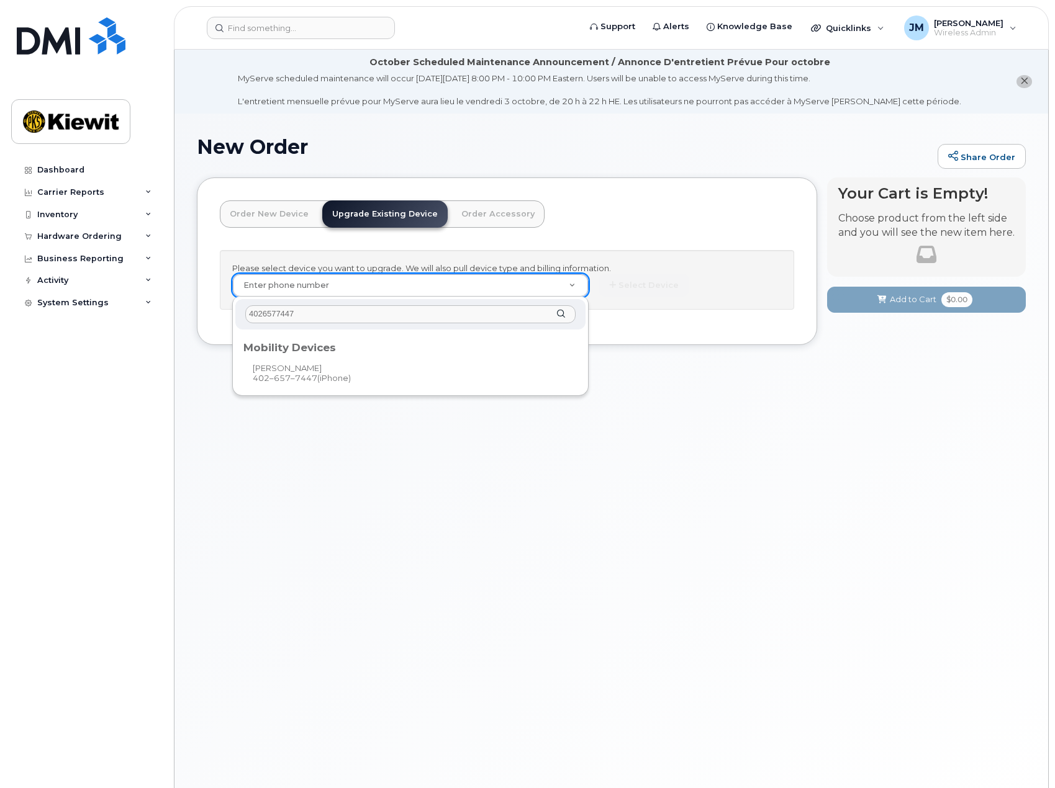
type input "4026577447"
type input "1167745"
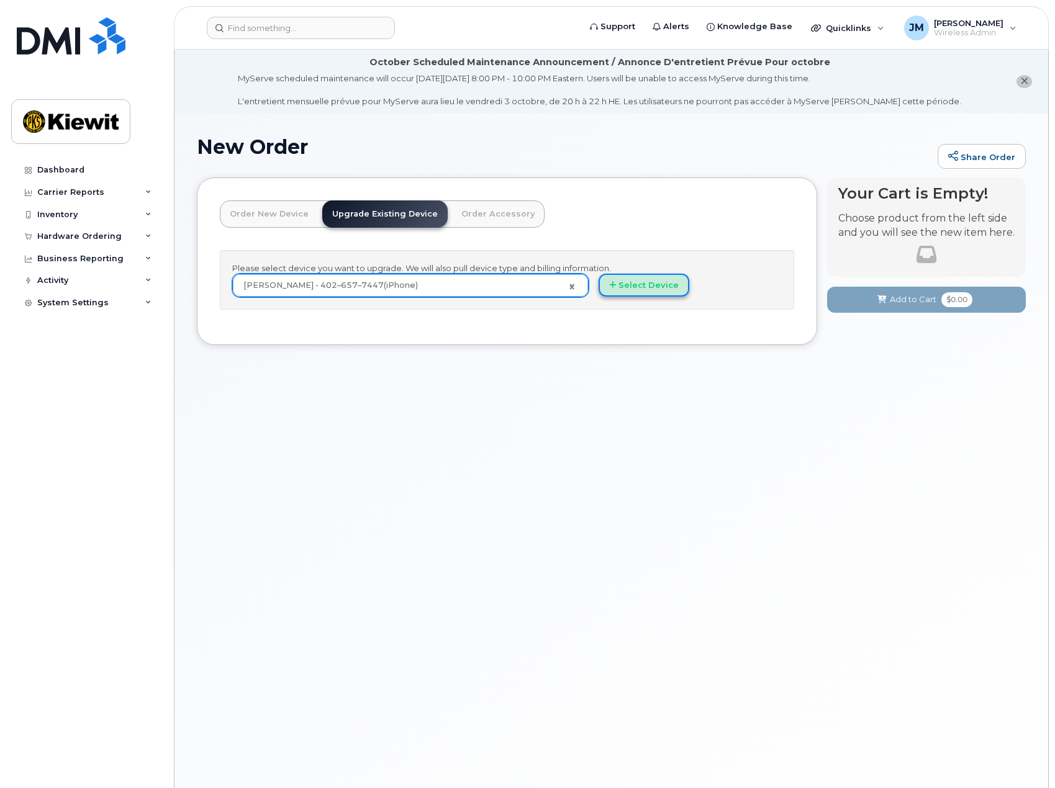
click at [644, 291] on button "Select Device" at bounding box center [643, 285] width 91 height 23
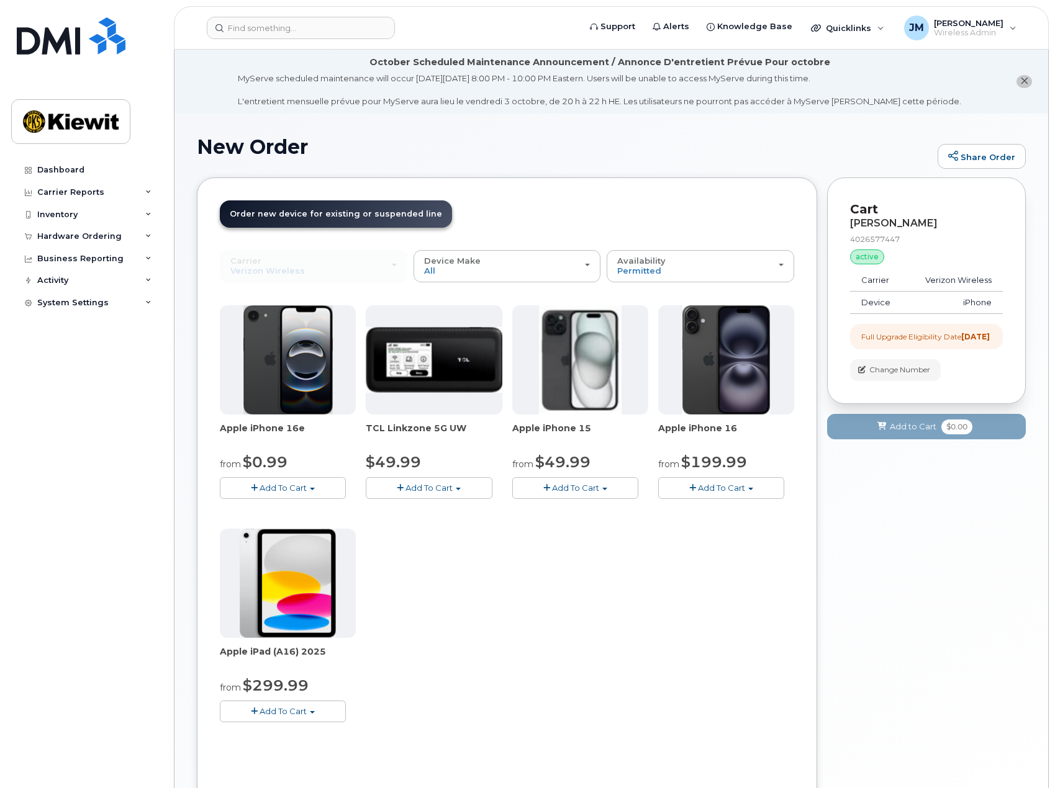
click at [264, 484] on span "Add To Cart" at bounding box center [282, 488] width 47 height 10
click at [273, 510] on link "$0.99 - 2 Year Upgrade (128GB)" at bounding box center [301, 511] width 156 height 16
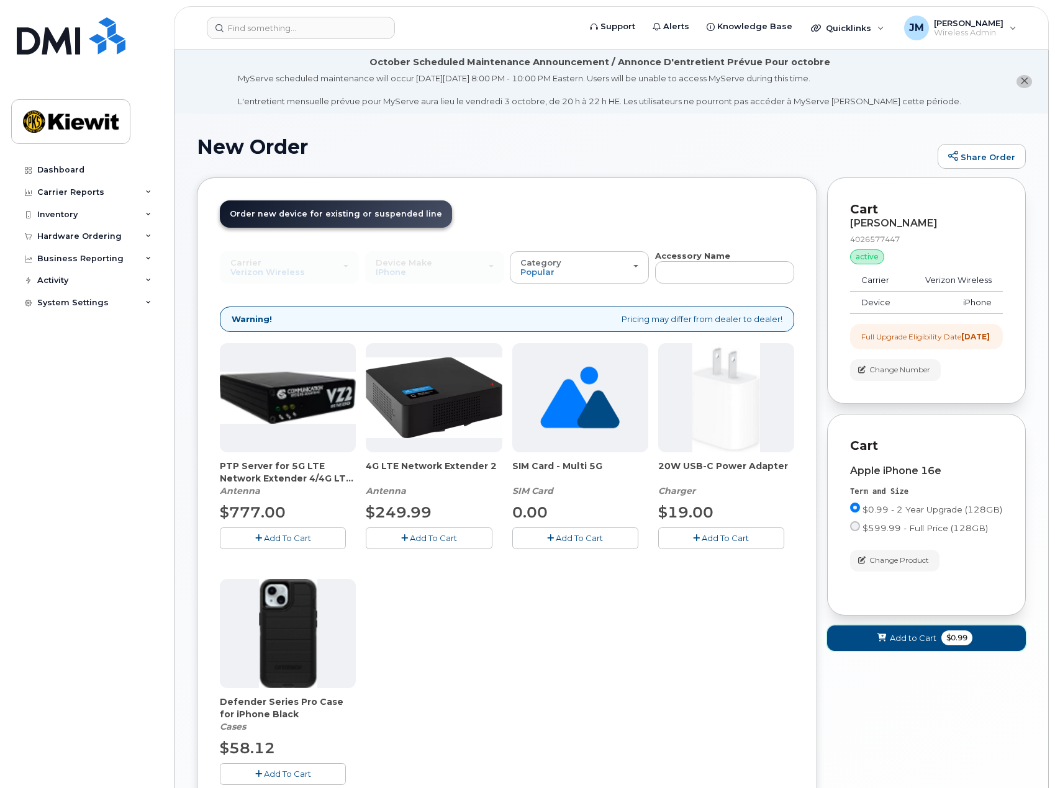
click at [914, 644] on span "Add to Cart" at bounding box center [913, 639] width 47 height 12
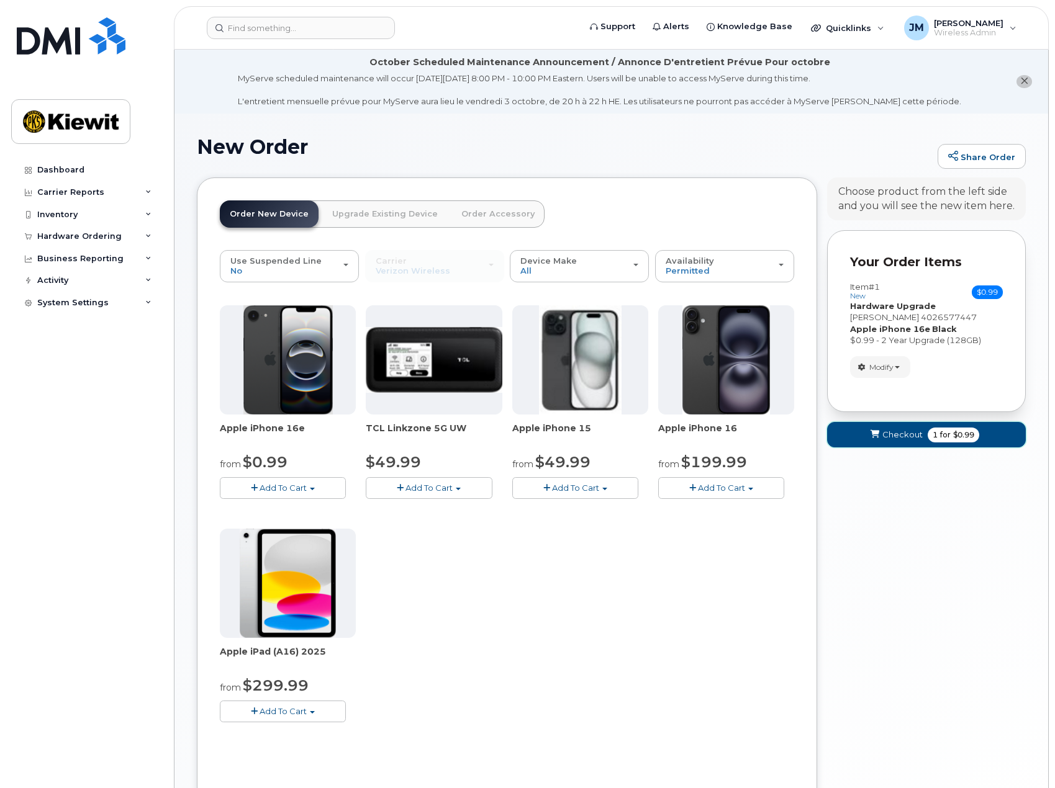
click at [896, 439] on span "Checkout" at bounding box center [902, 435] width 40 height 12
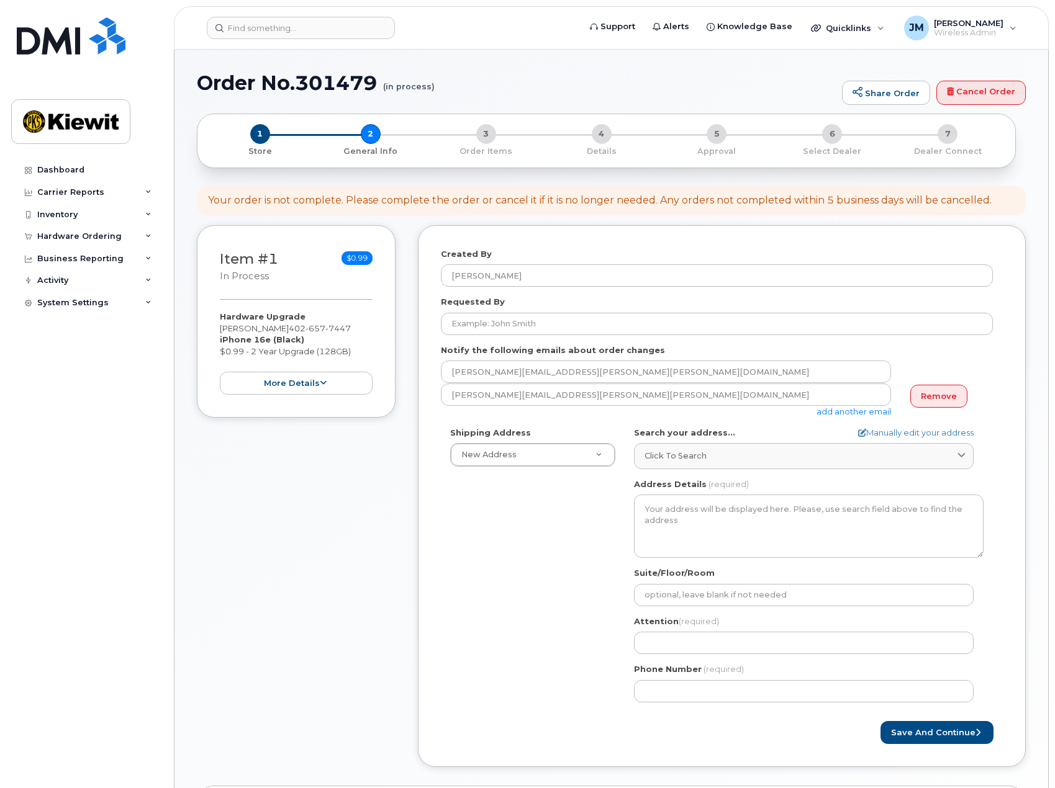
select select
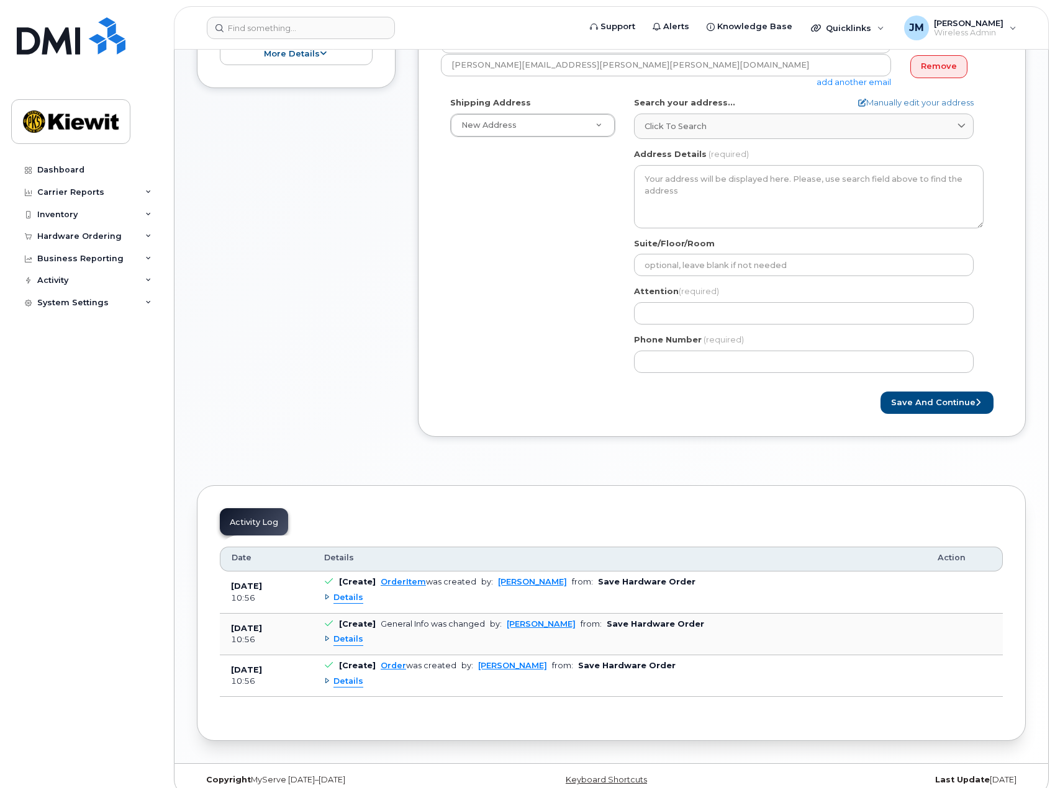
scroll to position [408, 0]
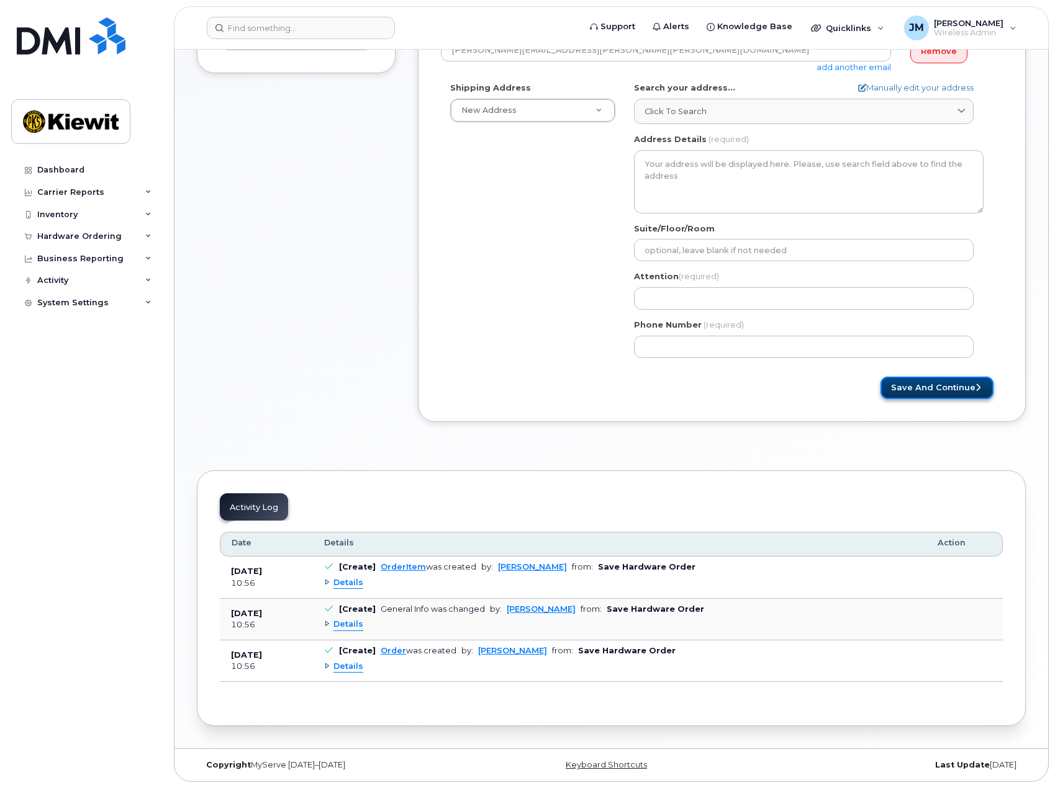
click at [934, 380] on button "Save and Continue" at bounding box center [936, 388] width 113 height 23
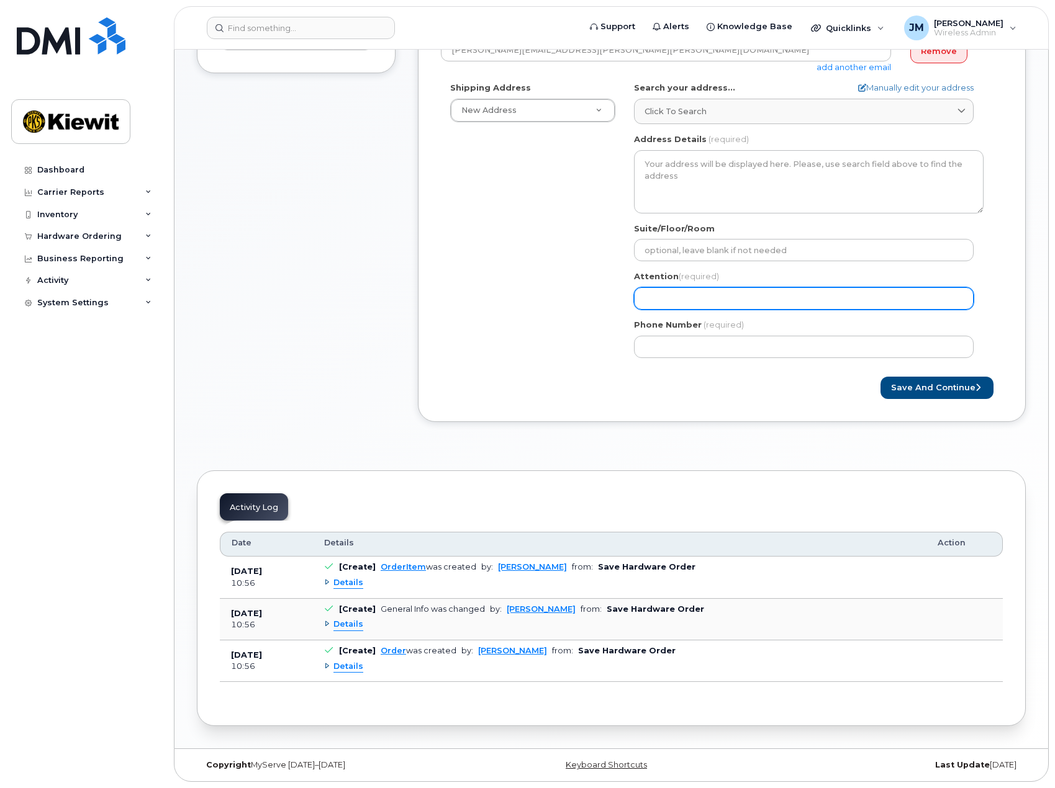
click at [656, 294] on input "Attention (required)" at bounding box center [804, 298] width 340 height 22
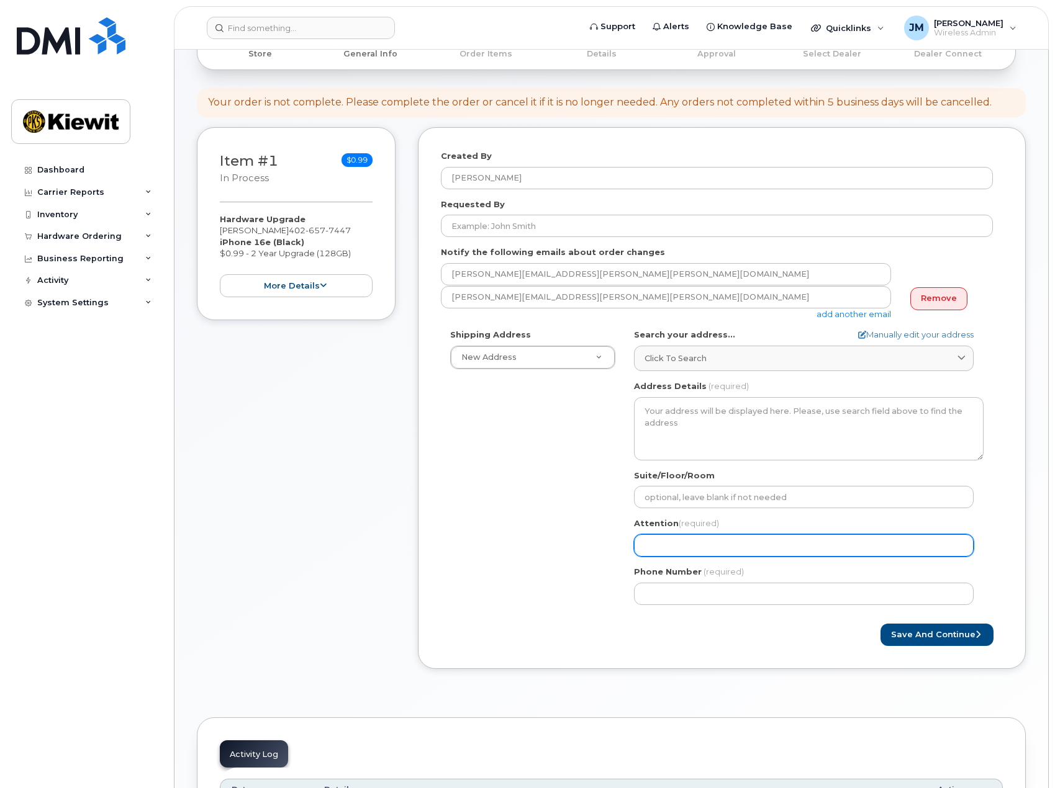
scroll to position [160, 0]
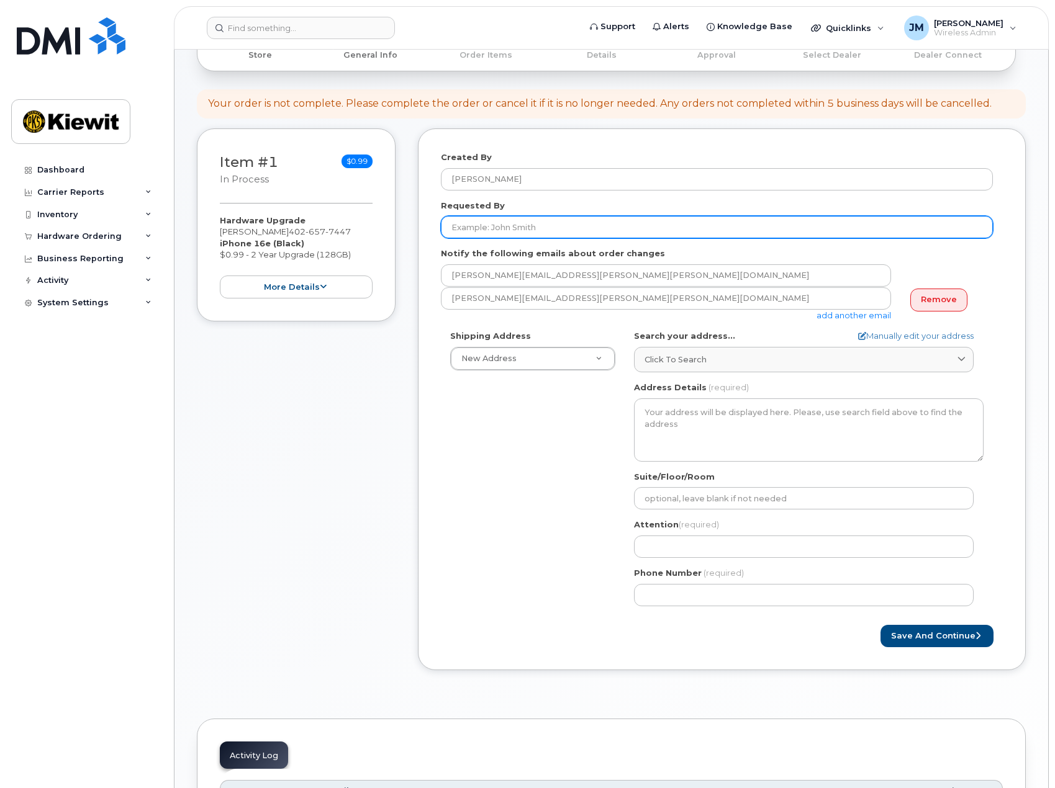
click at [502, 227] on input "Requested By" at bounding box center [717, 227] width 552 height 22
type input "Thad Tobaben"
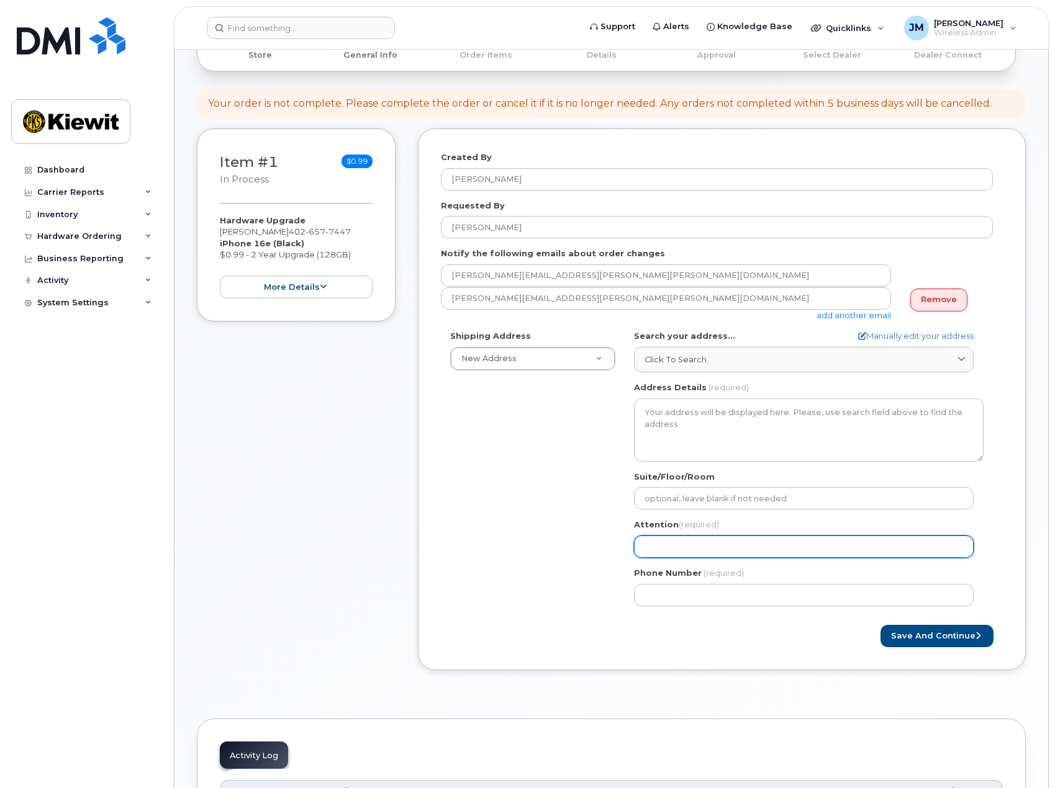
click at [666, 549] on input "Attention (required)" at bounding box center [804, 547] width 340 height 22
select select
type input "t"
select select
type input "th"
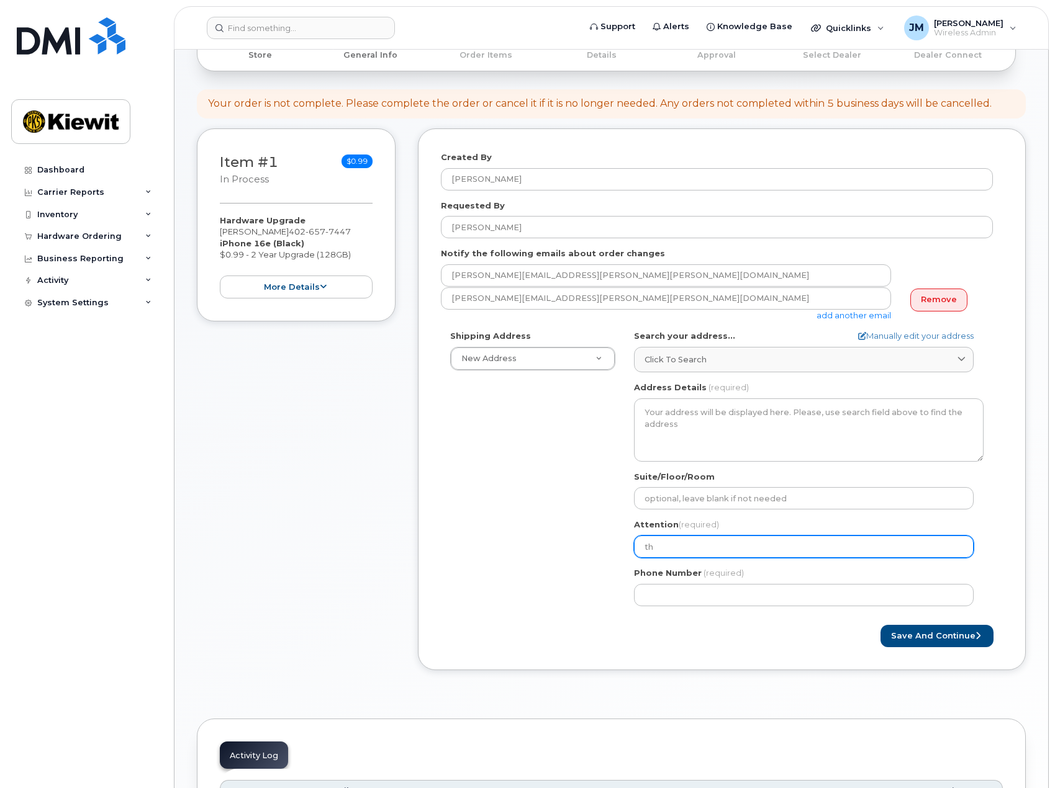
select select
type input "tha"
select select
type input "thad"
select select
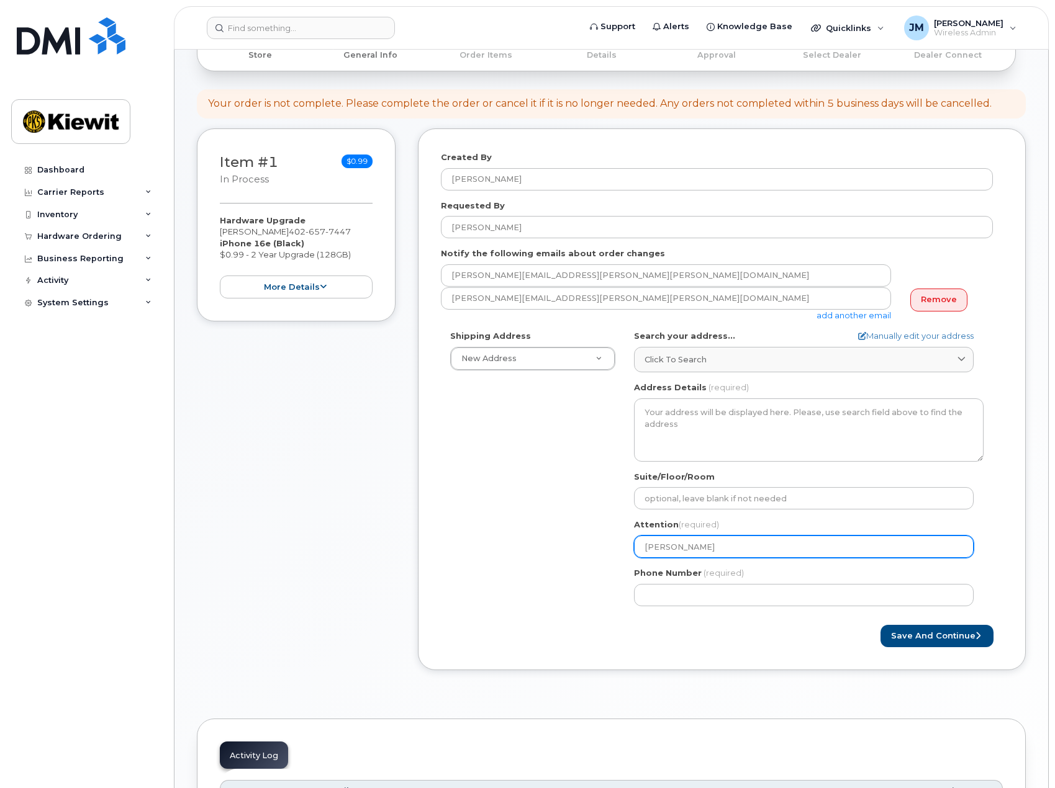
type input "thad."
select select
type input "thad.t"
select select
type input "thad.to"
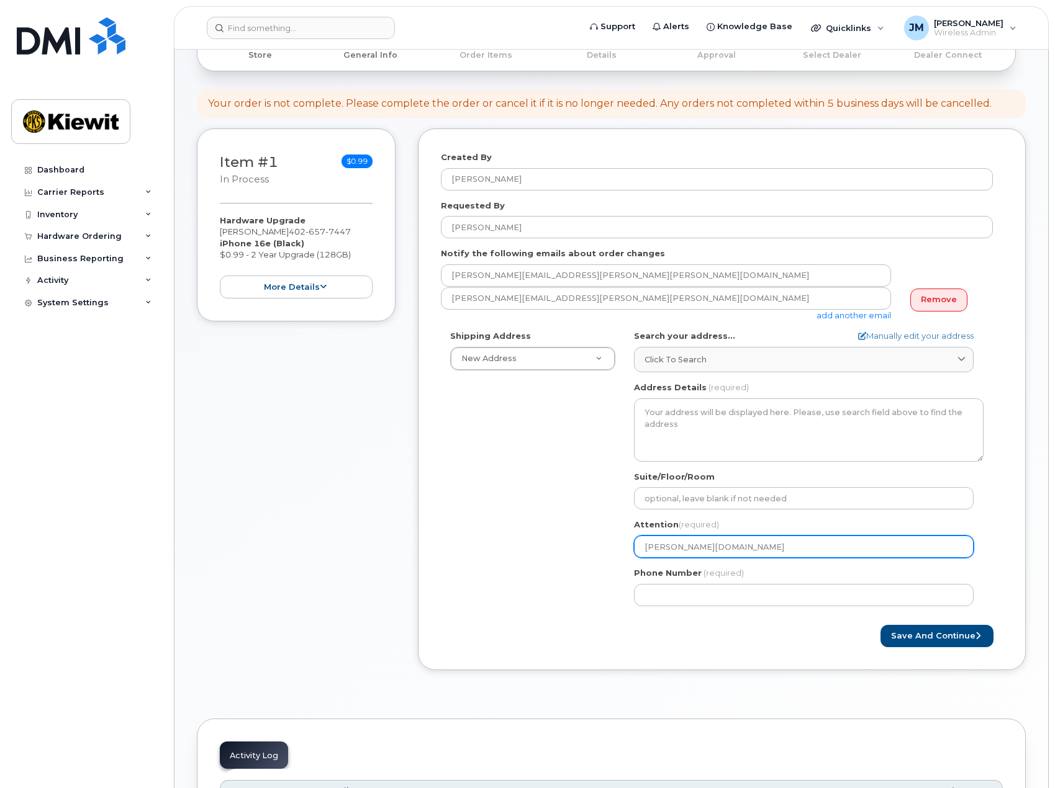
select select
type input "thad.tob"
select select
type input "thad.toba"
select select
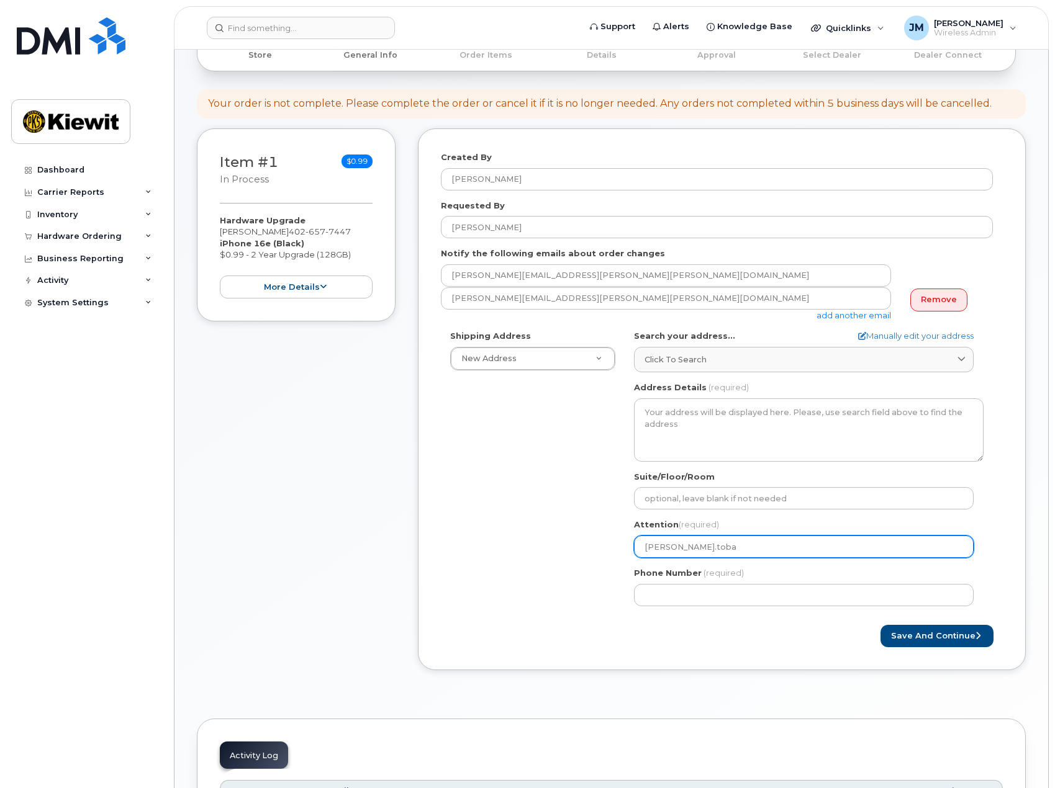
type input "thad.tobab"
select select
type input "thad.tobabe"
select select
type input "thad.tobaben"
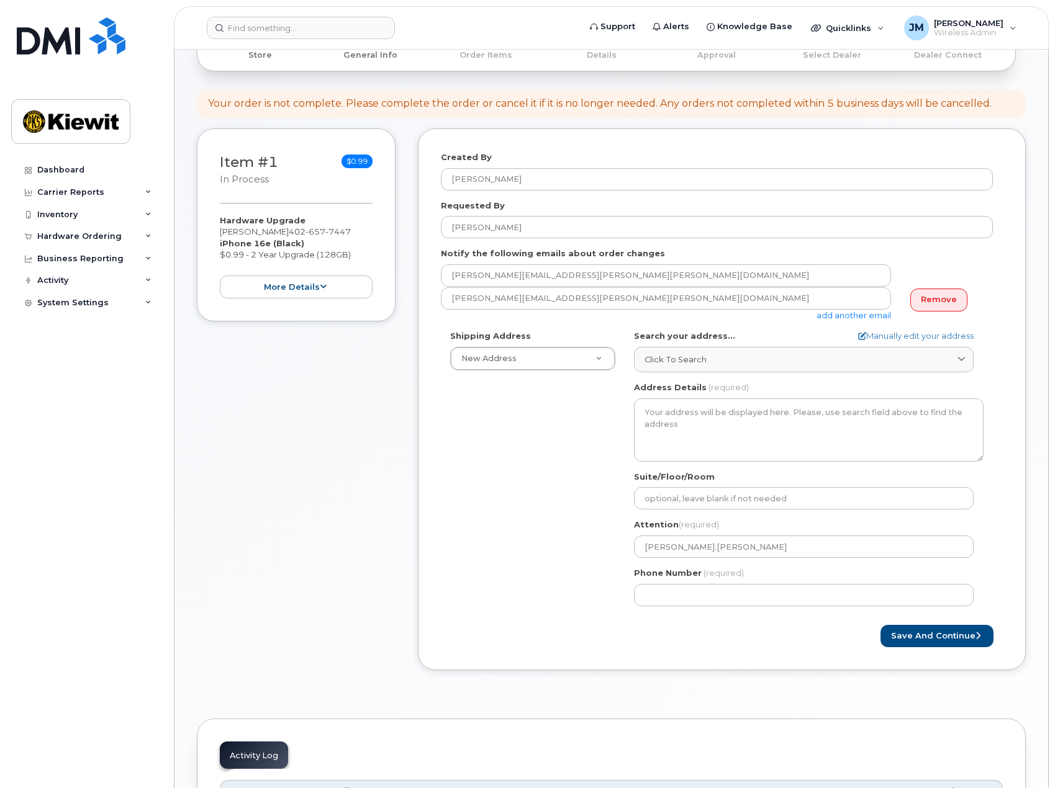
click at [596, 562] on div "Shipping Address New Address New Address 3705 Evergreen Ridge Rd 3709 Doolittle…" at bounding box center [717, 472] width 552 height 285
click at [690, 589] on input "Phone Number" at bounding box center [804, 595] width 340 height 22
paste input "4026577447"
select select
type input "4026577447"
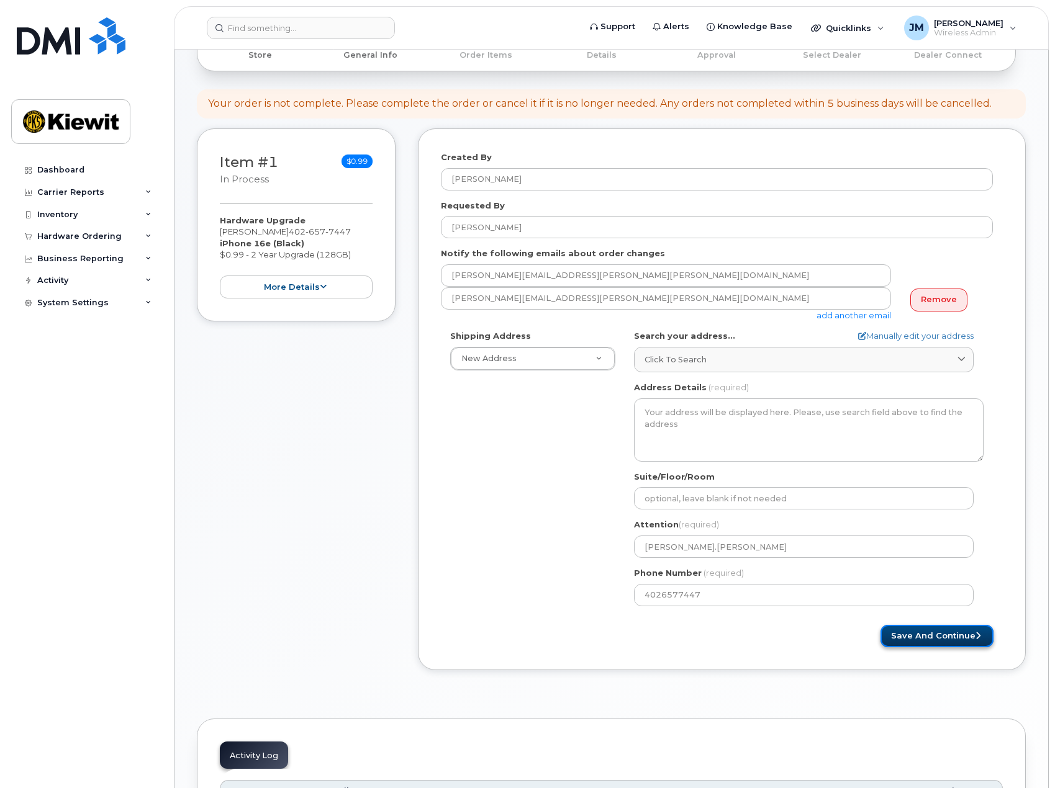
click at [959, 633] on button "Save and Continue" at bounding box center [936, 636] width 113 height 23
click at [924, 638] on button "Save and Continue" at bounding box center [936, 636] width 113 height 23
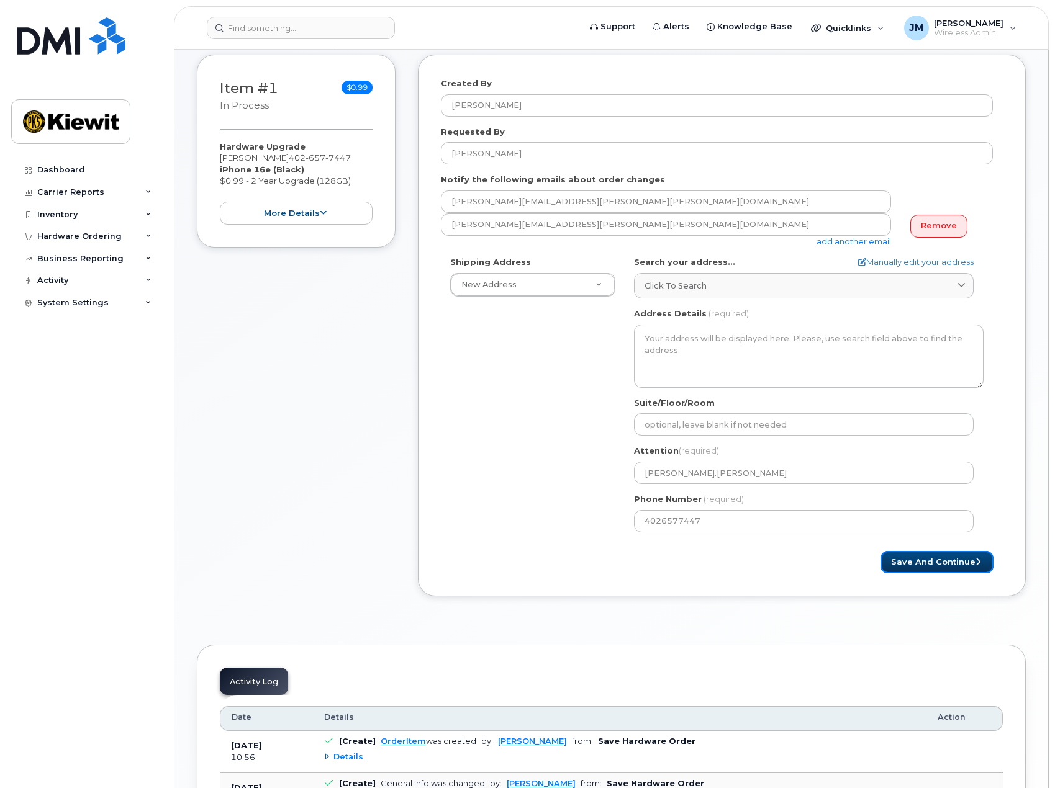
scroll to position [248, 0]
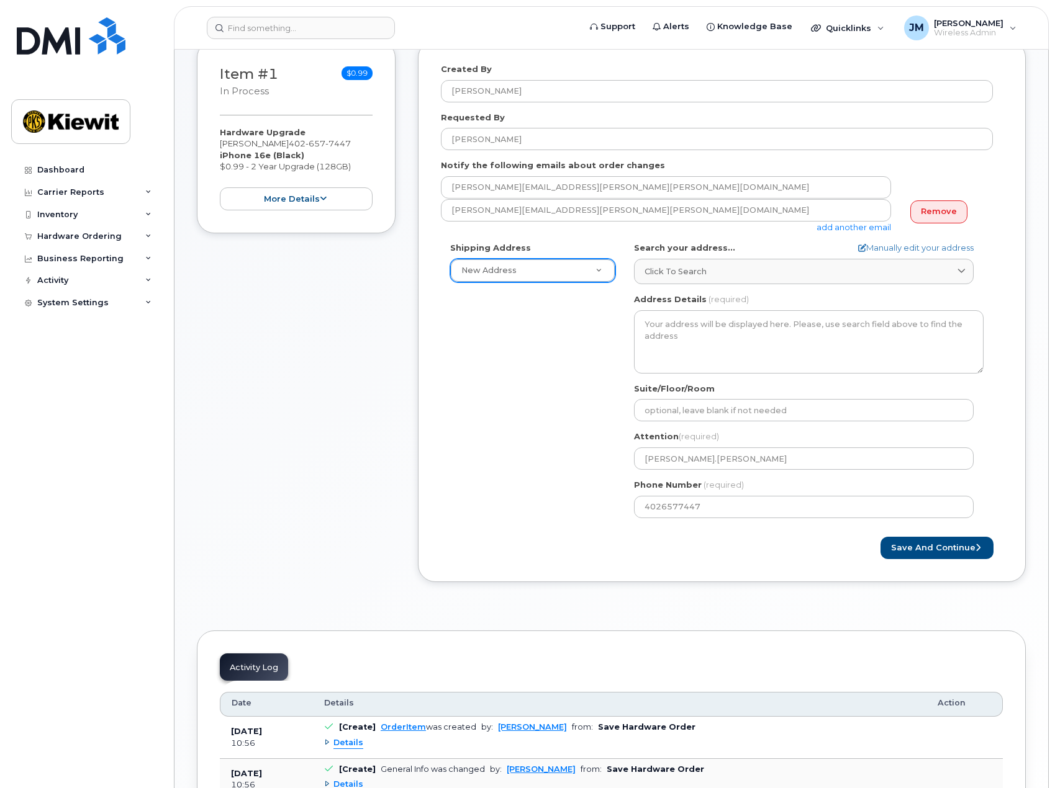
click at [563, 259] on div "New Address" at bounding box center [532, 271] width 165 height 24
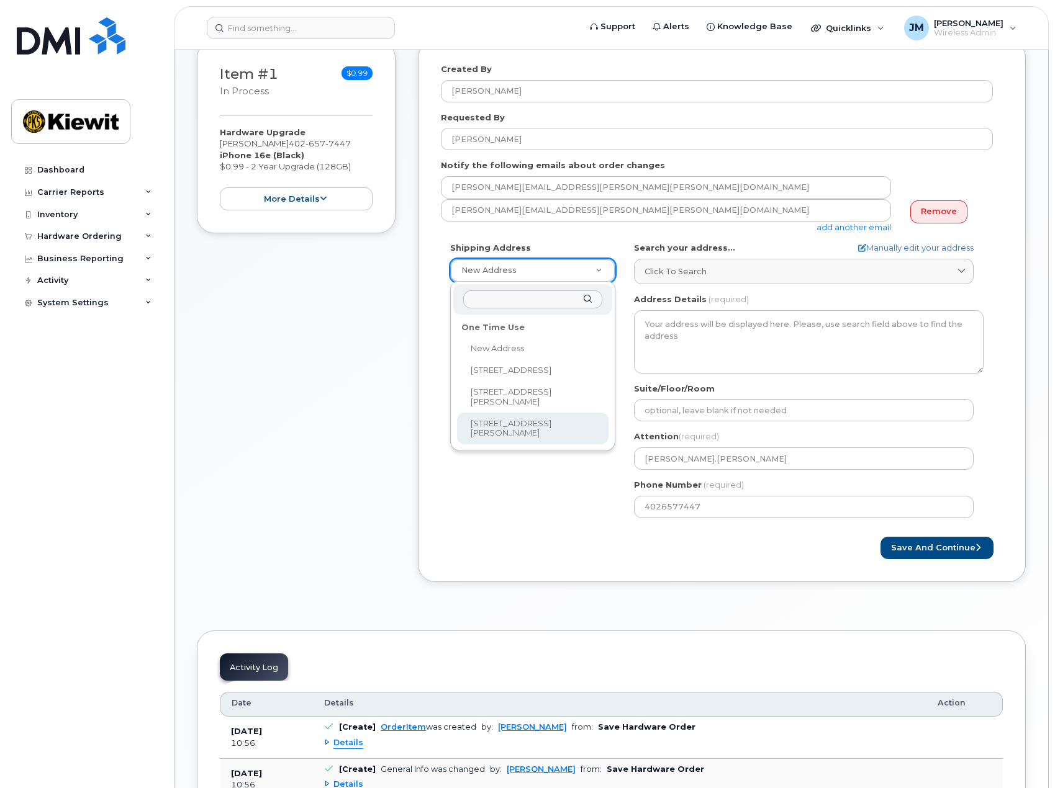
select select "1550 Mike Fahey St"
type textarea "1550 Mike Fahey St OMAHA NE 68102-4722 UNITED STATES"
type input "[PERSON_NAME]"
type input "4029795640"
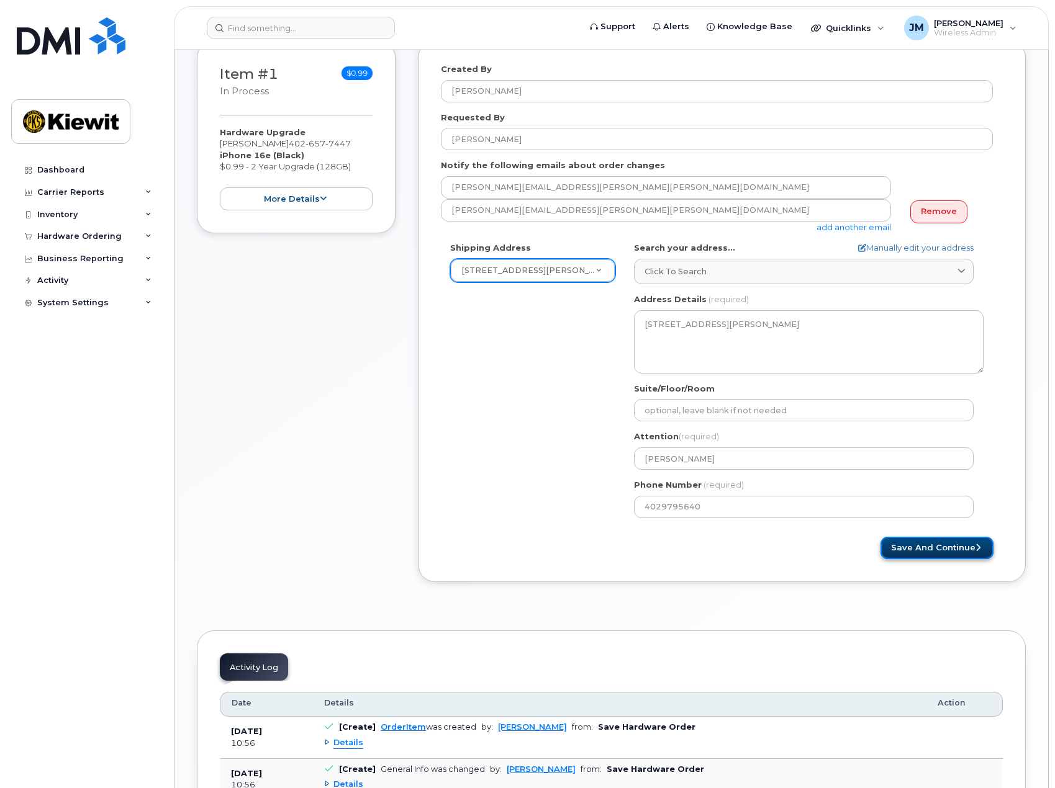
click at [906, 549] on button "Save and Continue" at bounding box center [936, 548] width 113 height 23
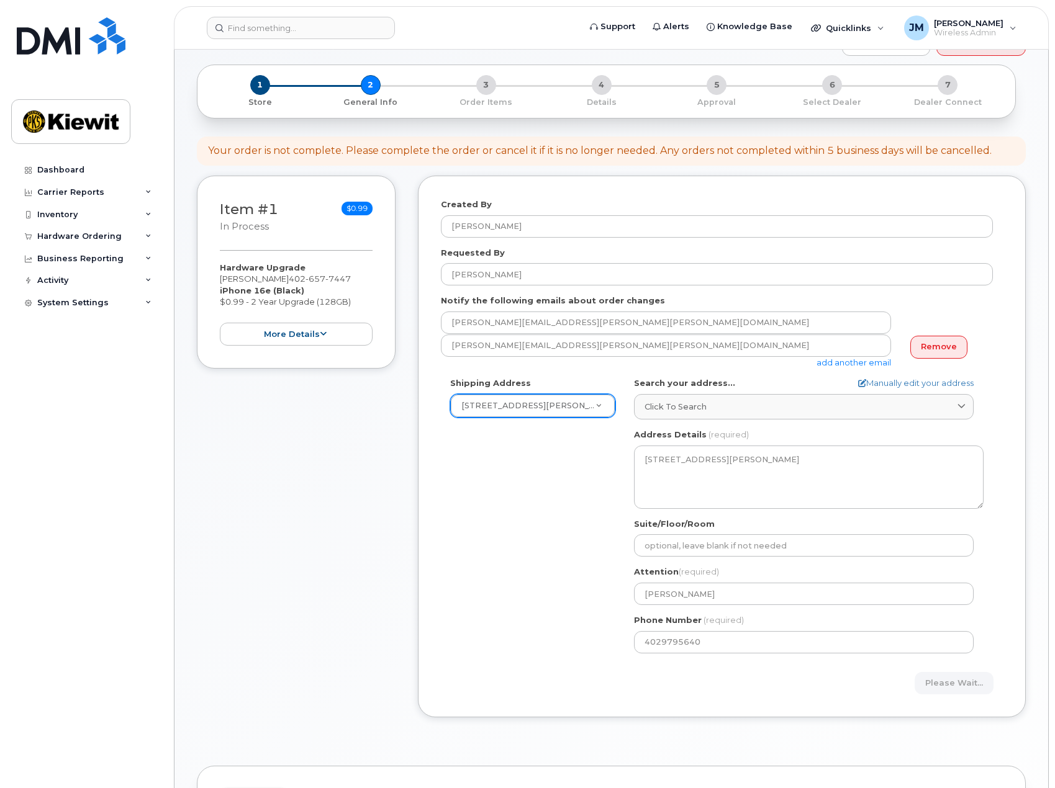
scroll to position [0, 0]
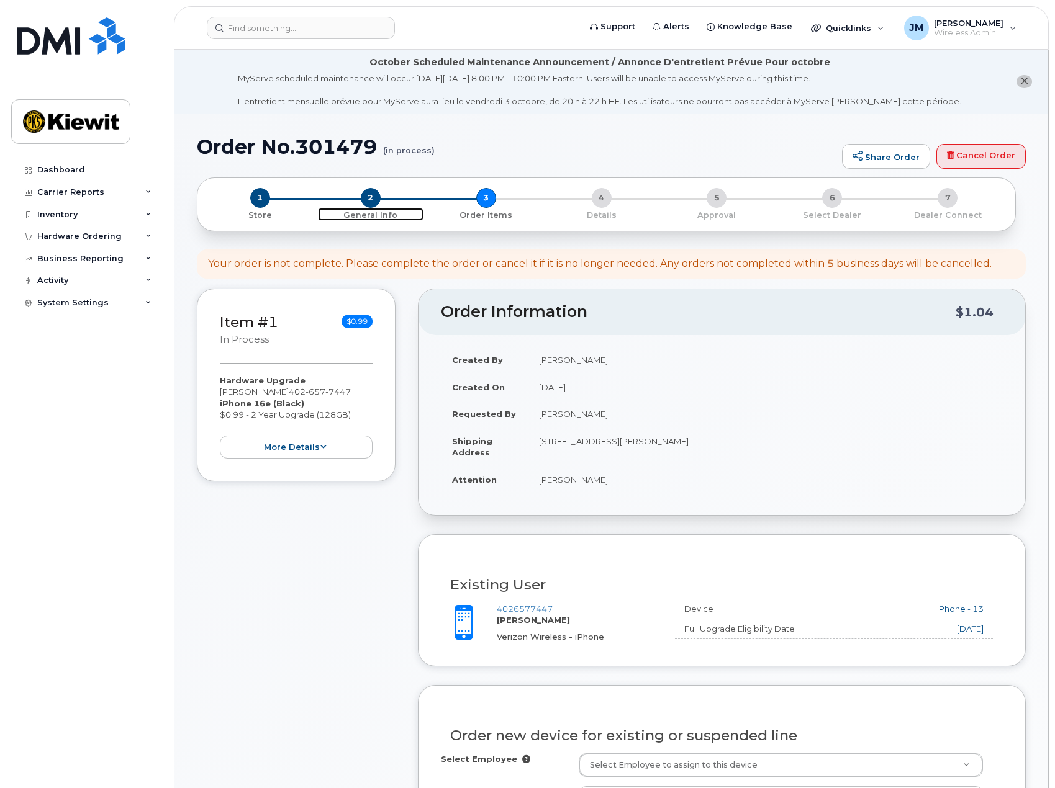
click at [366, 200] on span "2" at bounding box center [371, 198] width 20 height 20
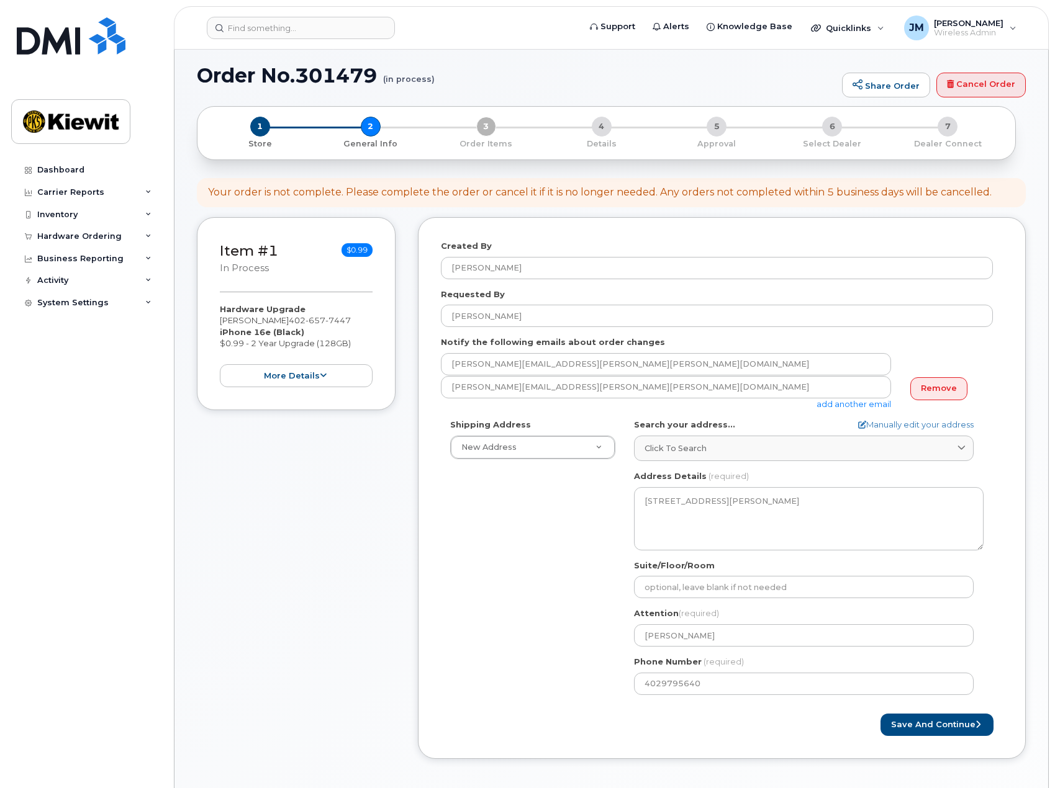
scroll to position [186, 0]
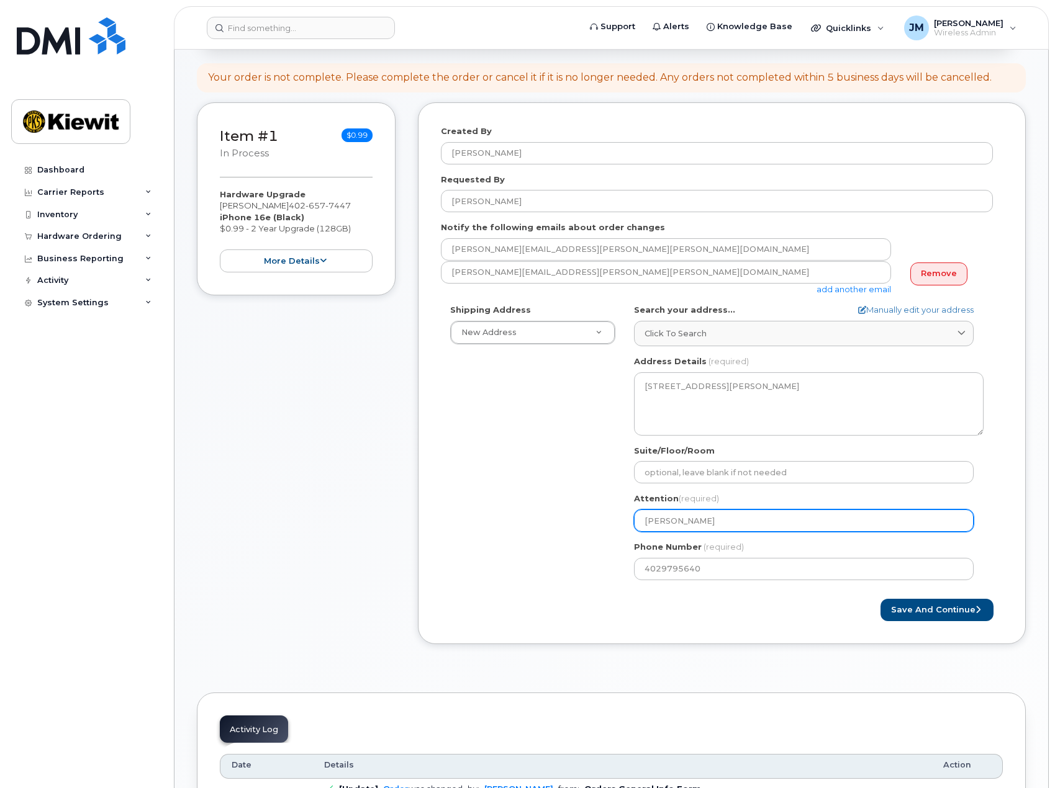
drag, startPoint x: 720, startPoint y: 527, endPoint x: 426, endPoint y: 530, distance: 293.7
click at [426, 530] on div "Created By [PERSON_NAME] Requested By [PERSON_NAME] Notify the following emails…" at bounding box center [722, 373] width 608 height 542
select select
type input "T"
select select
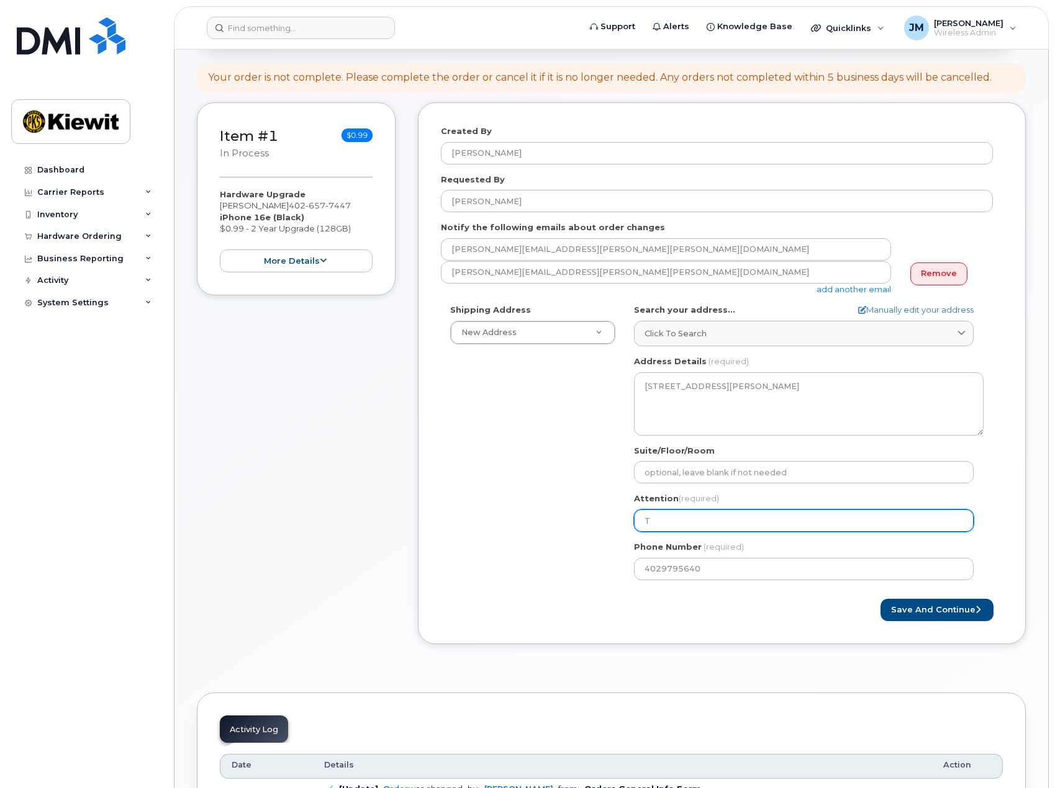
type input "Th"
select select
type input "Tha"
select select
type input "[PERSON_NAME]"
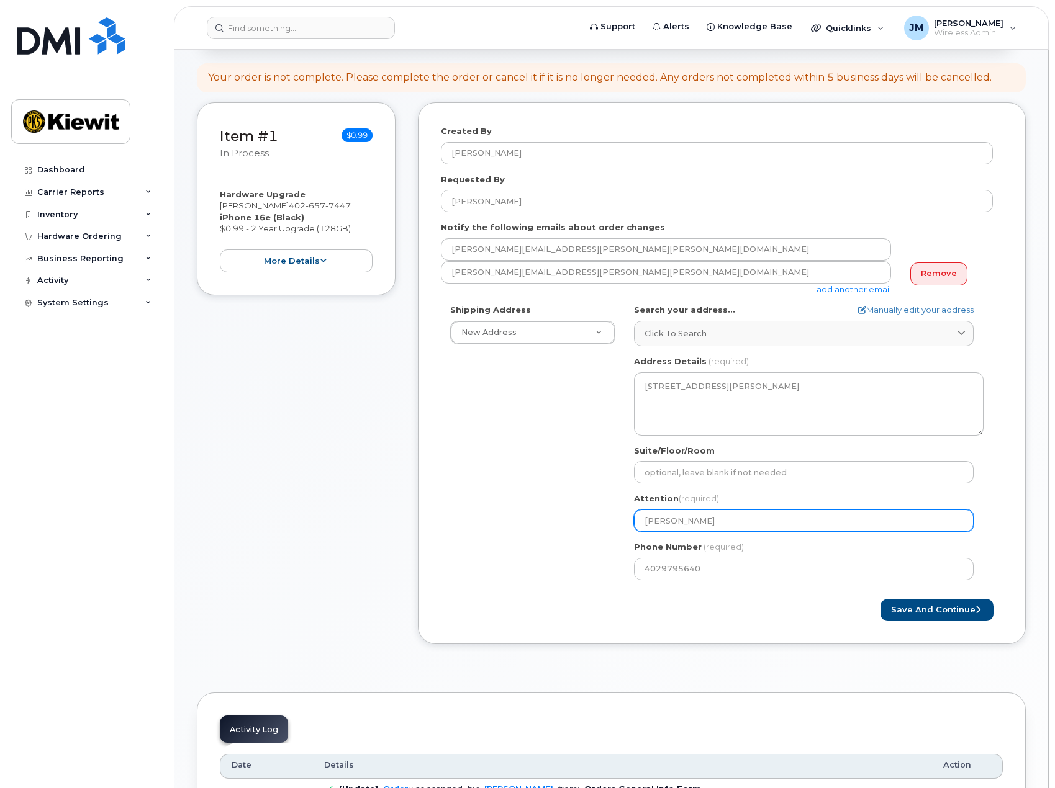
select select
type input "[PERSON_NAME] T"
select select
type input "[PERSON_NAME] To"
select select
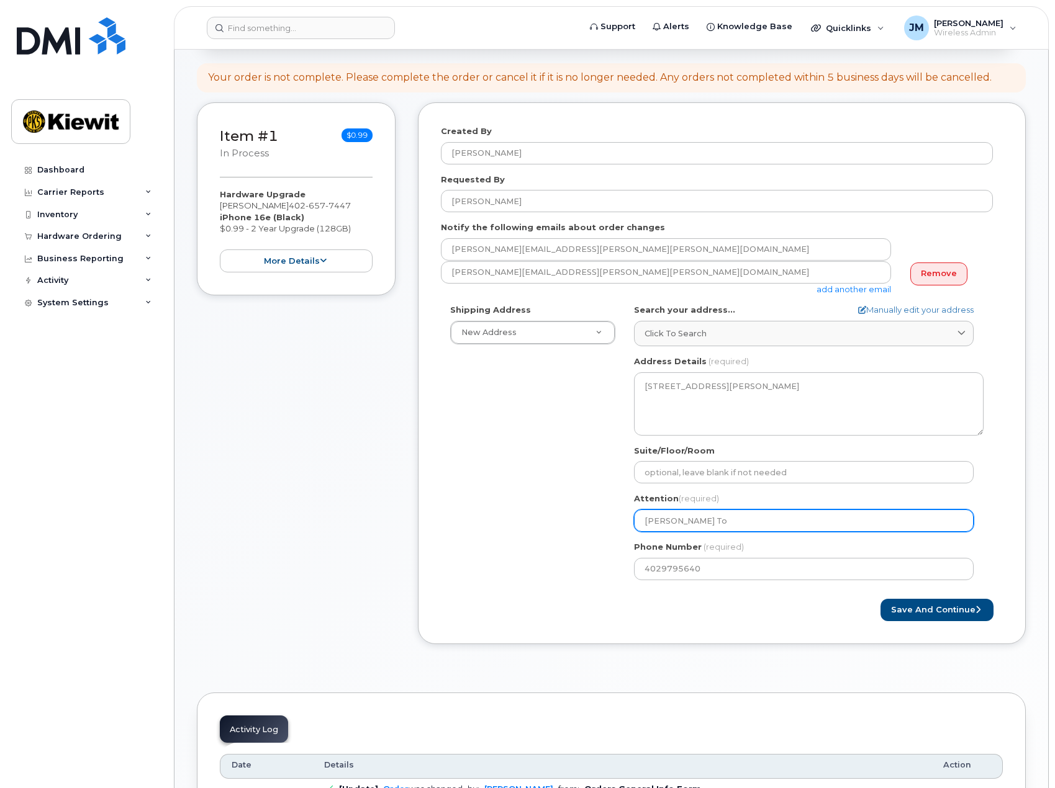
type input "[PERSON_NAME] Tob"
select select
type input "[PERSON_NAME]"
select select
type input "[PERSON_NAME] Tobab"
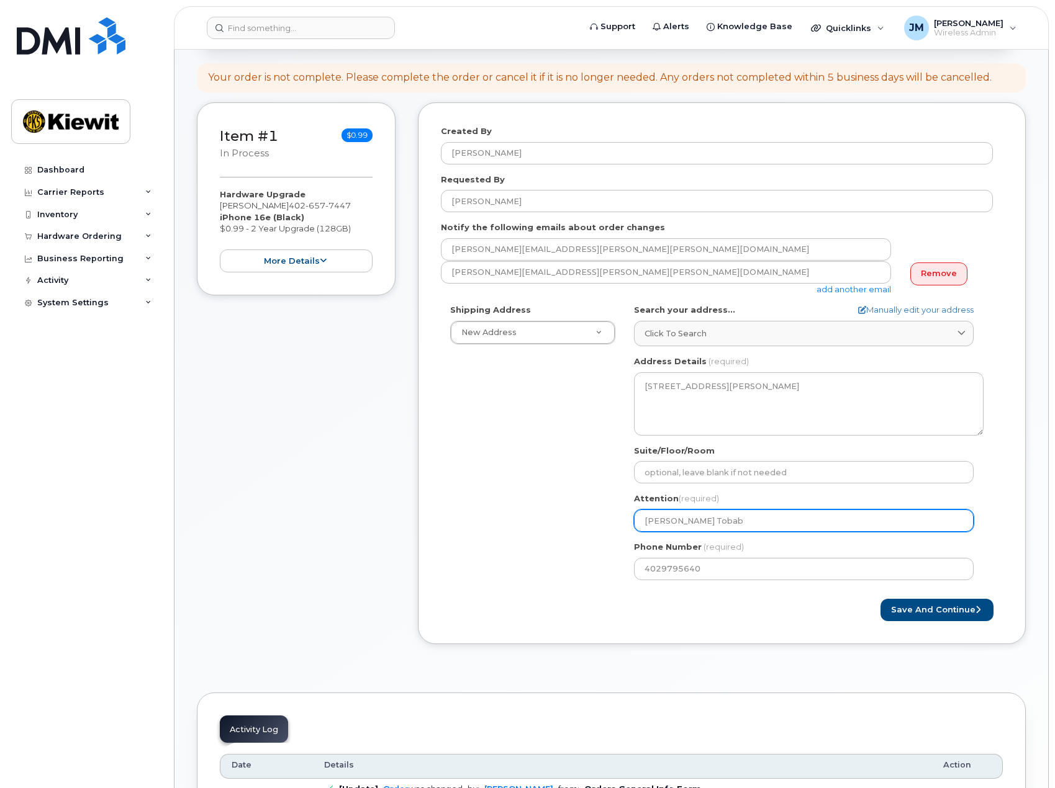
select select
type input "[PERSON_NAME] Tobabe"
select select
type input "[PERSON_NAME]"
click at [925, 606] on button "Save and Continue" at bounding box center [936, 610] width 113 height 23
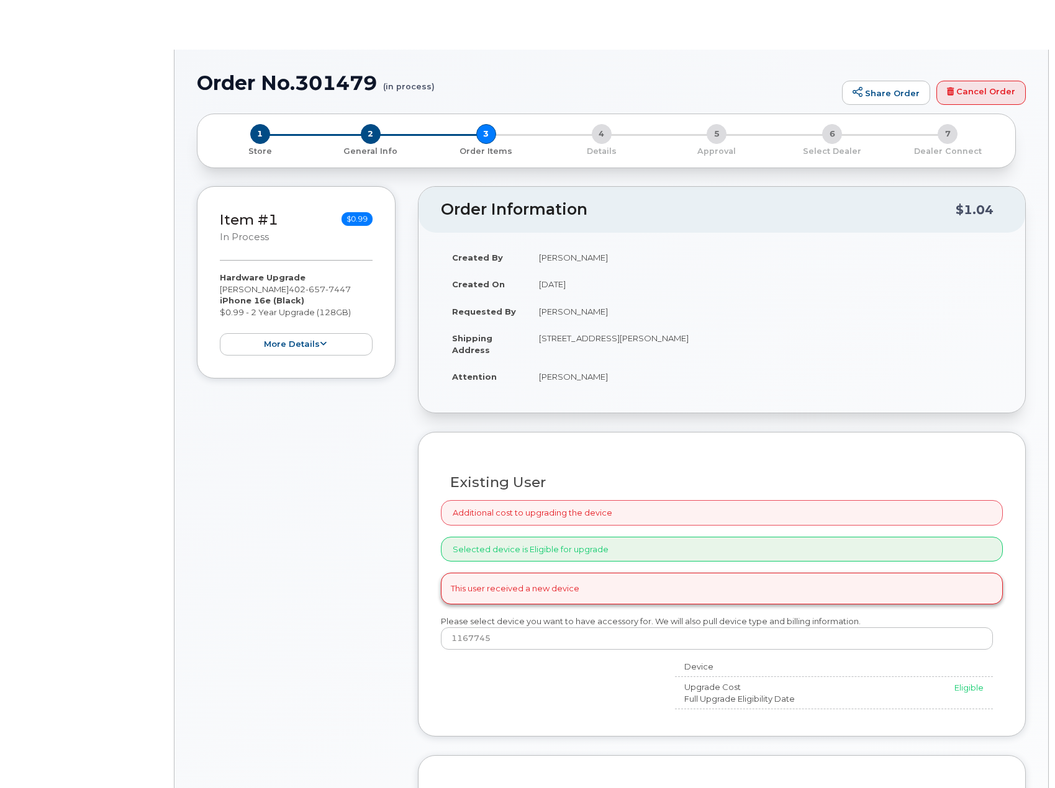
type input "[PERSON_NAME]"
radio input "true"
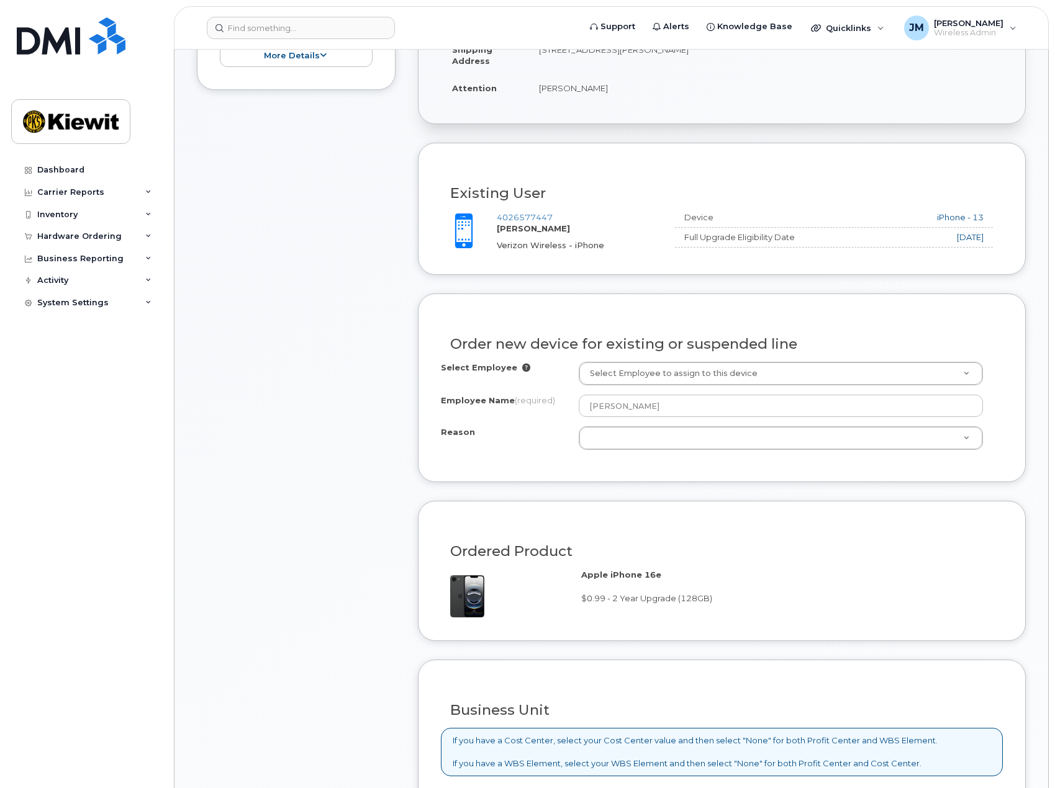
scroll to position [497, 0]
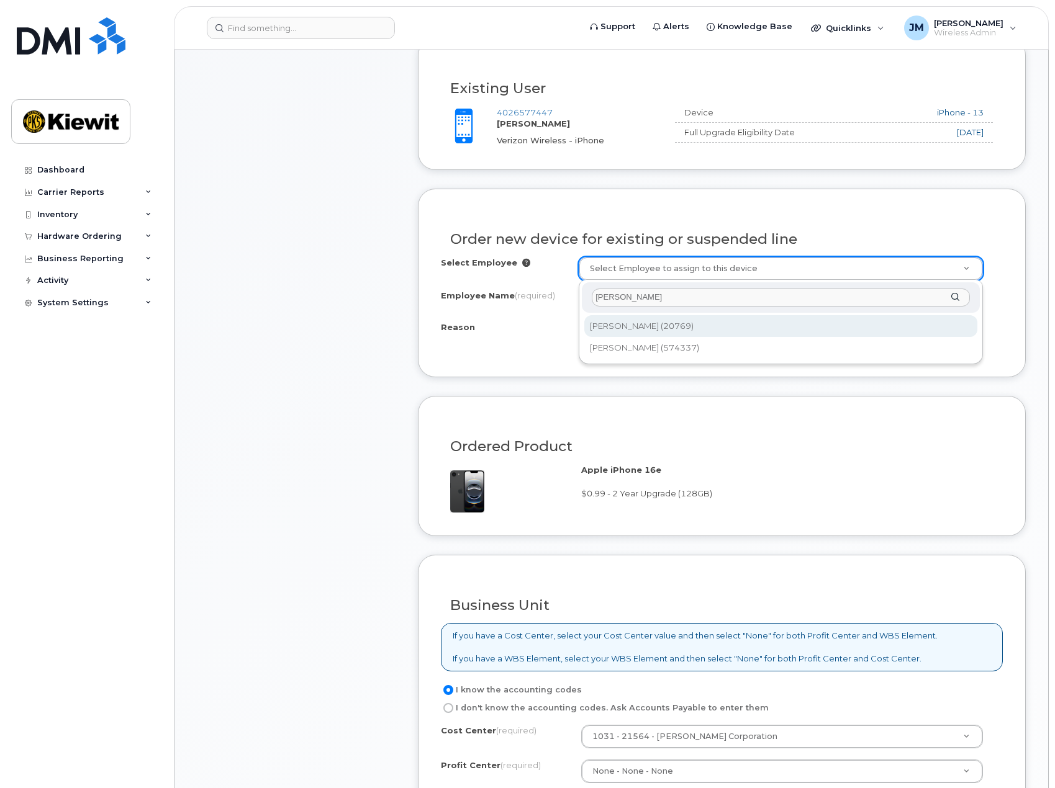
type input "tobaben"
type input "2145018"
type input "[PERSON_NAME]"
select select
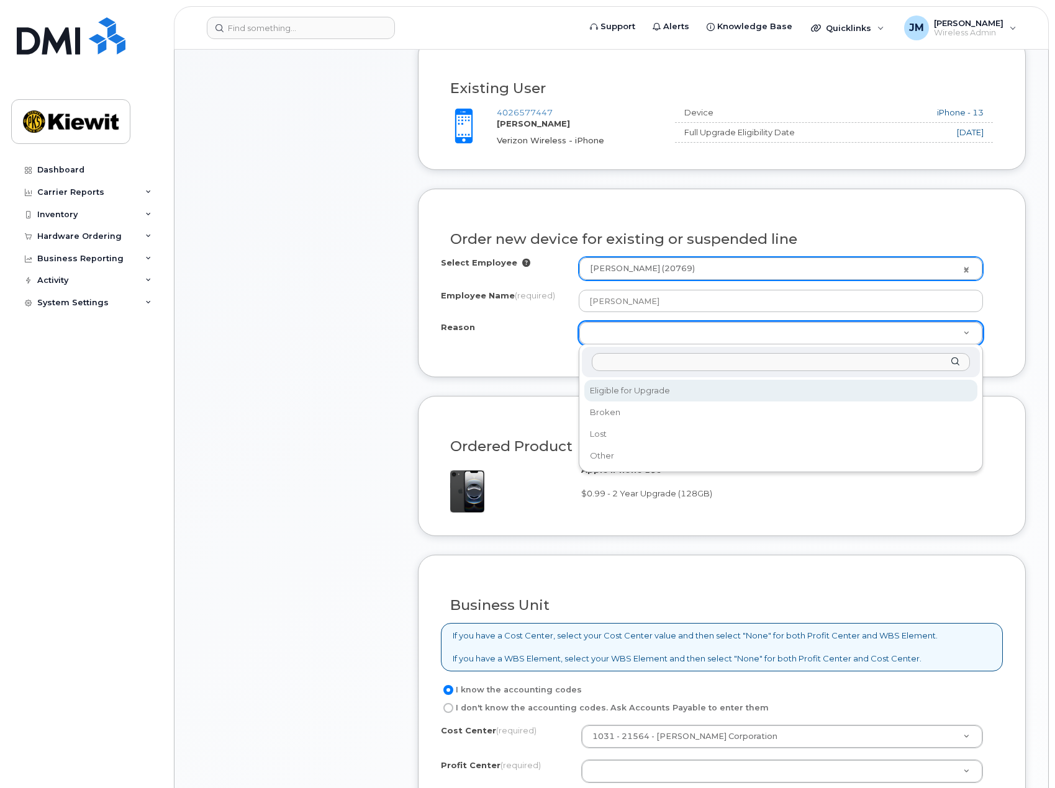
select select "eligible_for_upgrade"
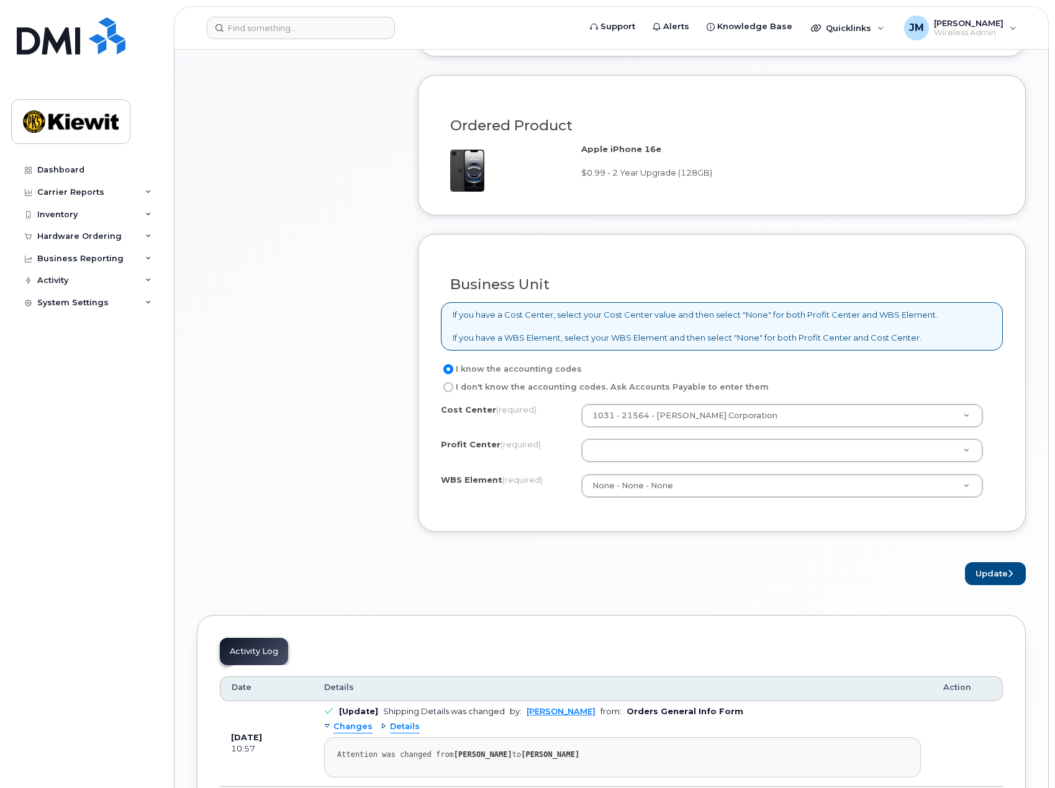
scroll to position [931, 0]
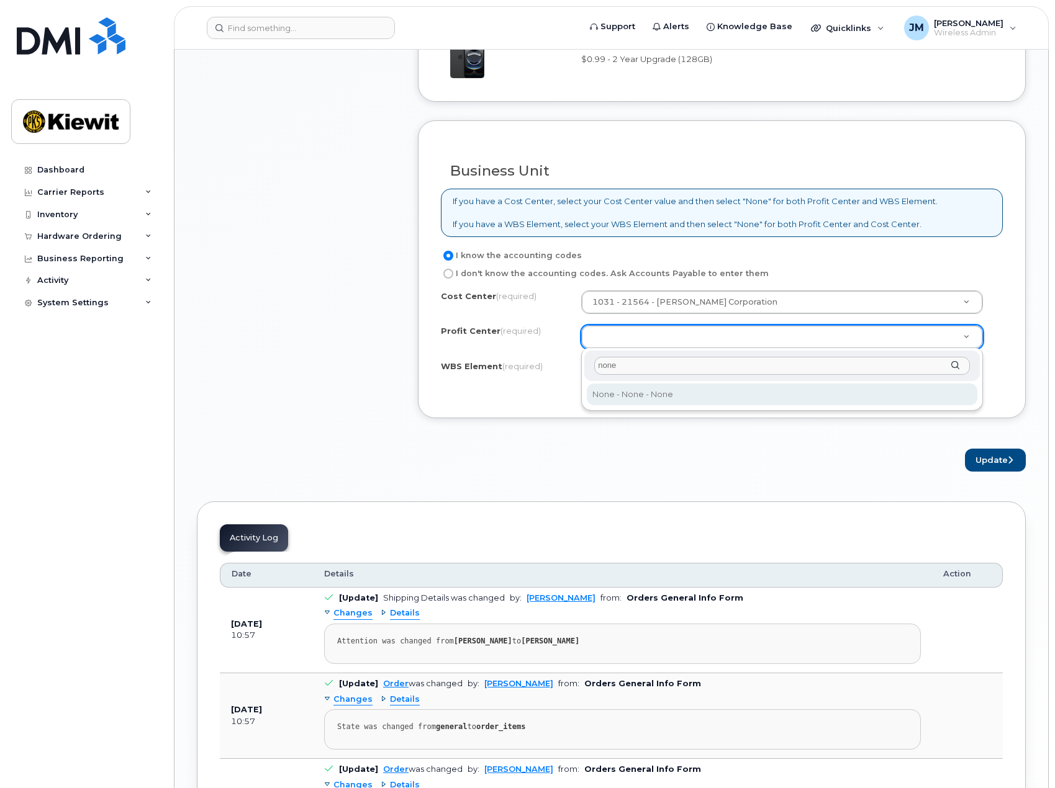
type input "none"
select select "None"
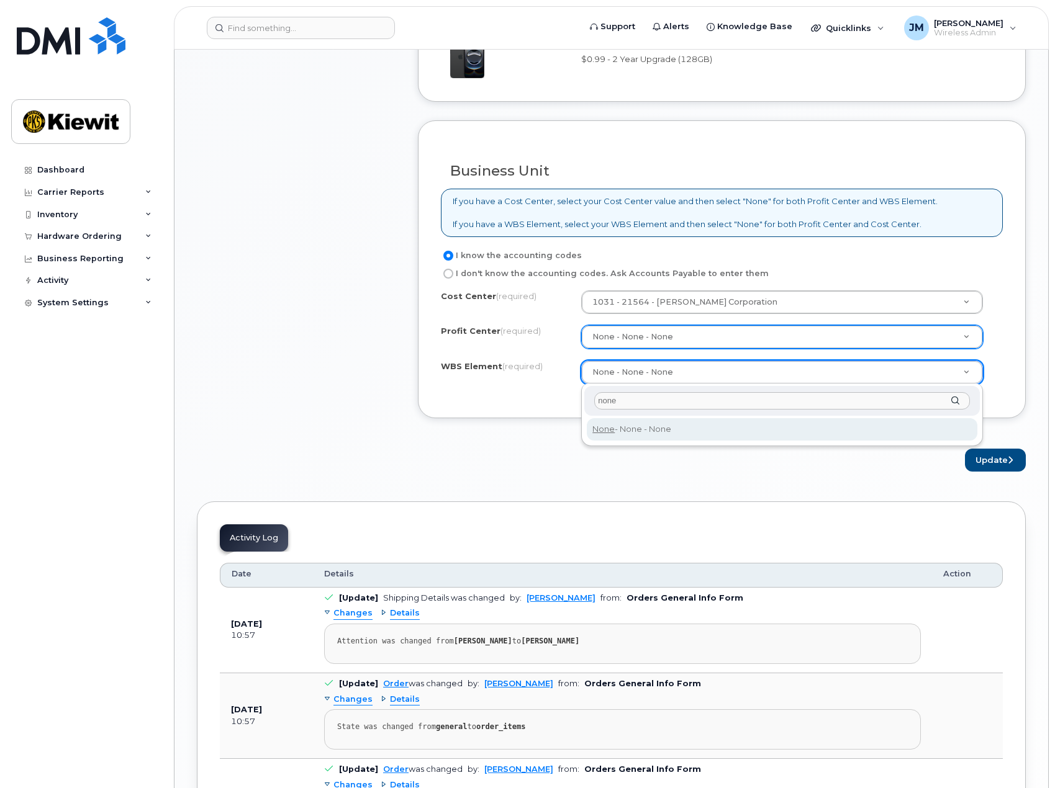
type input "none"
type input "None"
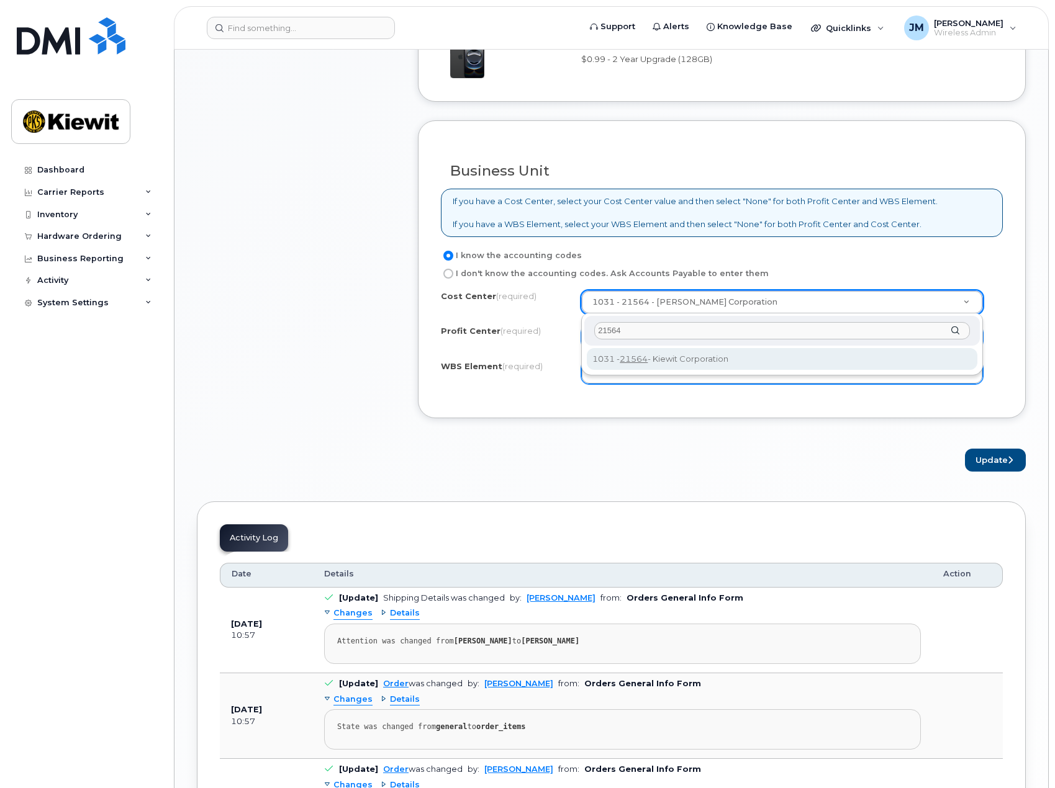
type input "21564"
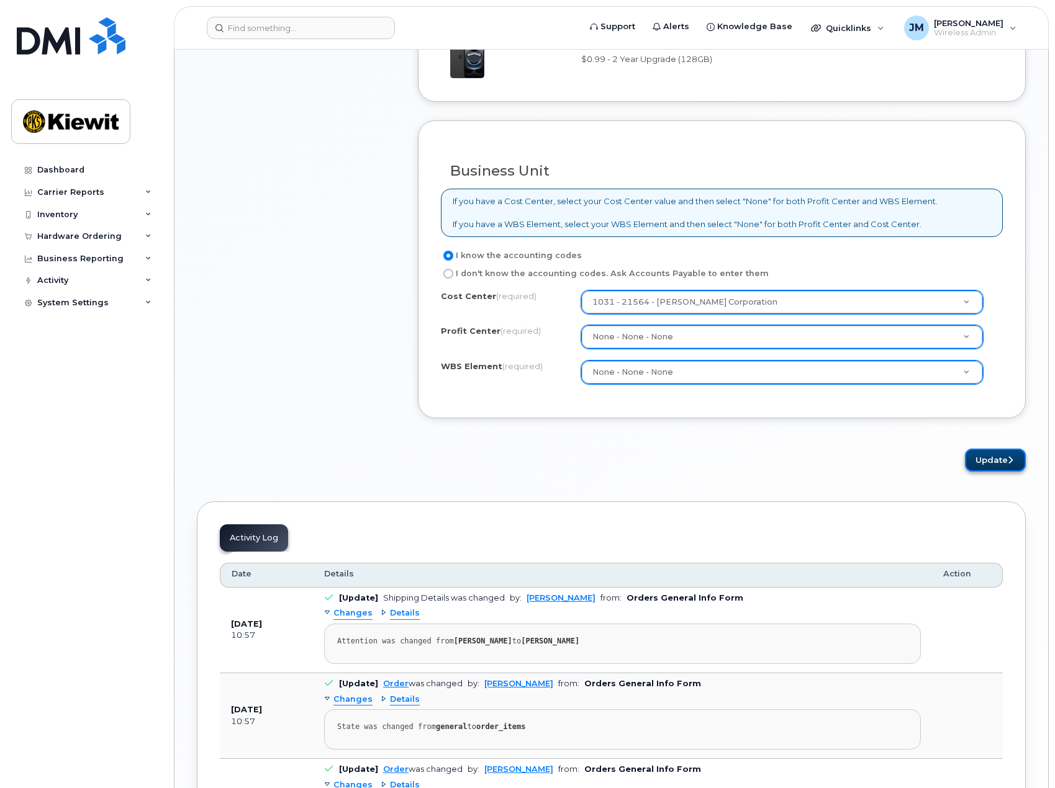
click at [1006, 459] on button "Update" at bounding box center [995, 460] width 61 height 23
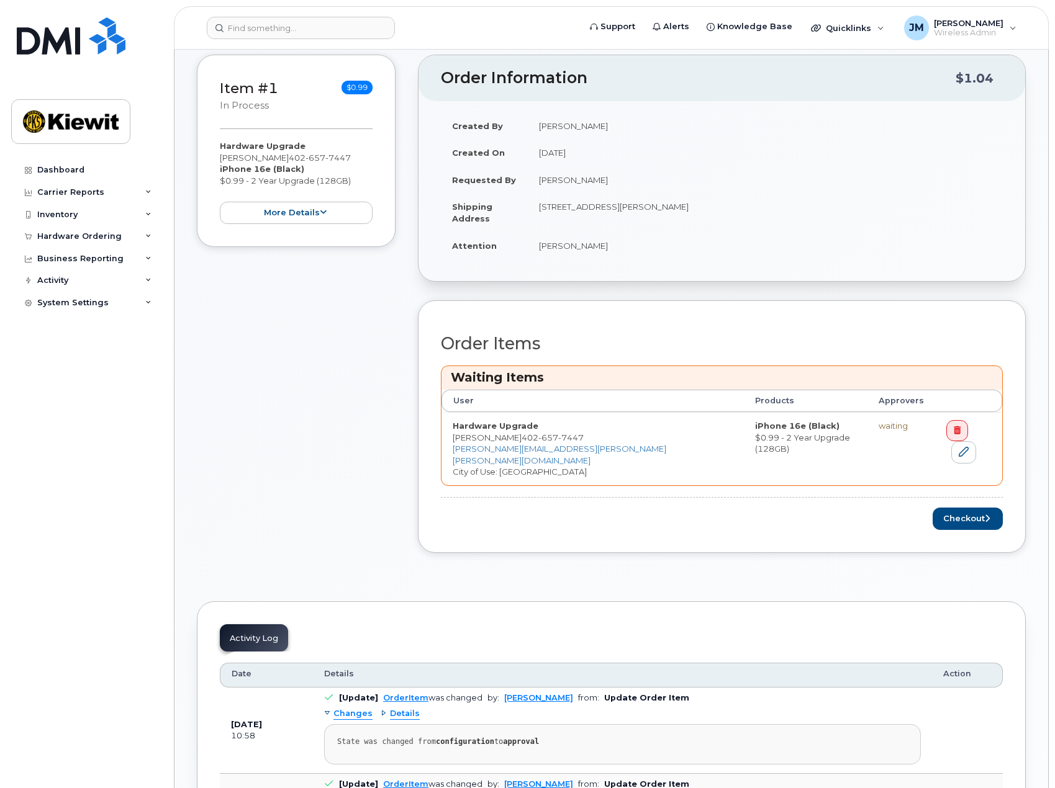
scroll to position [435, 0]
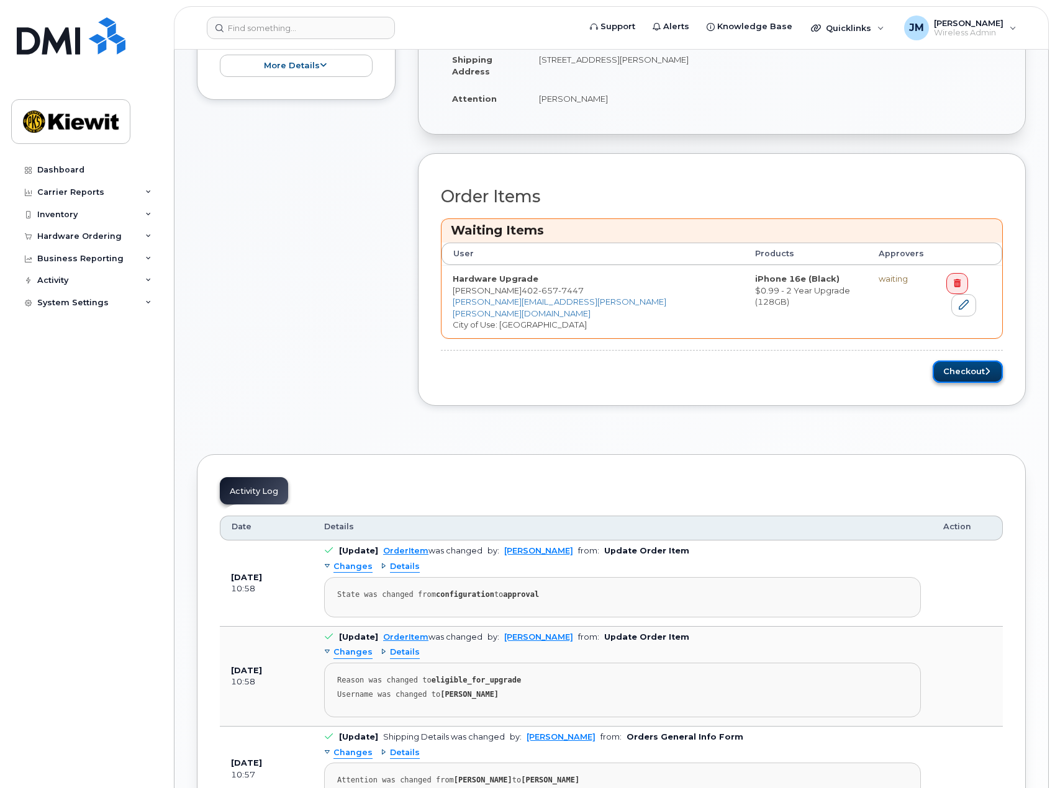
click at [948, 361] on button "Checkout" at bounding box center [967, 372] width 70 height 23
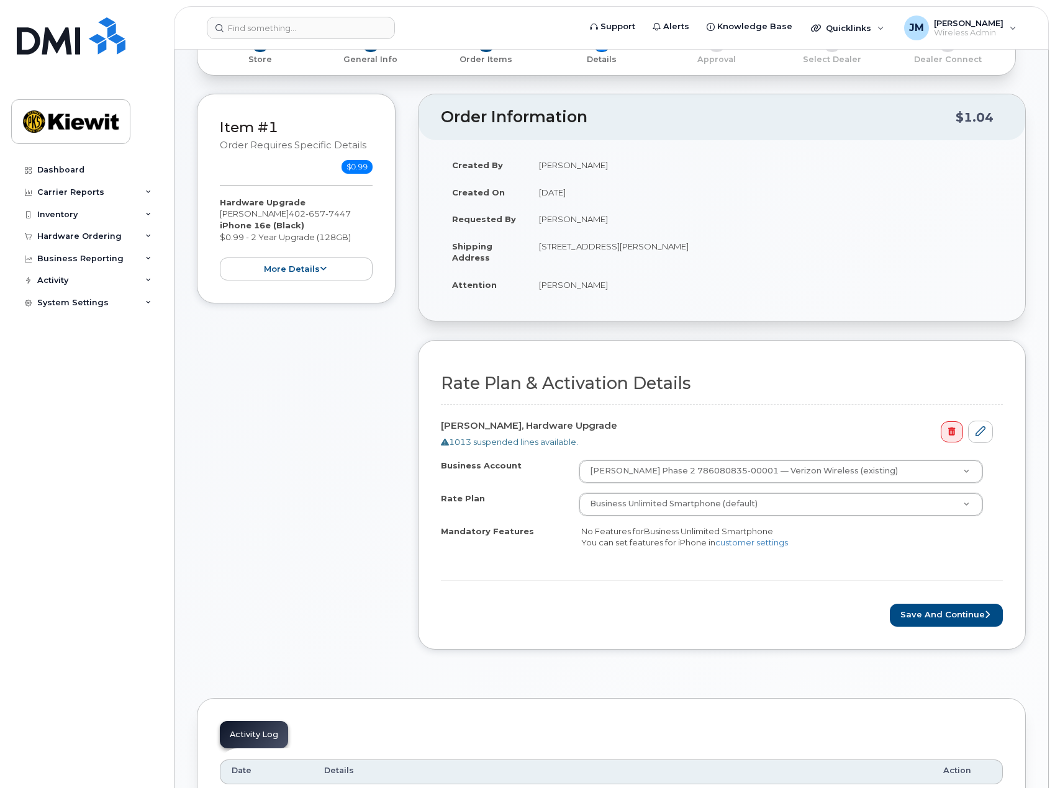
scroll to position [372, 0]
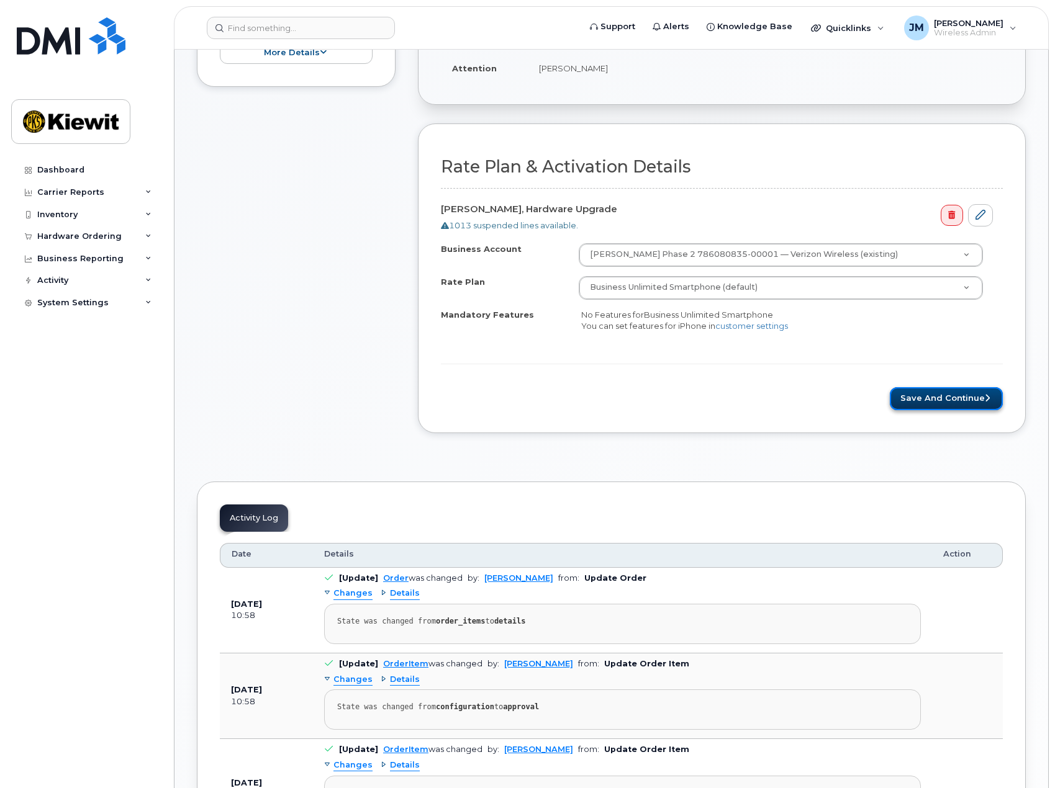
click at [972, 397] on button "Save and Continue" at bounding box center [946, 398] width 113 height 23
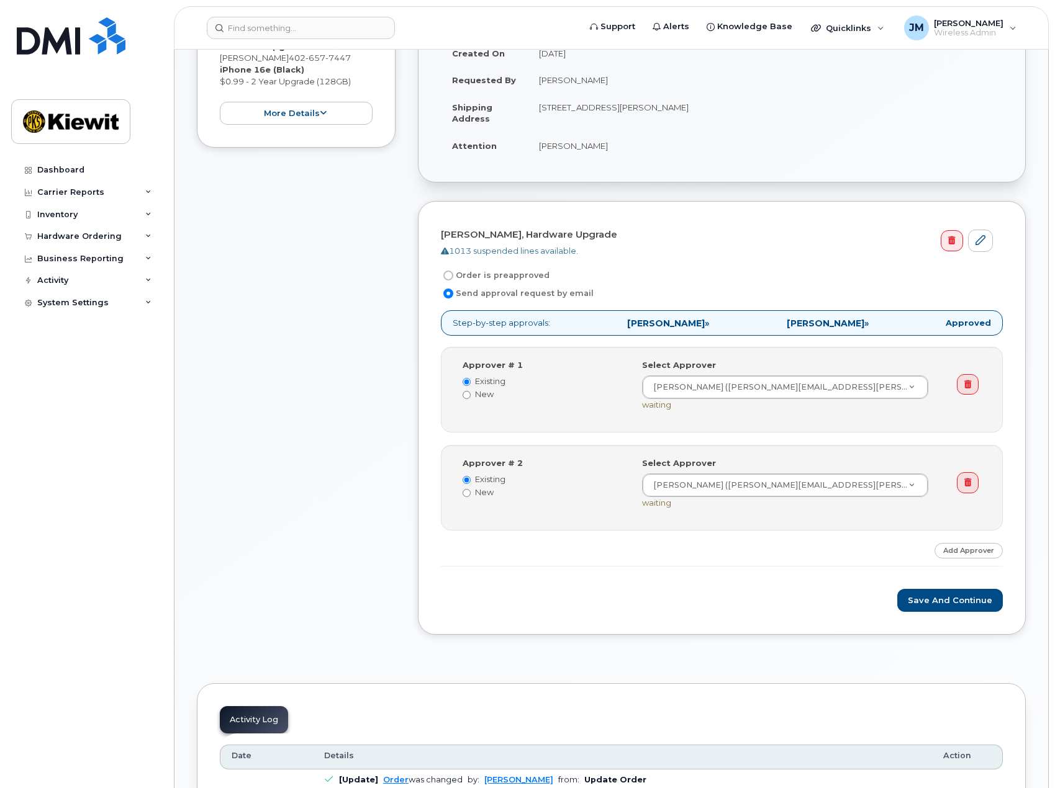
scroll to position [435, 0]
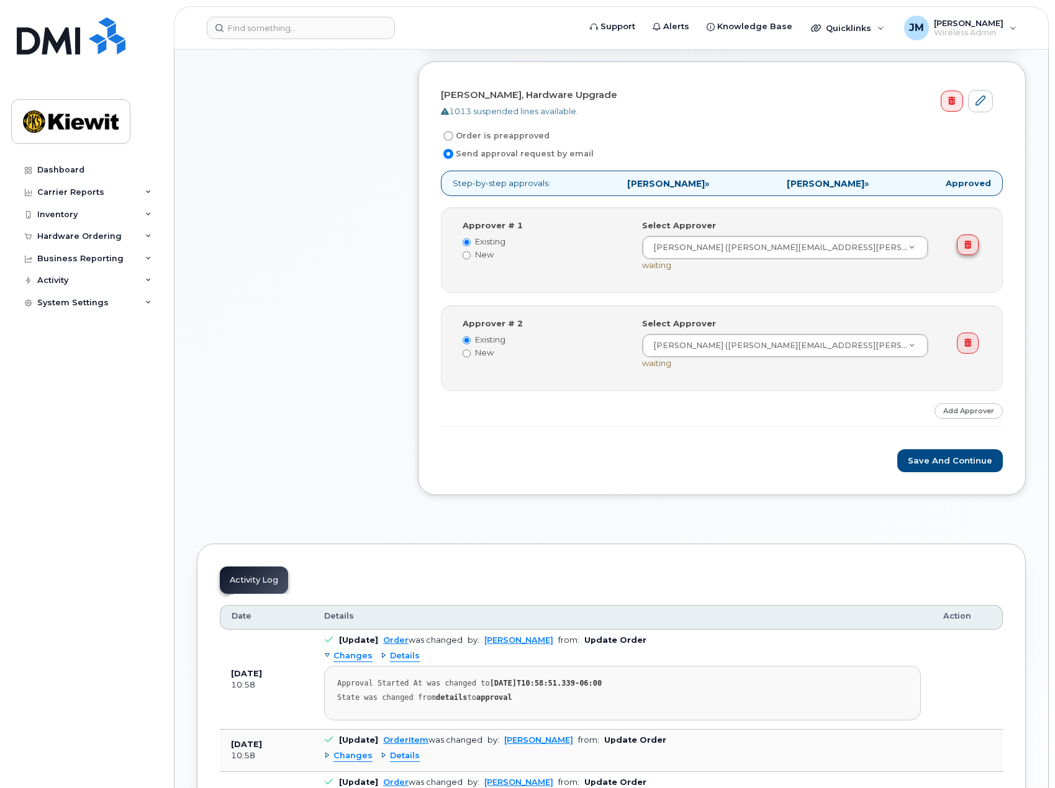
click at [964, 244] on icon at bounding box center [967, 245] width 7 height 8
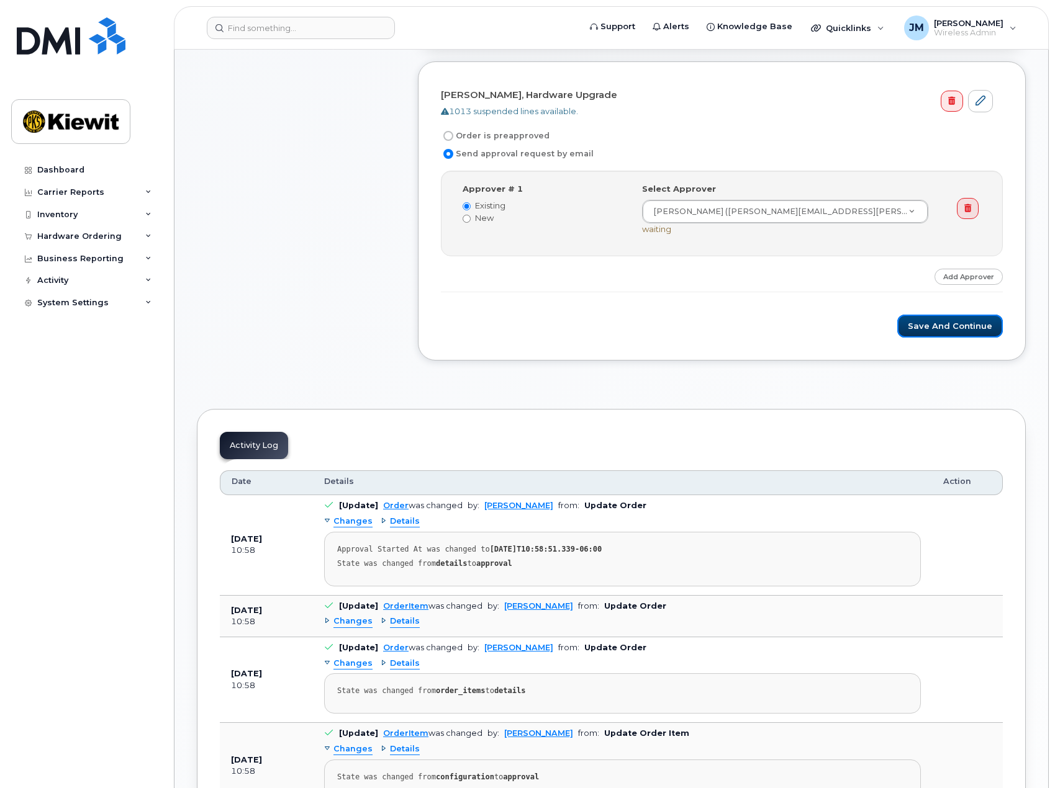
click at [962, 325] on button "Save and Continue" at bounding box center [950, 326] width 106 height 23
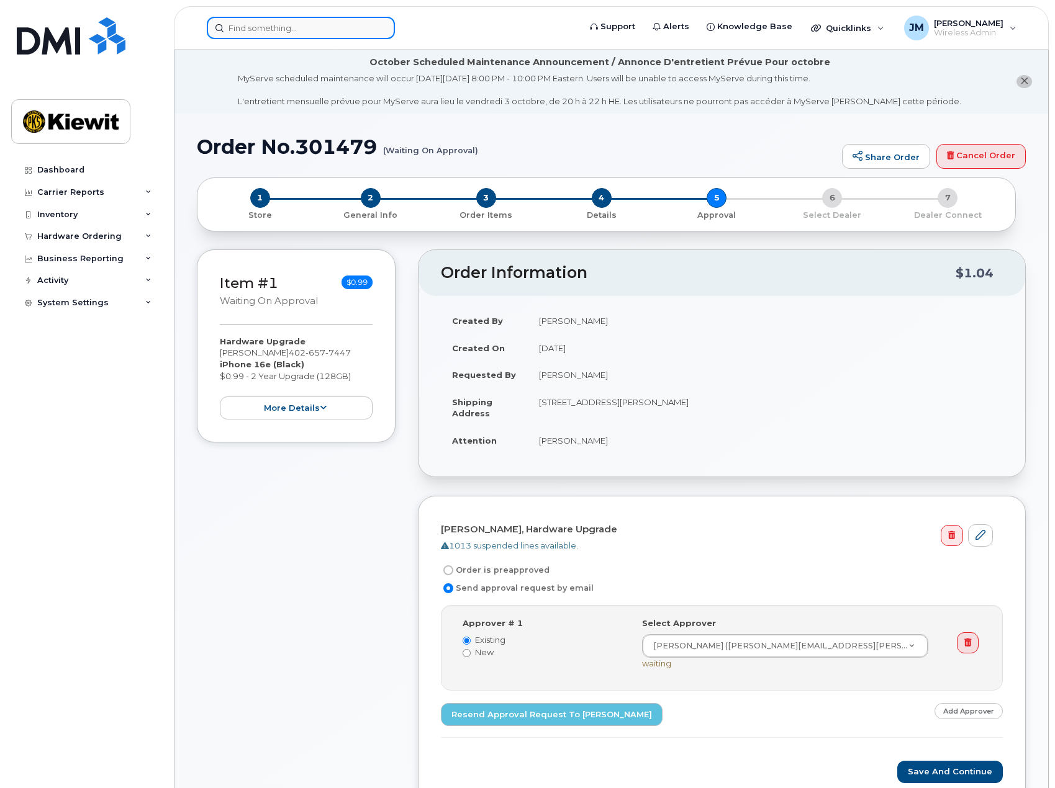
click at [355, 35] on input at bounding box center [301, 28] width 188 height 22
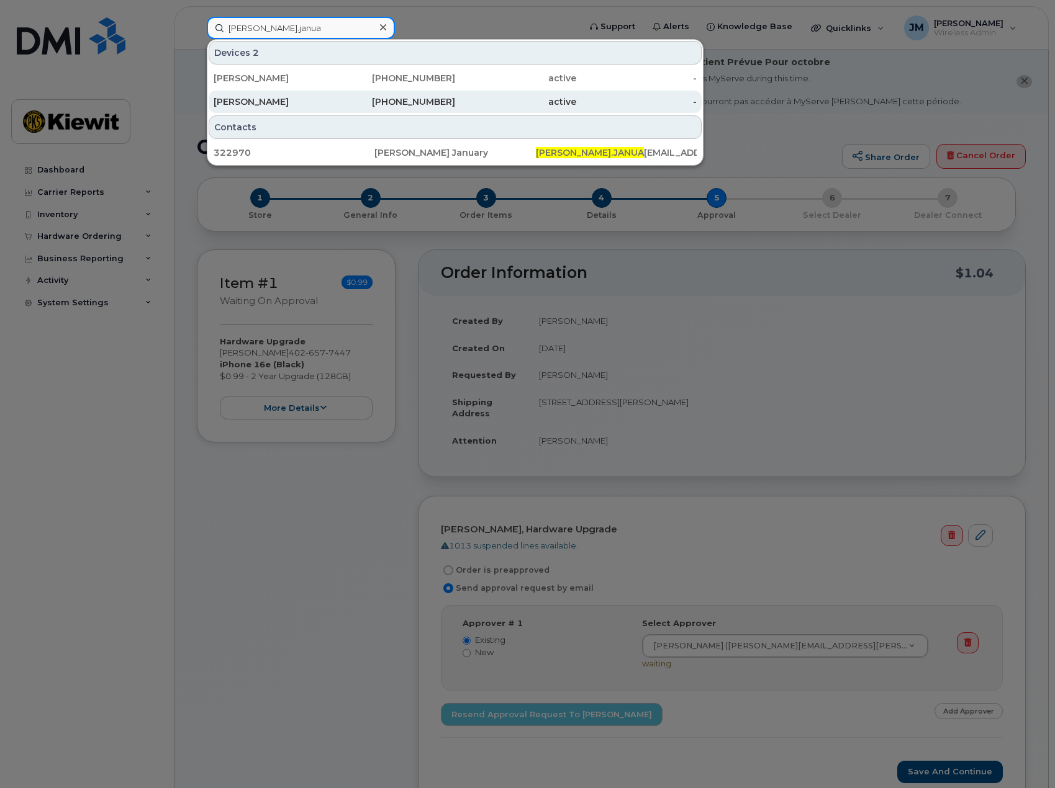
type input "[PERSON_NAME].janua"
click at [306, 99] on div "[PERSON_NAME]" at bounding box center [274, 102] width 121 height 12
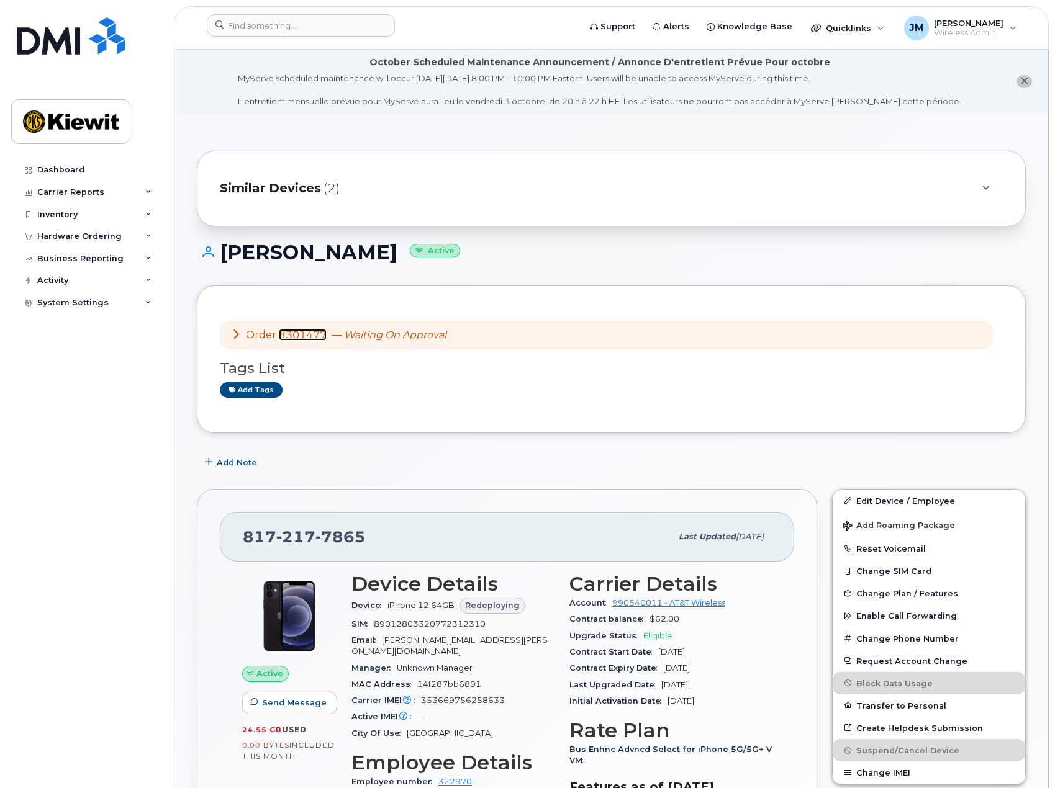
click at [301, 333] on link "#301477" at bounding box center [303, 335] width 48 height 12
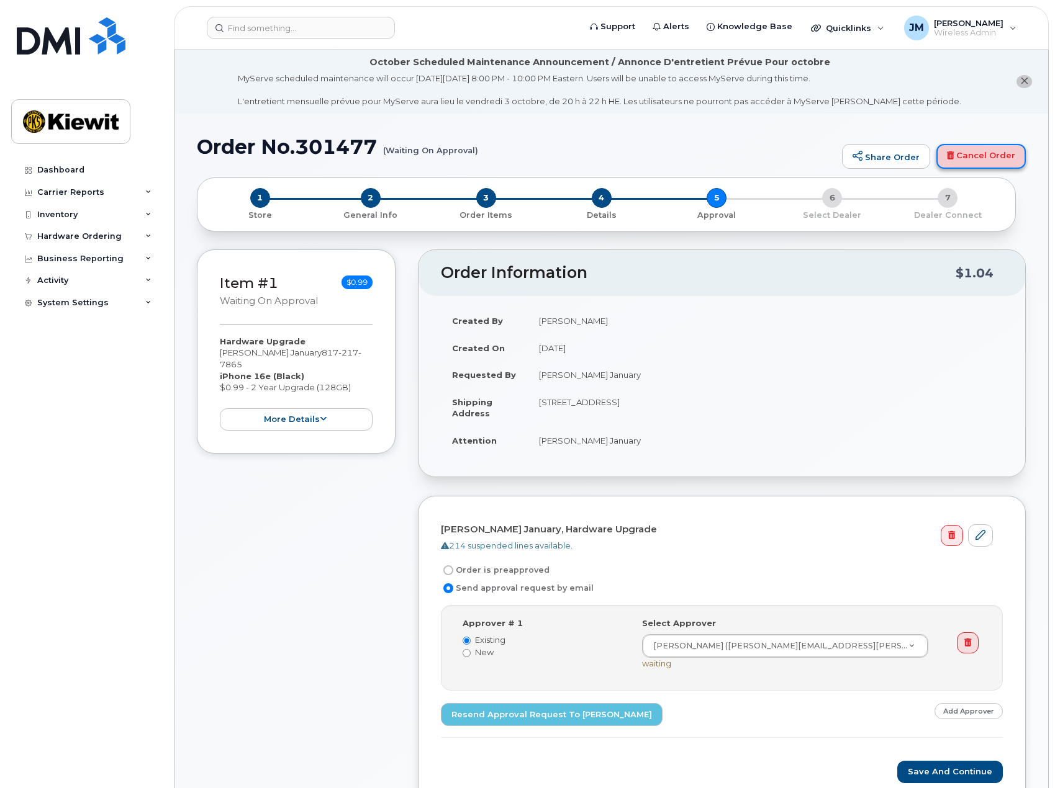
click at [977, 153] on link "Cancel Order" at bounding box center [980, 156] width 89 height 25
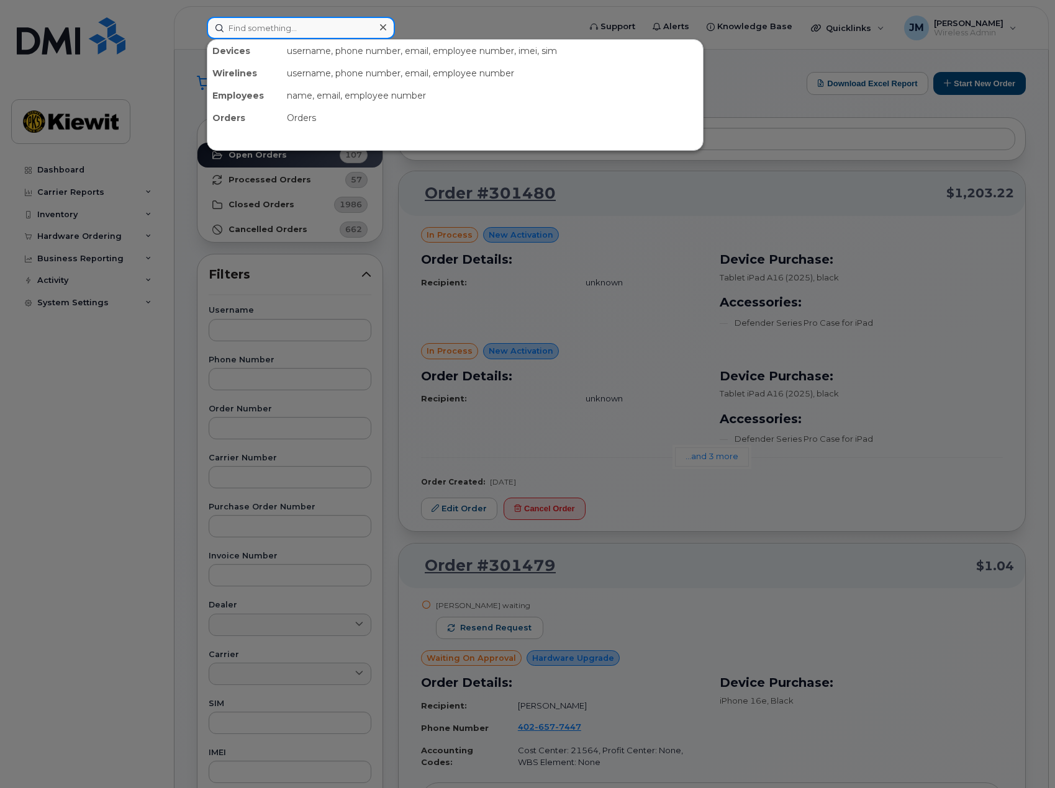
click at [277, 23] on input at bounding box center [301, 28] width 188 height 22
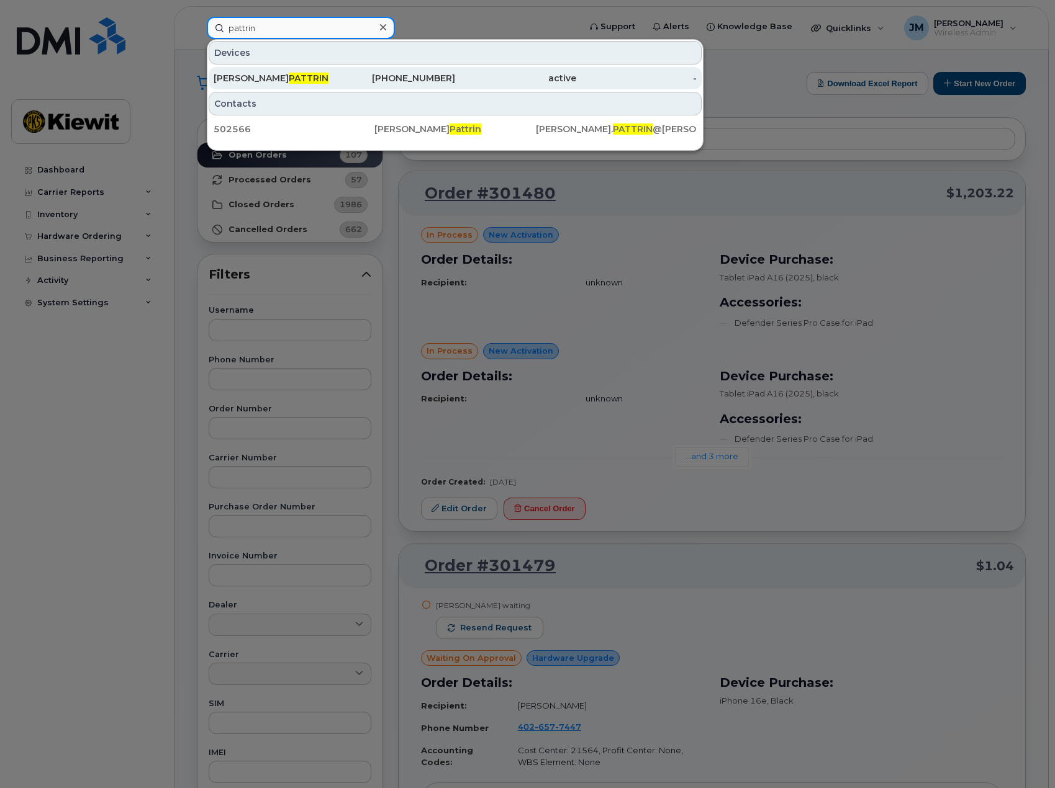
type input "pattrin"
click at [290, 74] on div "SARAH PATTRIN" at bounding box center [274, 78] width 121 height 12
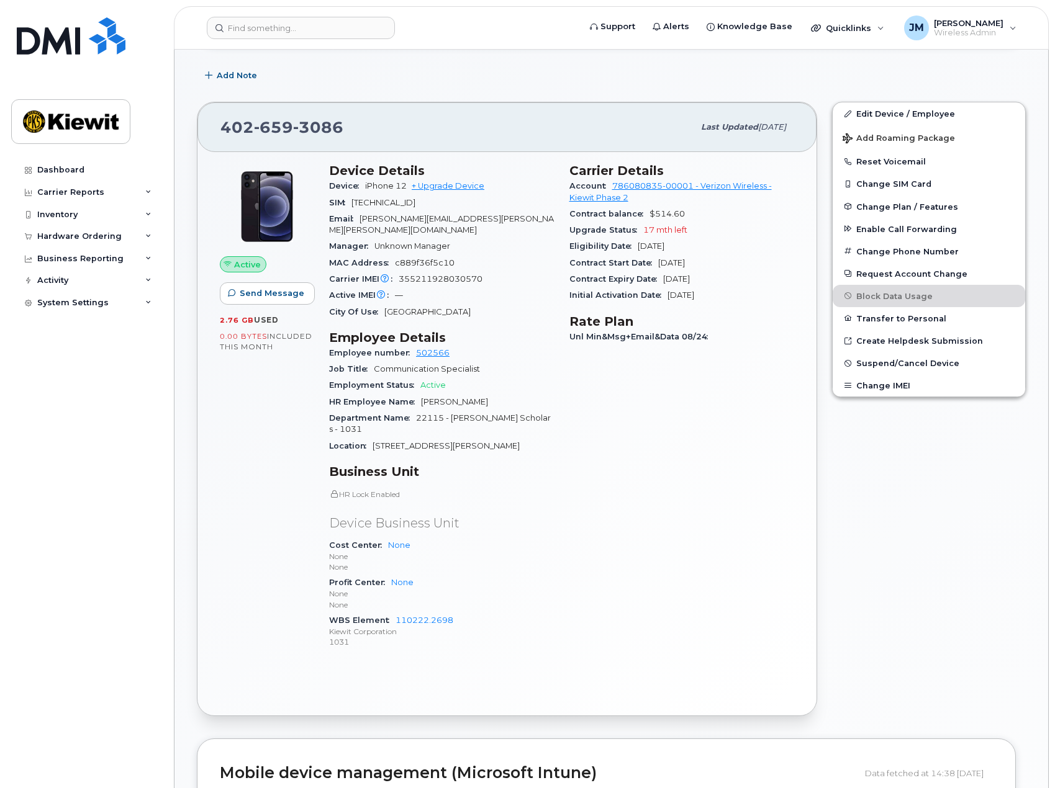
scroll to position [248, 0]
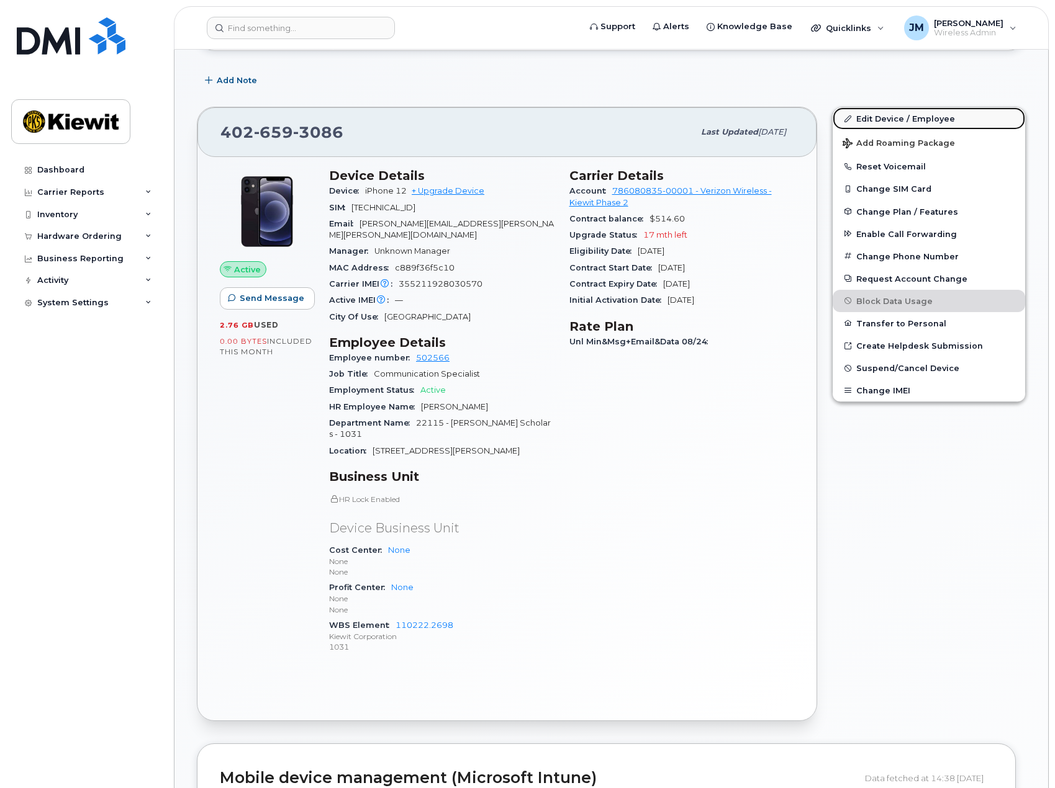
click at [877, 121] on link "Edit Device / Employee" at bounding box center [929, 118] width 192 height 22
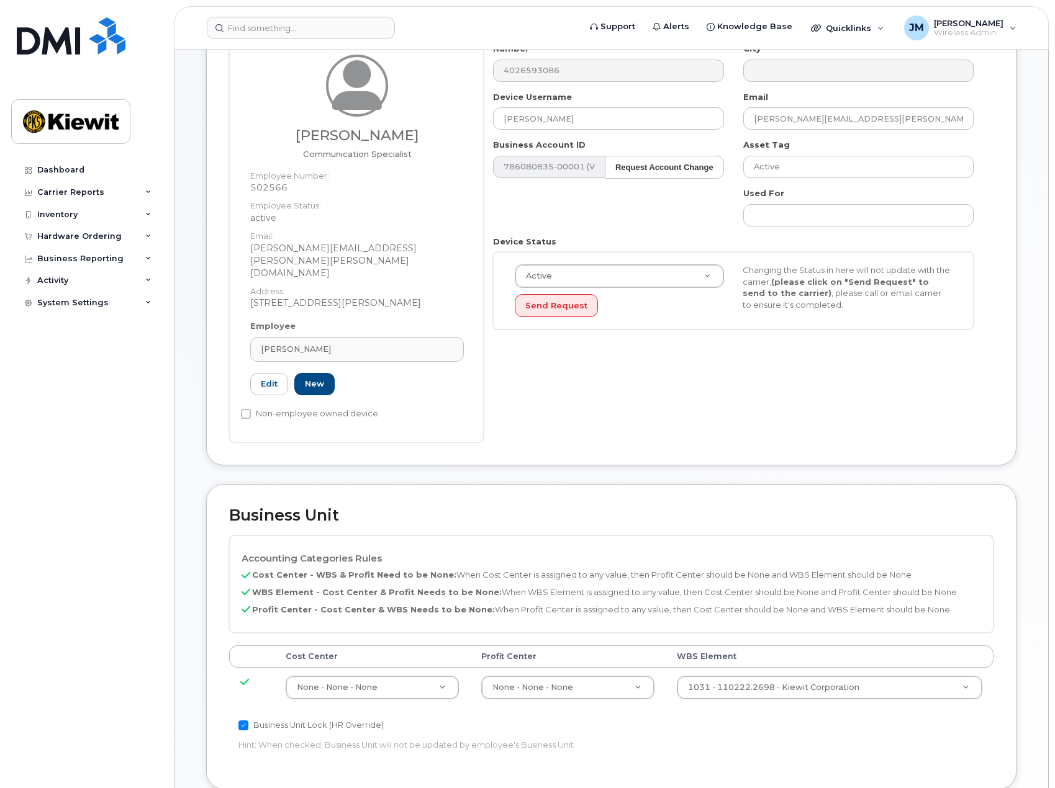
scroll to position [435, 0]
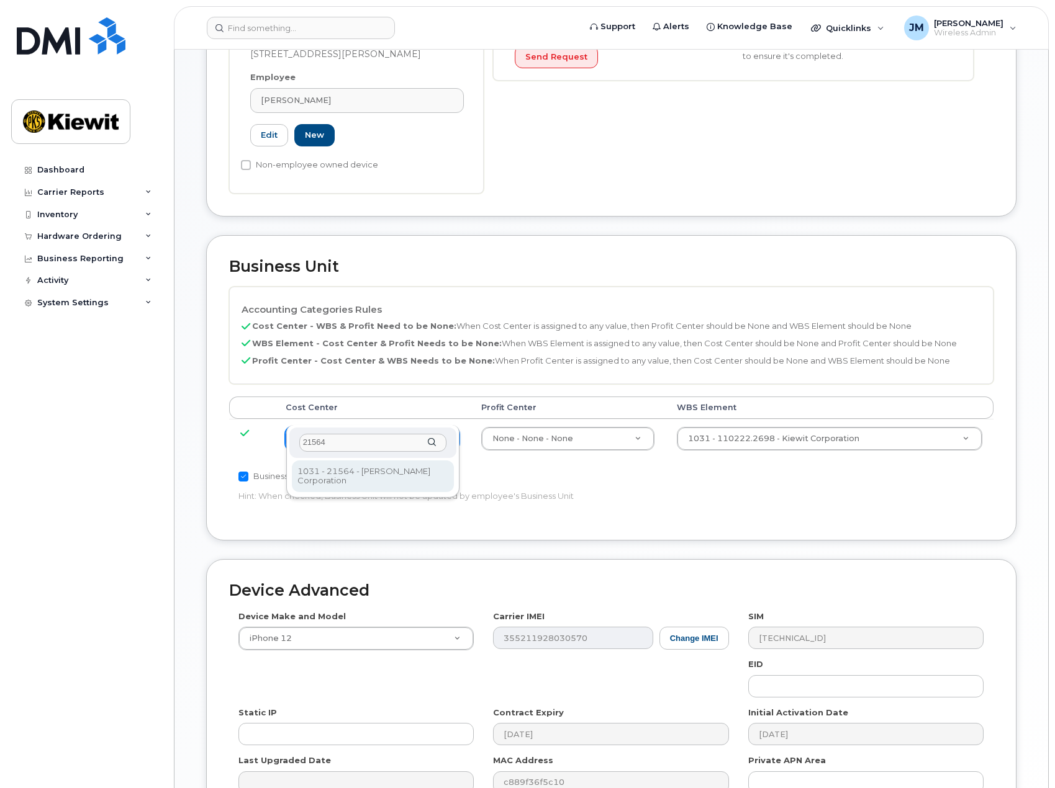
type input "21564"
type input "30347817"
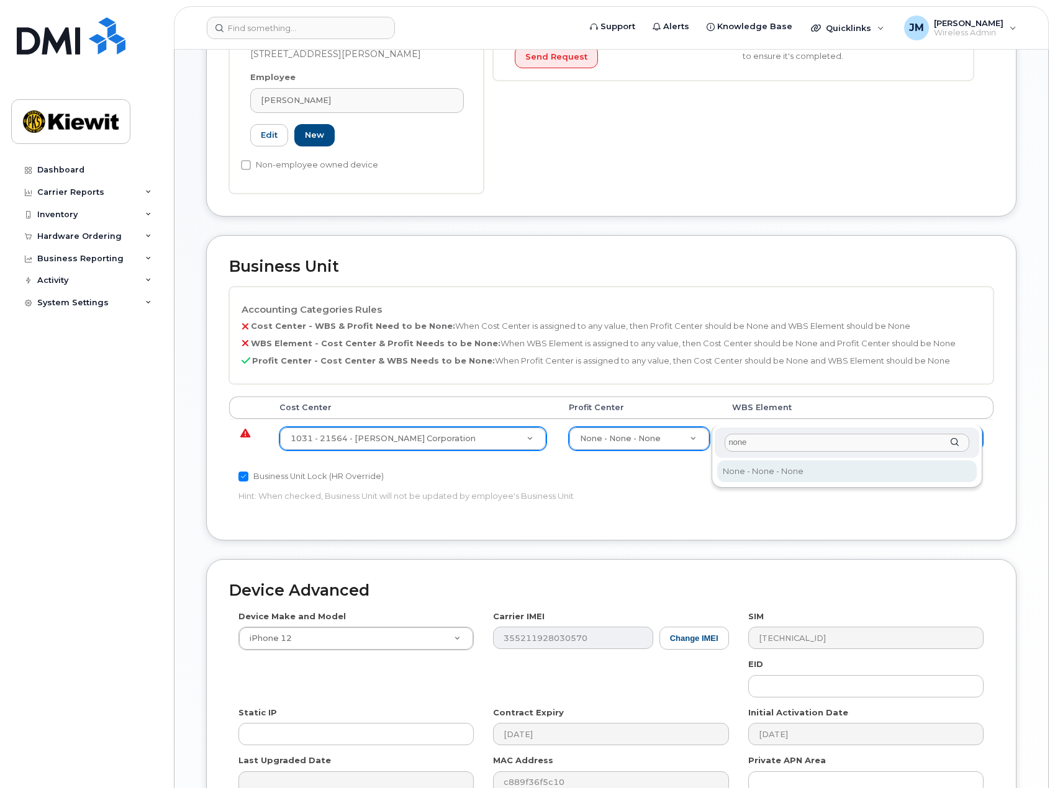
type input "none"
type input "29699477"
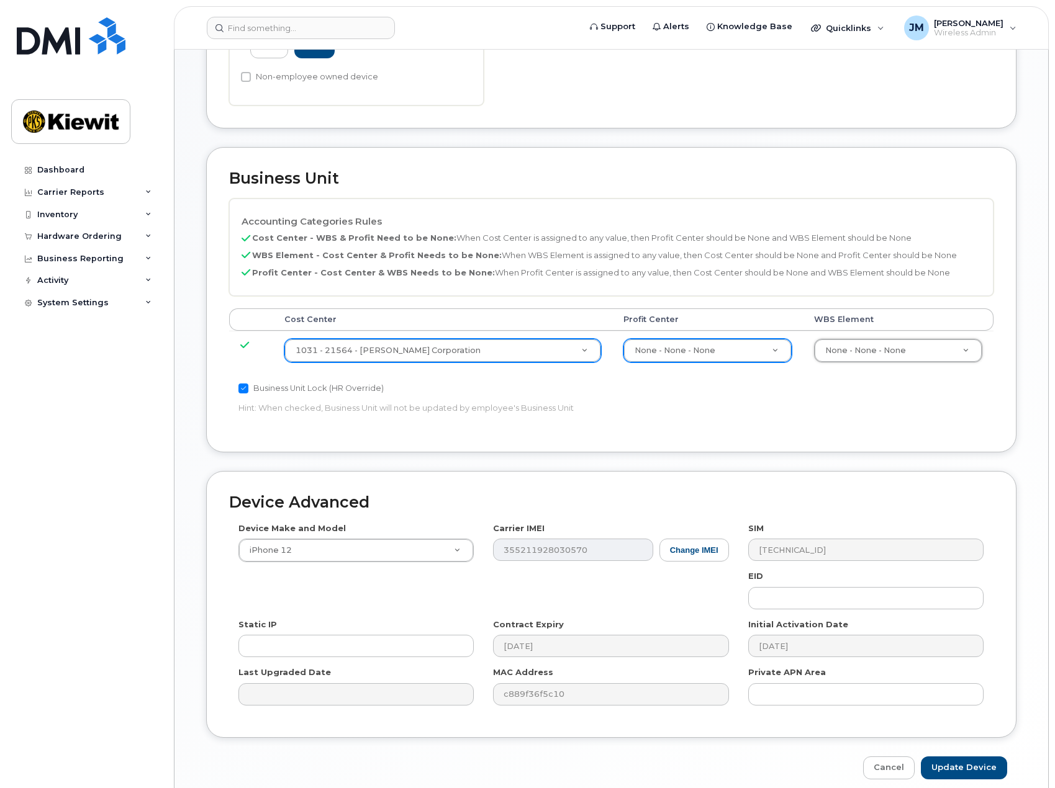
scroll to position [551, 0]
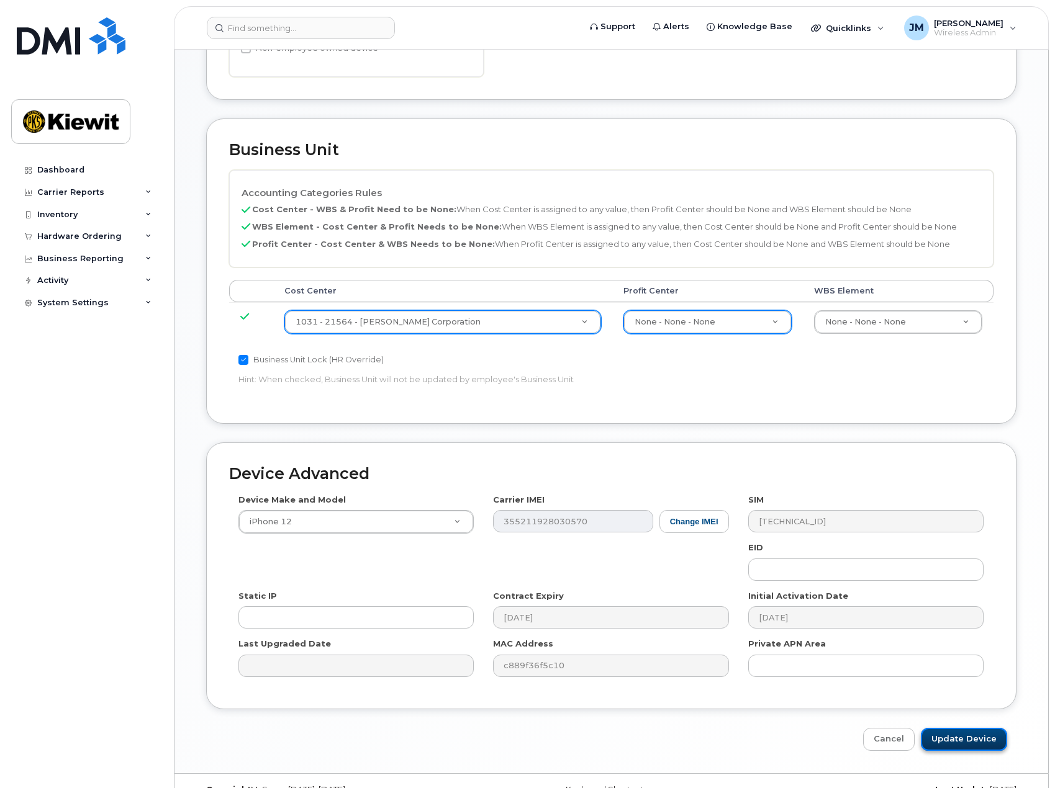
click at [957, 728] on input "Update Device" at bounding box center [964, 739] width 86 height 23
type input "Saving..."
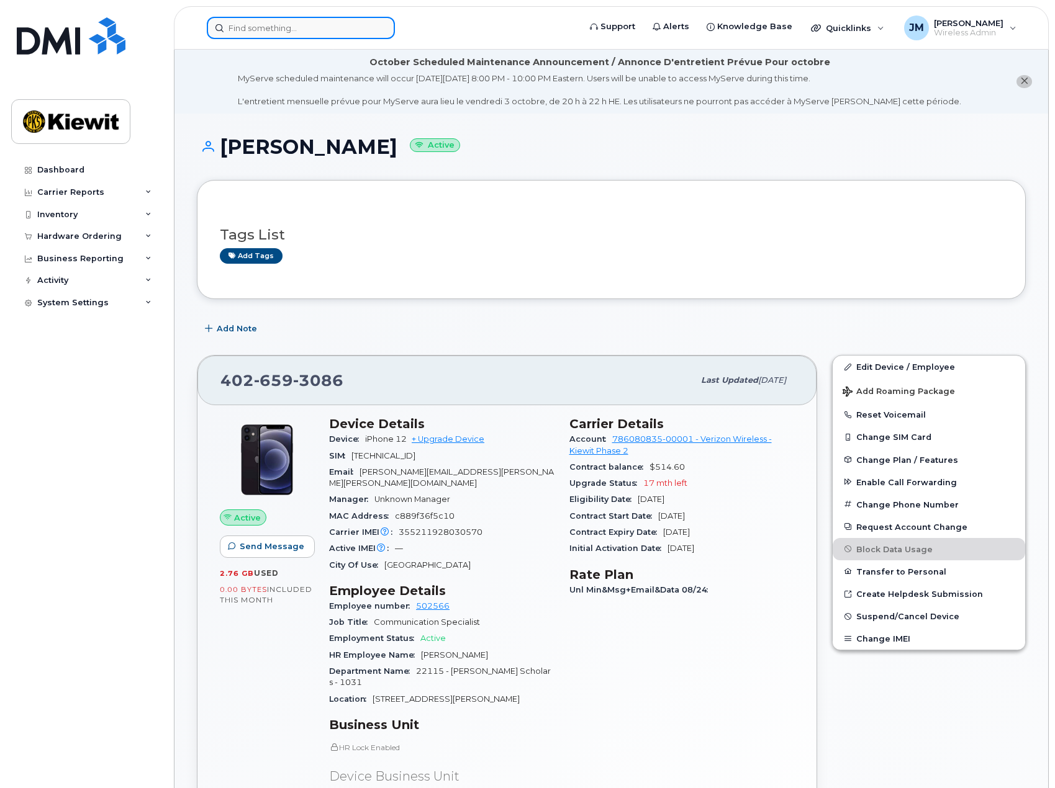
click at [306, 34] on input at bounding box center [301, 28] width 188 height 22
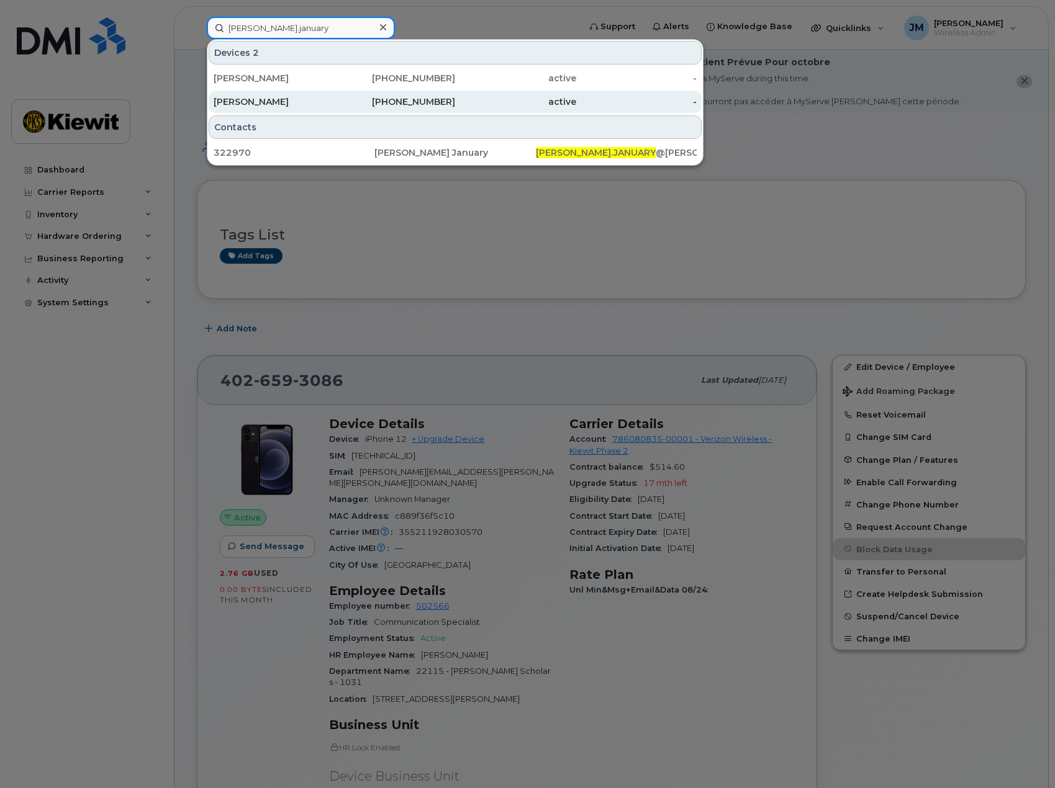
type input "laura.january"
click at [294, 105] on div "[PERSON_NAME]" at bounding box center [274, 102] width 121 height 12
